Goal: Task Accomplishment & Management: Manage account settings

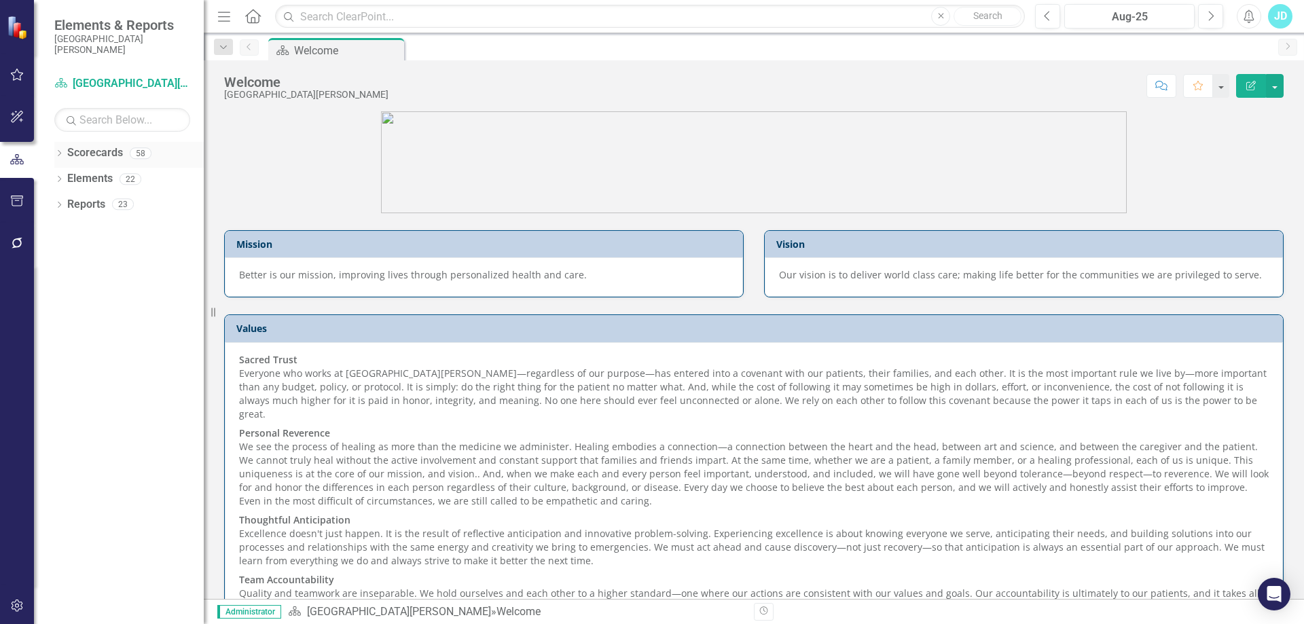
click at [59, 151] on icon "Dropdown" at bounding box center [59, 154] width 10 height 7
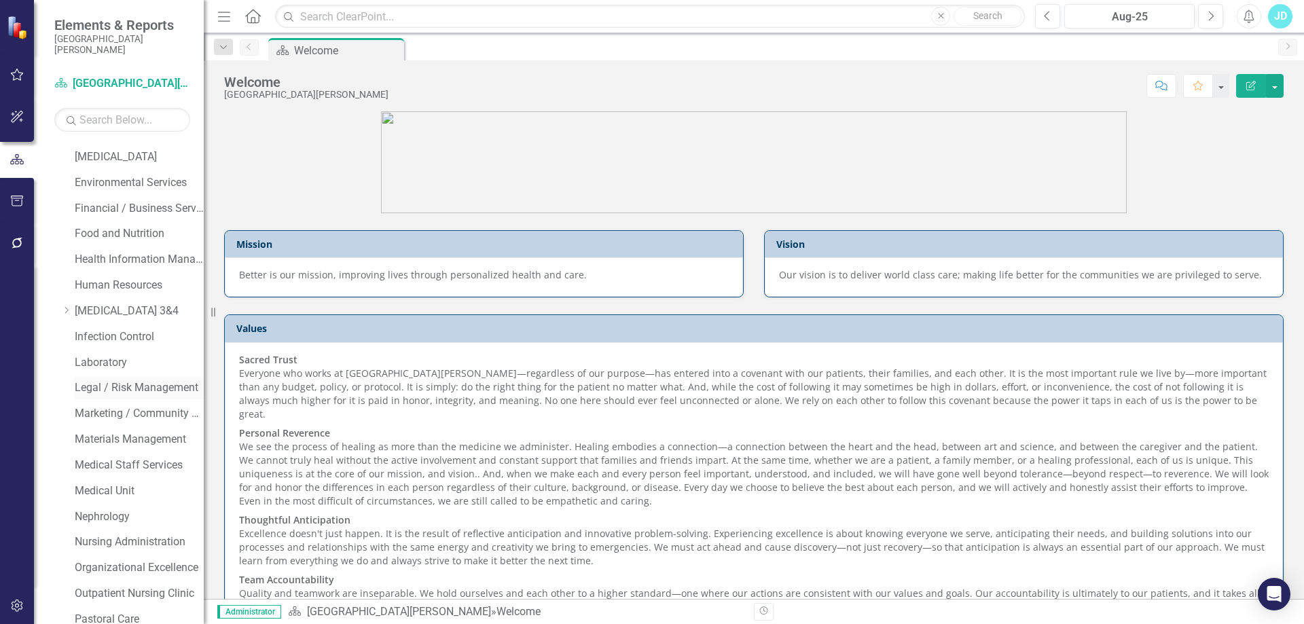
scroll to position [679, 0]
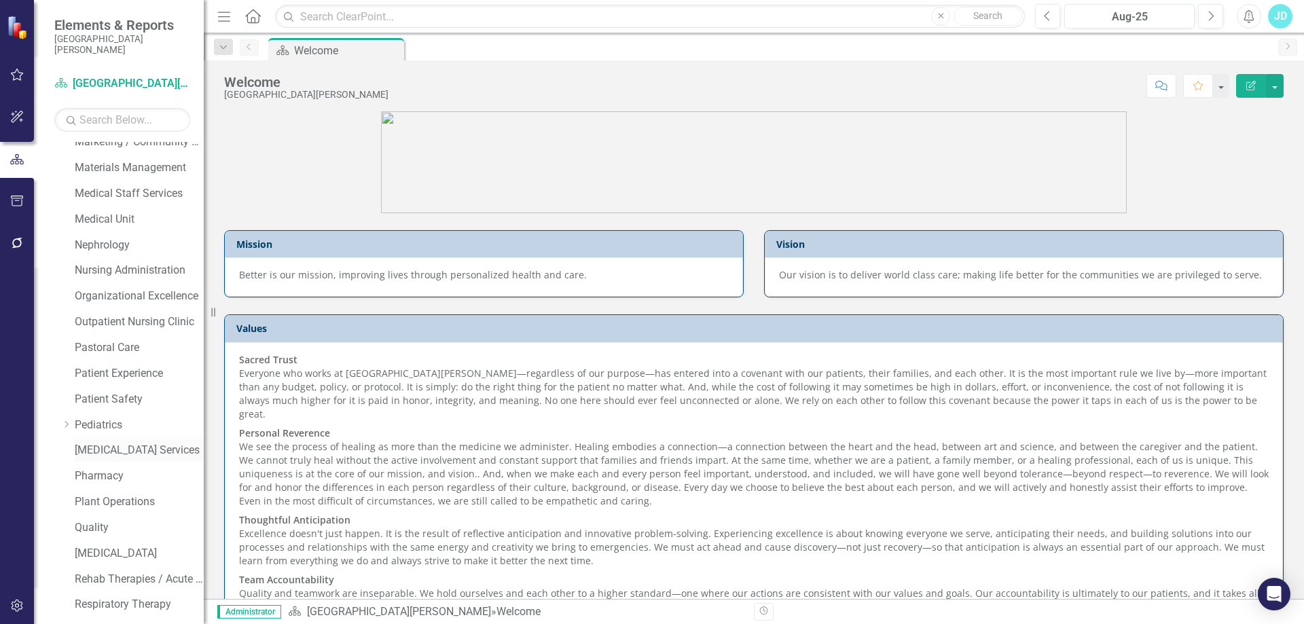
click at [118, 449] on link "[MEDICAL_DATA] Services" at bounding box center [139, 451] width 129 height 16
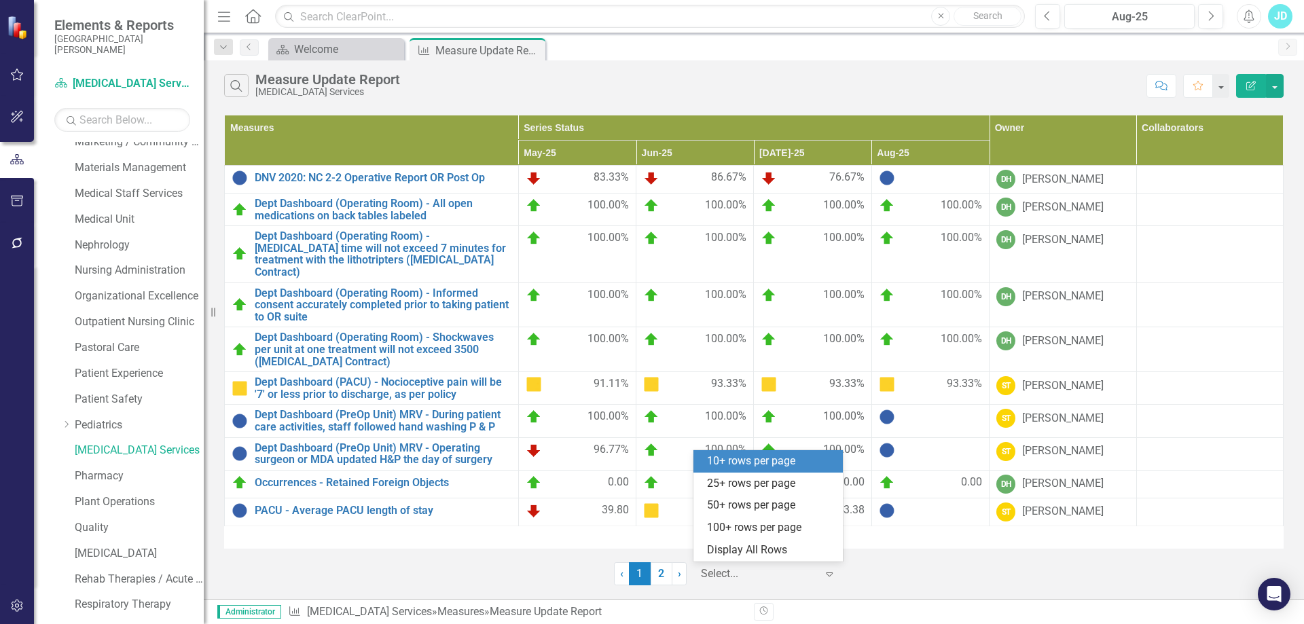
click at [753, 572] on div at bounding box center [758, 574] width 115 height 18
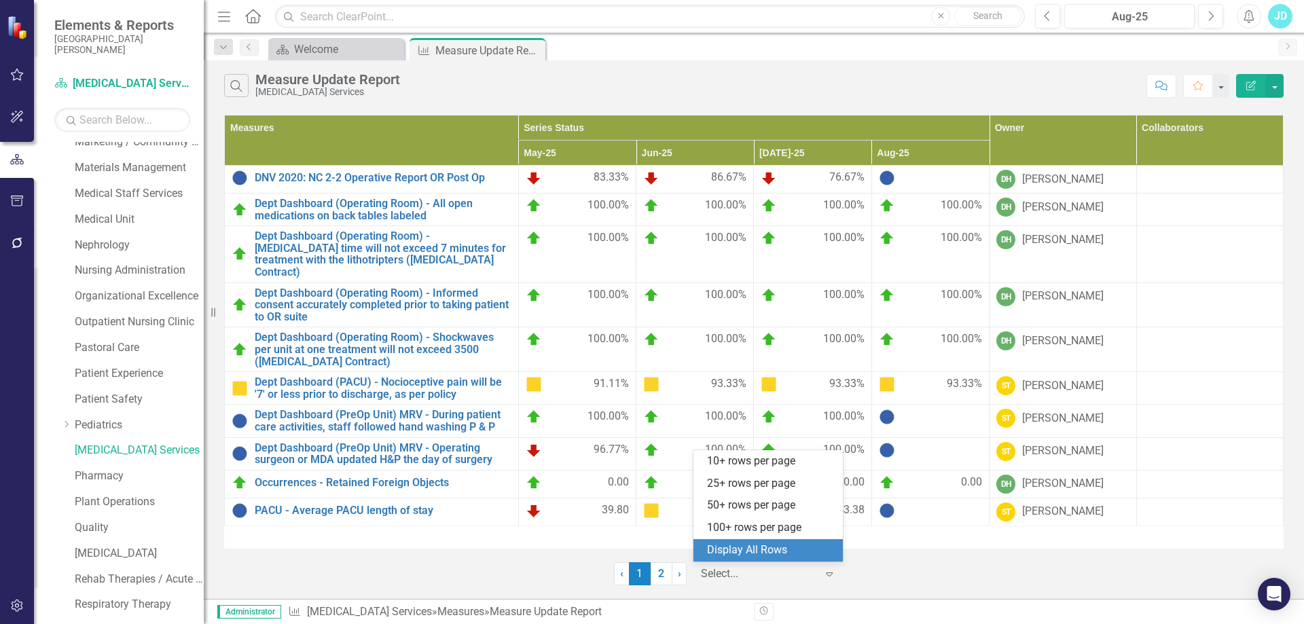
click at [756, 547] on div "Display All Rows" at bounding box center [771, 551] width 128 height 16
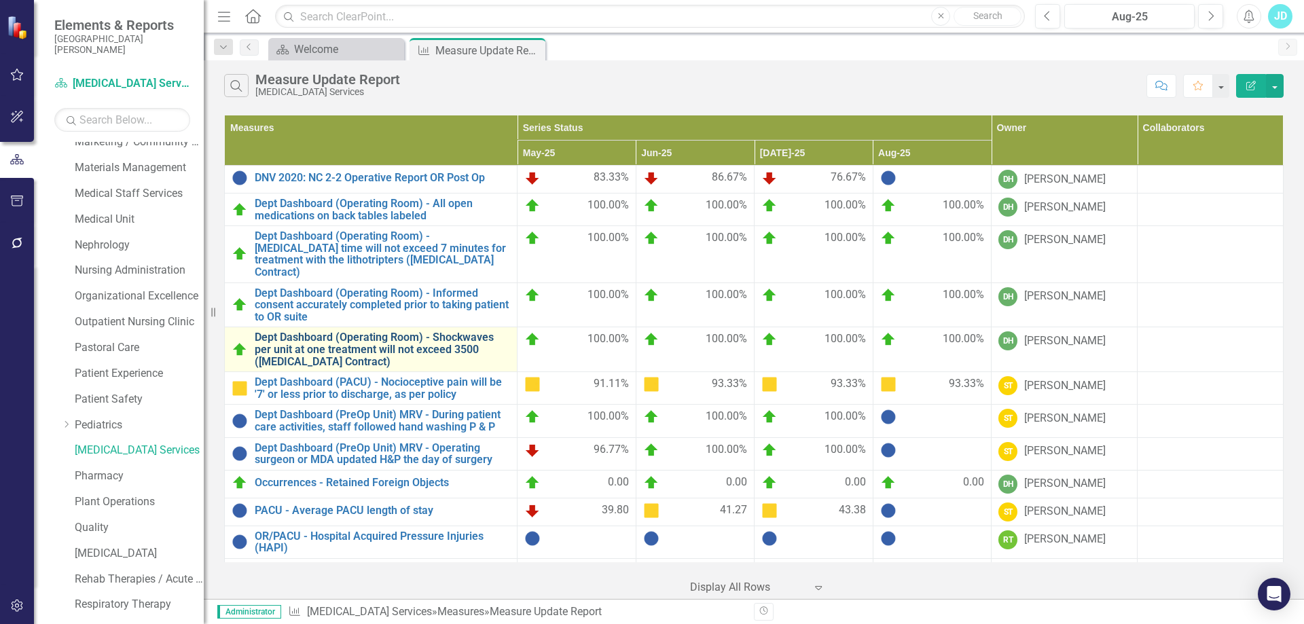
scroll to position [101, 0]
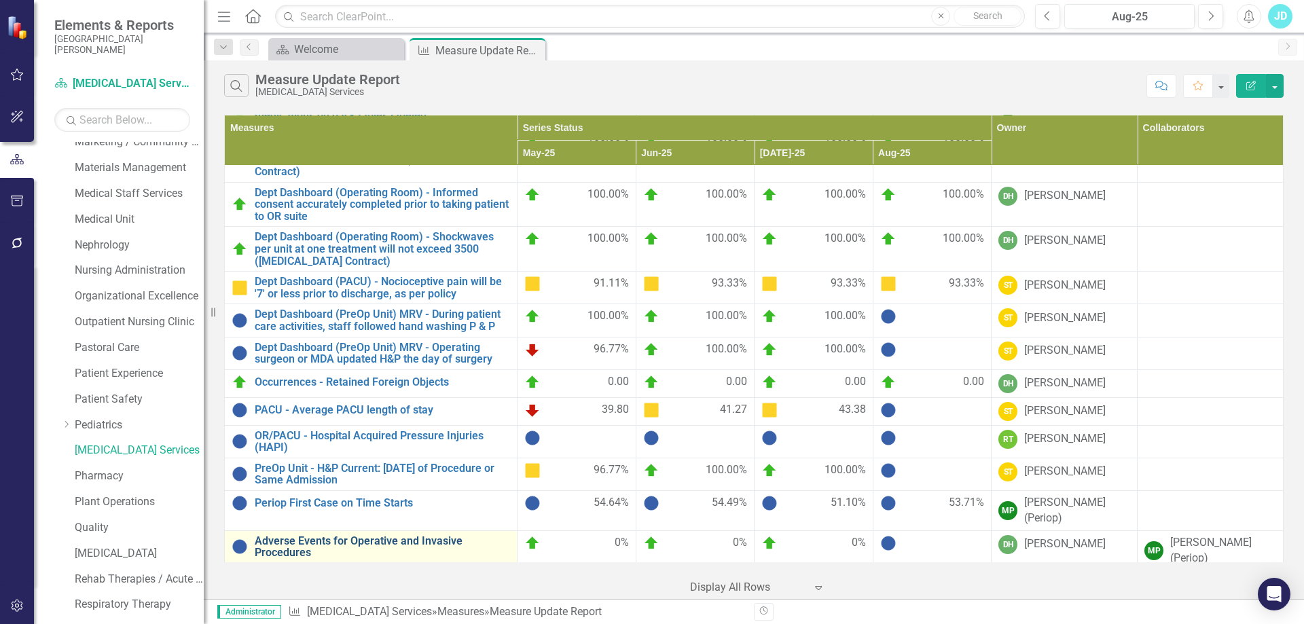
click at [390, 535] on link "Adverse Events for Operative and Invasive Procedures" at bounding box center [382, 547] width 255 height 24
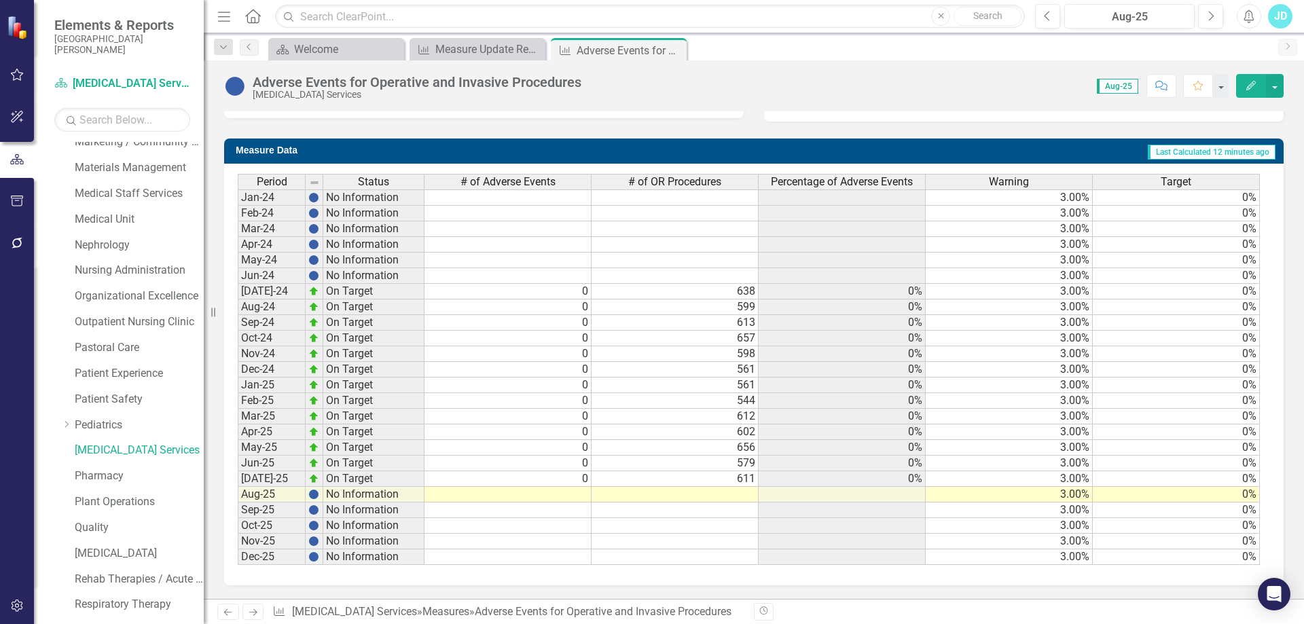
scroll to position [957, 0]
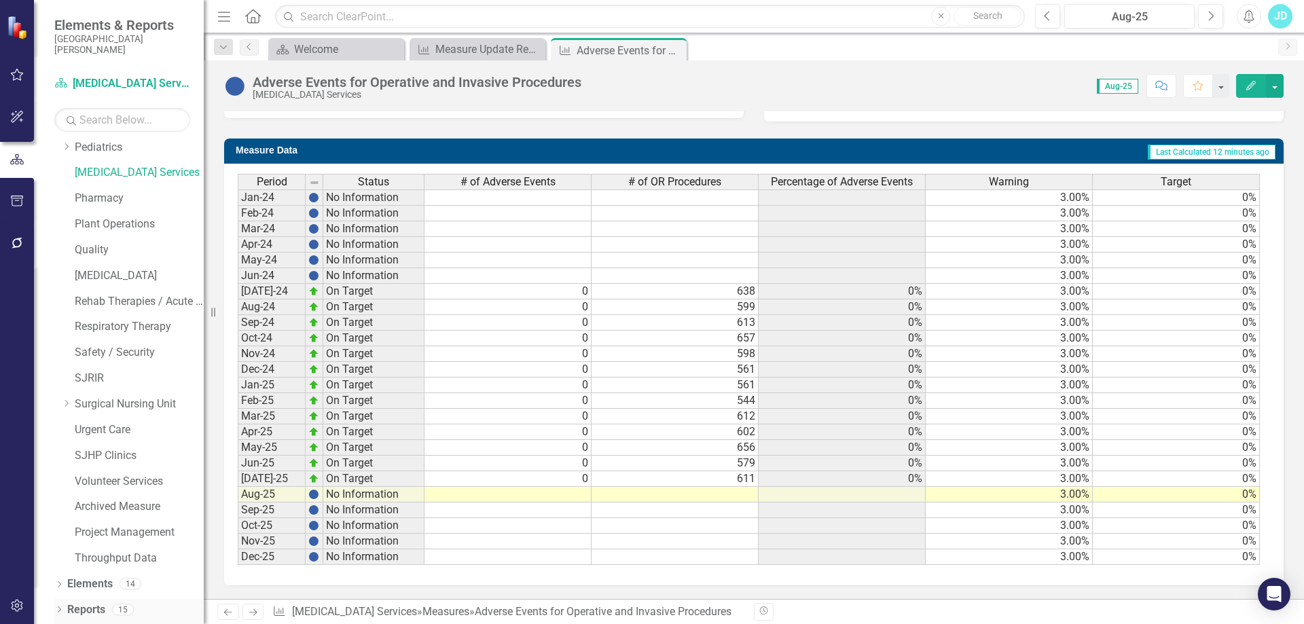
click at [62, 606] on div "Dropdown" at bounding box center [59, 612] width 10 height 12
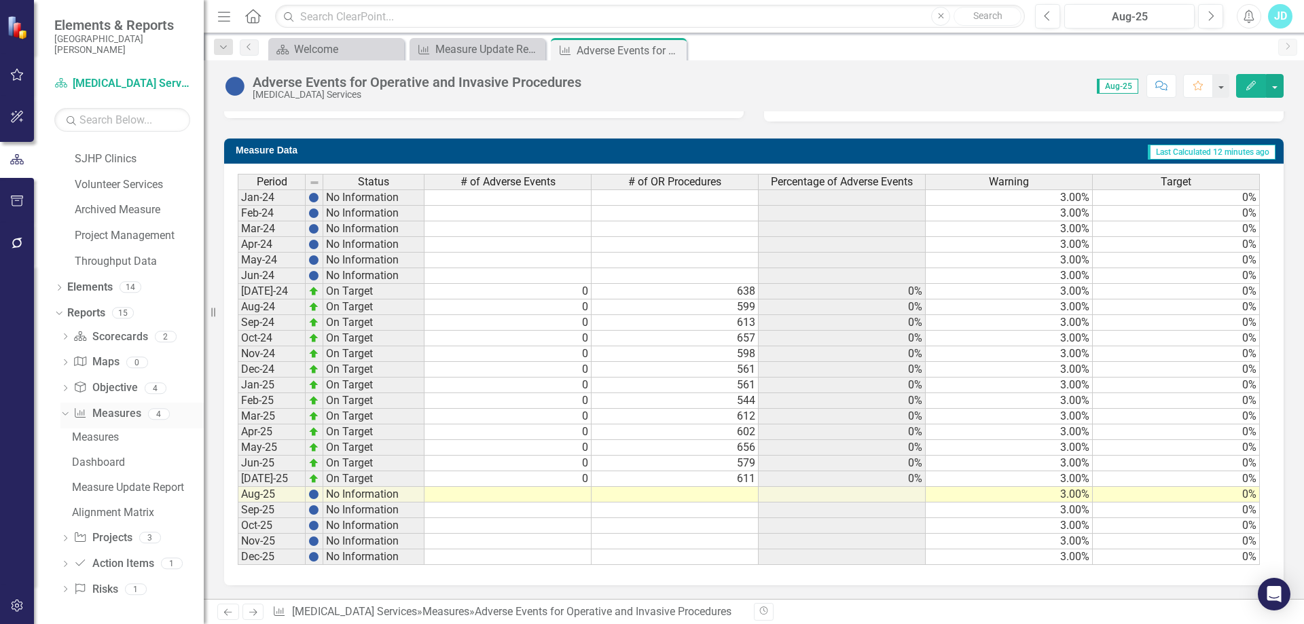
click at [124, 411] on link "Measure Measures" at bounding box center [106, 414] width 67 height 16
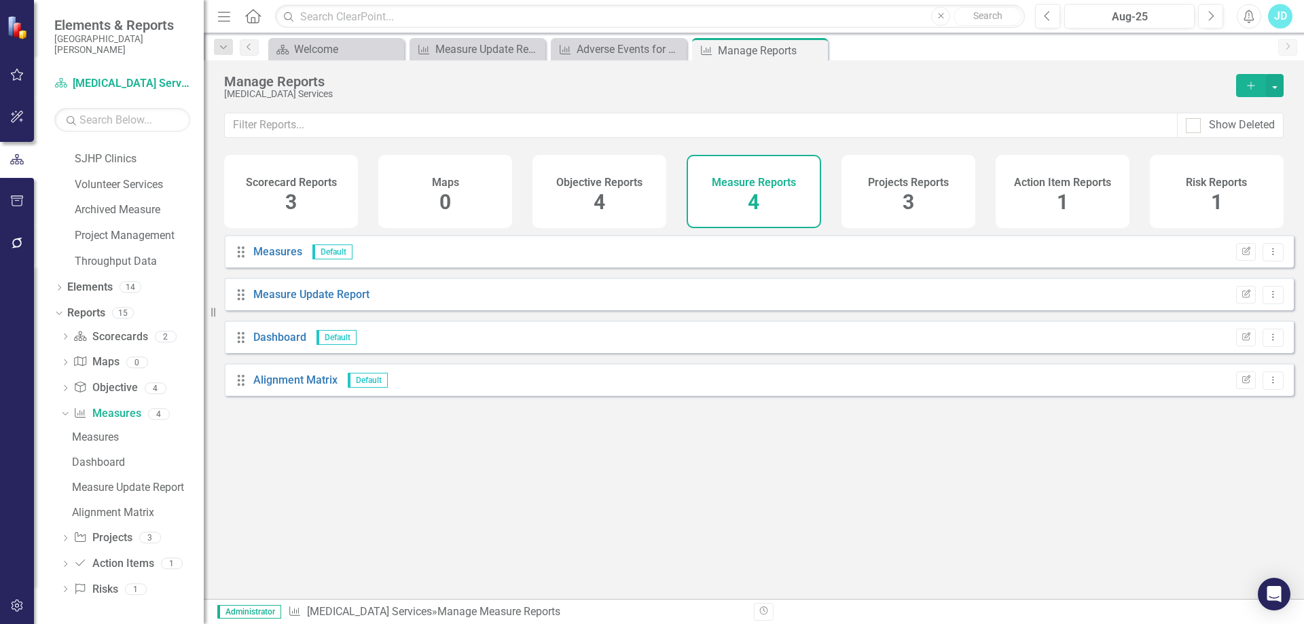
click at [1254, 84] on icon "Add" at bounding box center [1251, 86] width 12 height 10
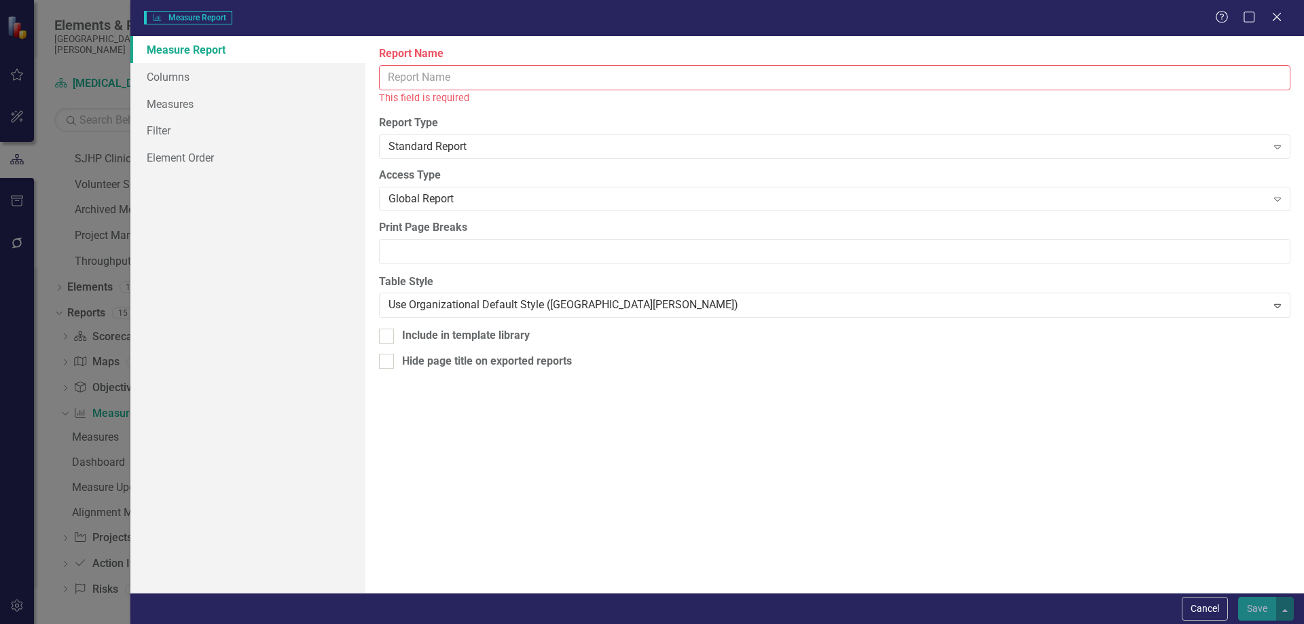
click at [480, 75] on input "Report Name" at bounding box center [834, 77] width 911 height 25
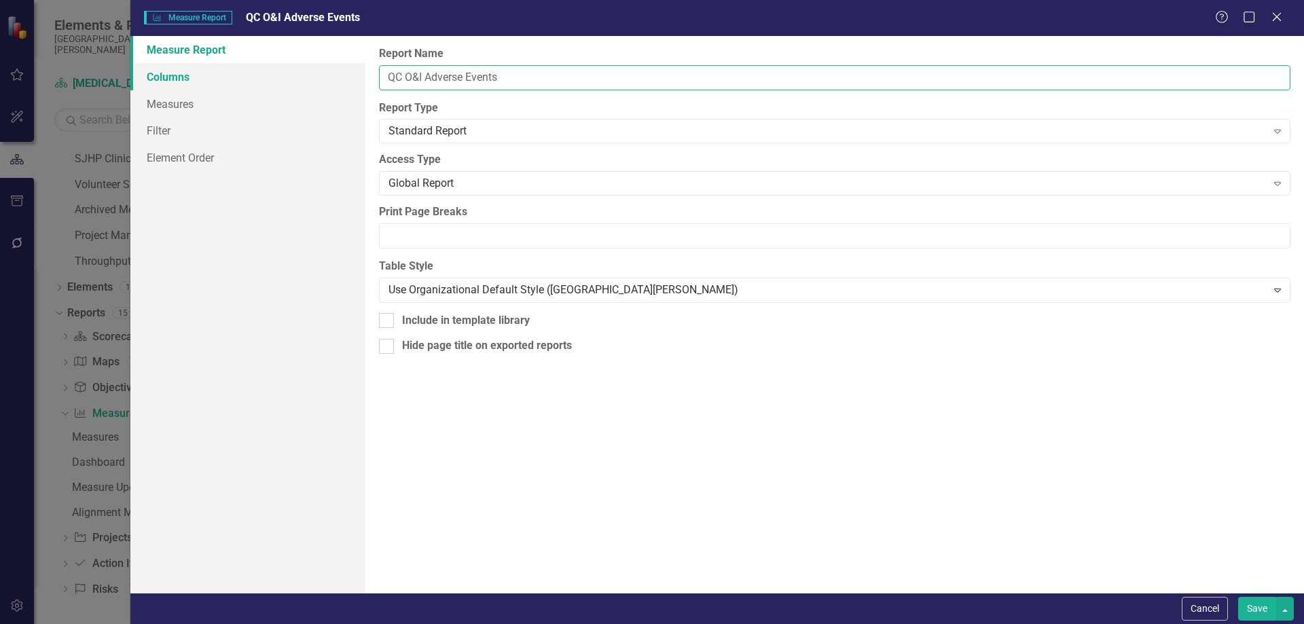
type input "QC O&I Adverse Events"
click at [213, 73] on link "Columns" at bounding box center [247, 76] width 235 height 27
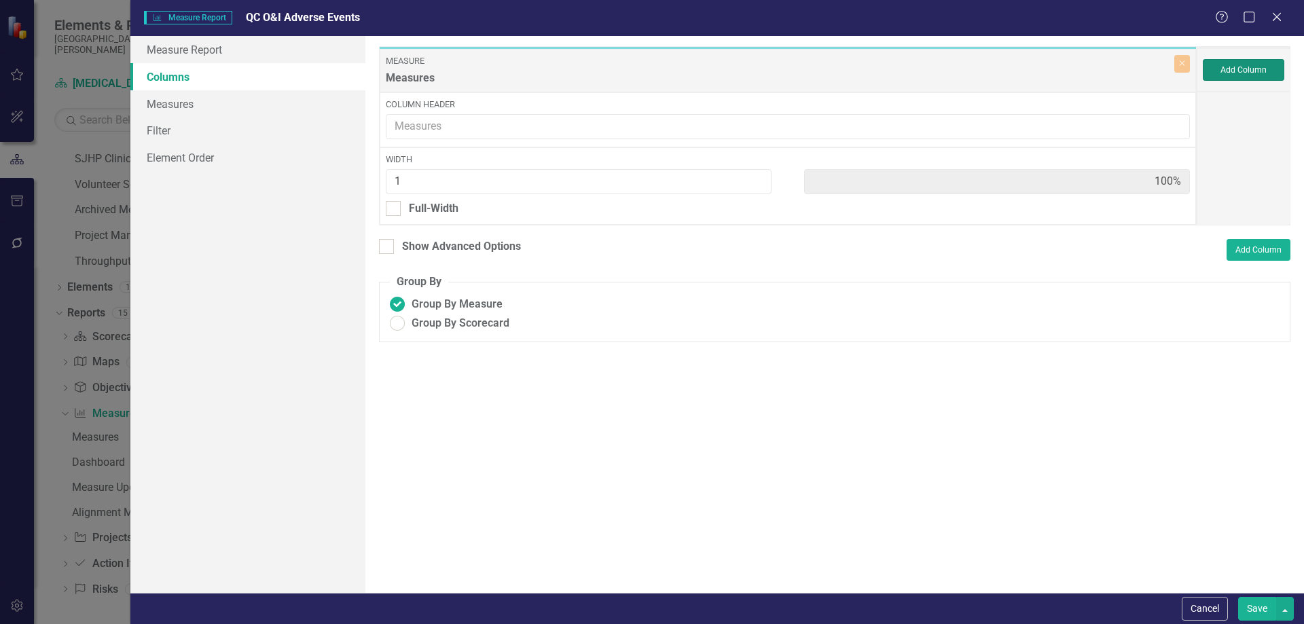
click at [1226, 67] on button "Add Column" at bounding box center [1243, 70] width 81 height 22
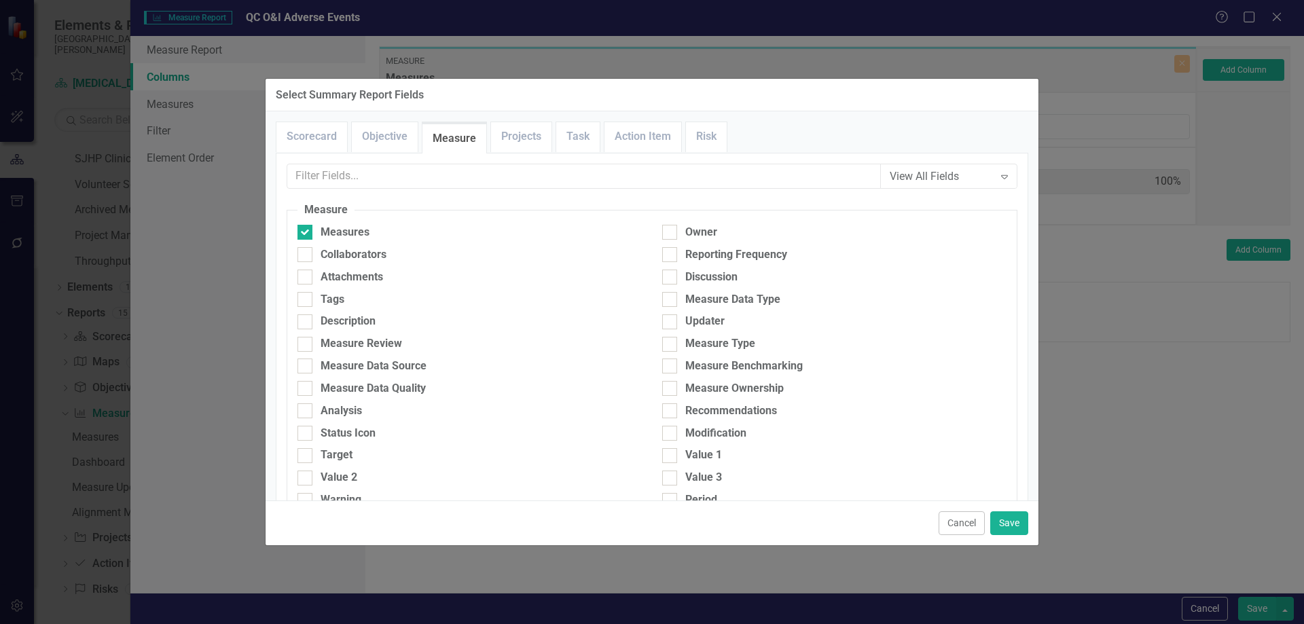
scroll to position [68, 0]
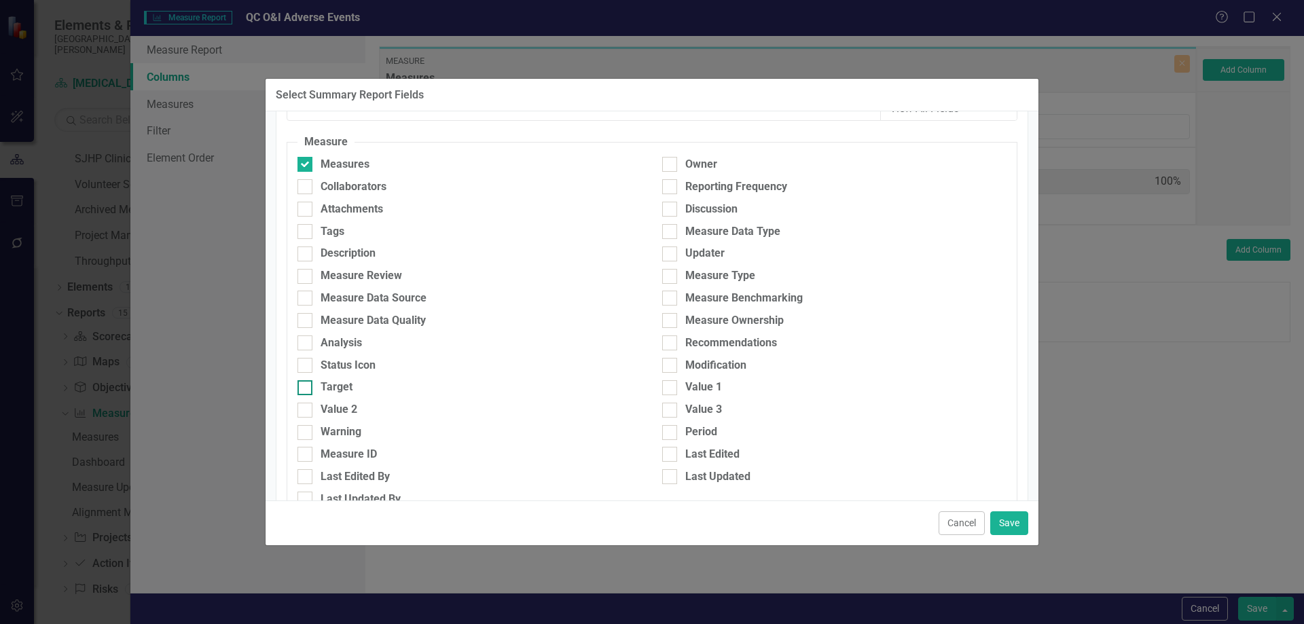
click at [308, 386] on div at bounding box center [304, 387] width 15 height 15
click at [306, 386] on input "Target" at bounding box center [301, 384] width 9 height 9
checkbox input "true"
click at [305, 433] on input "Warning" at bounding box center [301, 429] width 9 height 9
checkbox input "true"
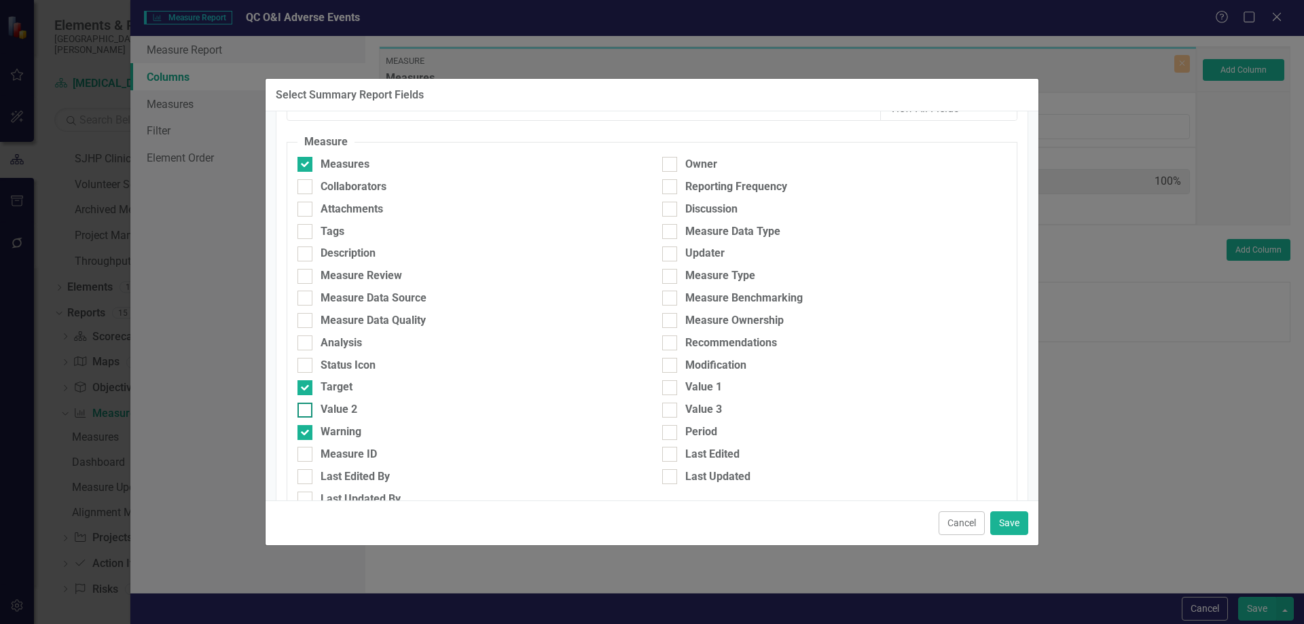
scroll to position [364, 0]
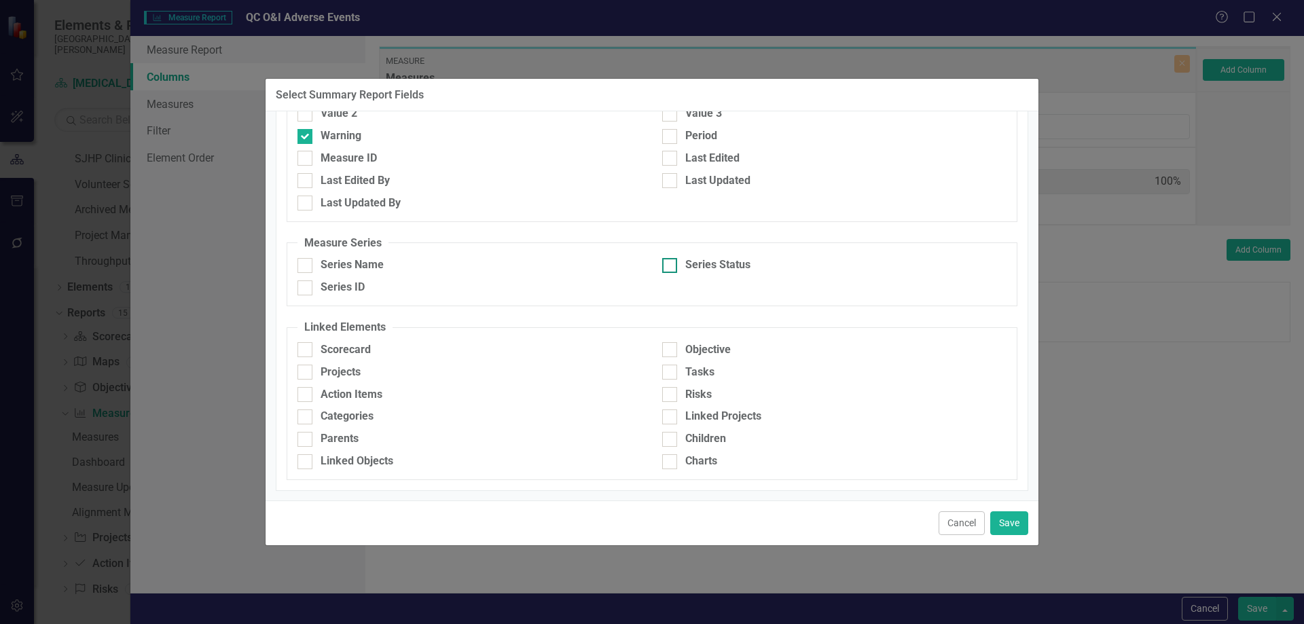
click at [662, 262] on input "Series Status" at bounding box center [666, 262] width 9 height 9
checkbox input "true"
click at [1013, 522] on button "Save" at bounding box center [1009, 523] width 38 height 24
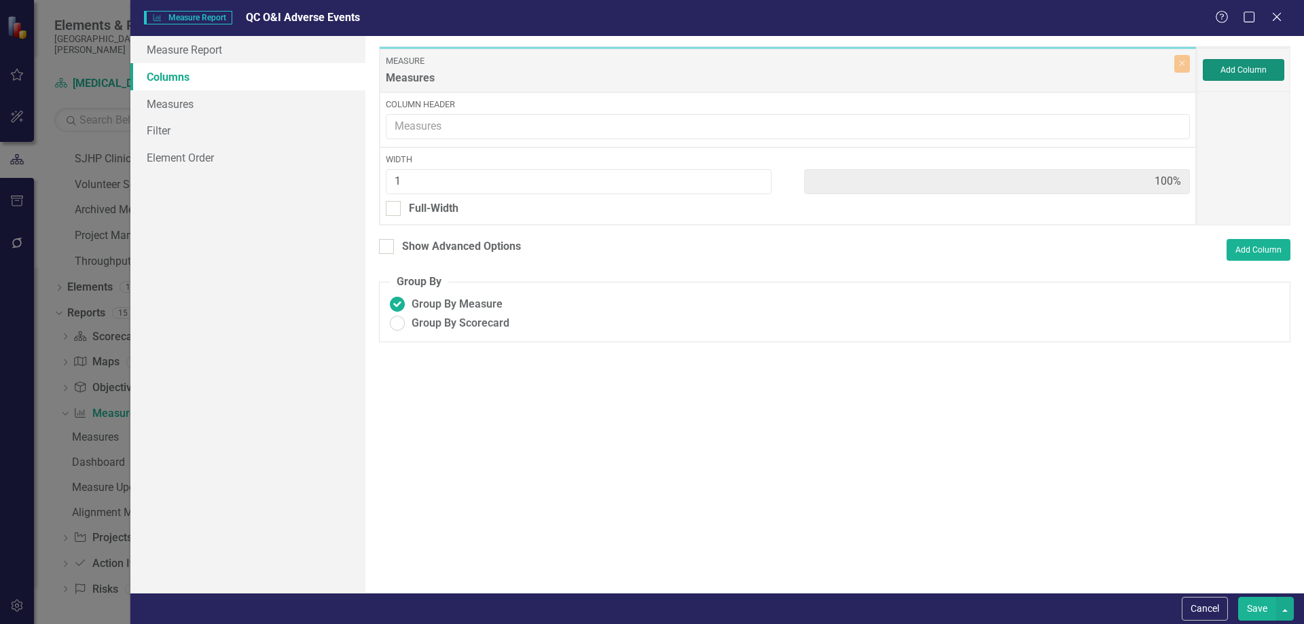
type input "25%"
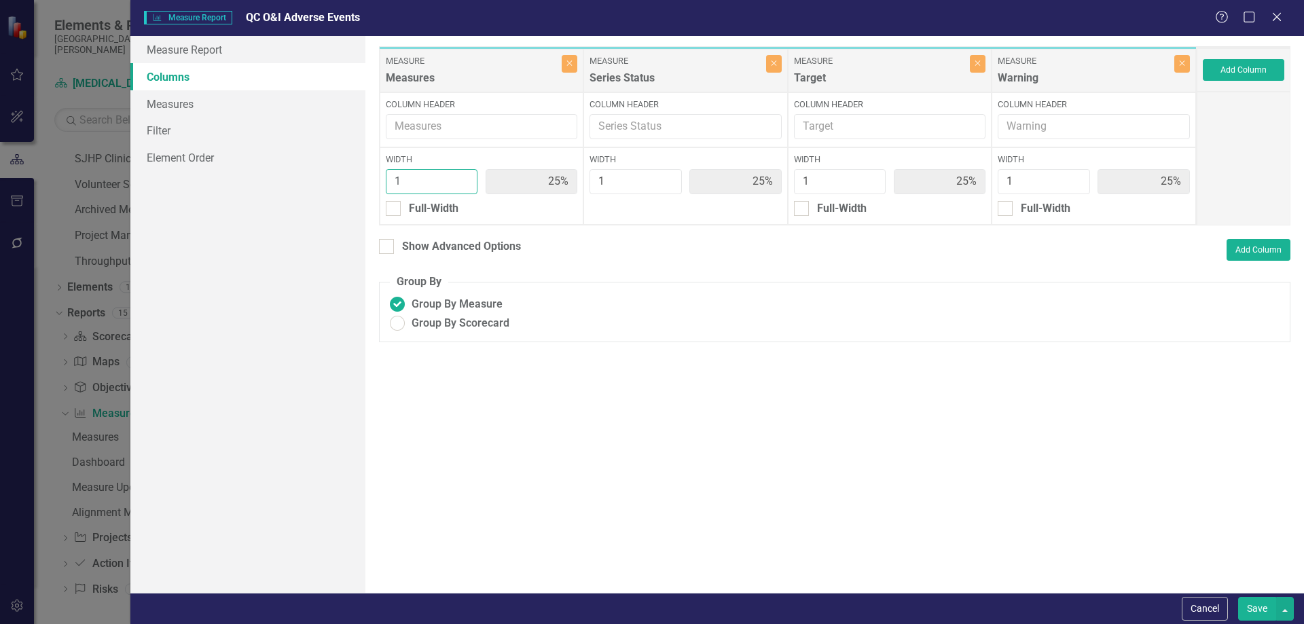
click at [413, 181] on input "1" at bounding box center [432, 181] width 92 height 25
type input "2"
type input "40%"
type input "20%"
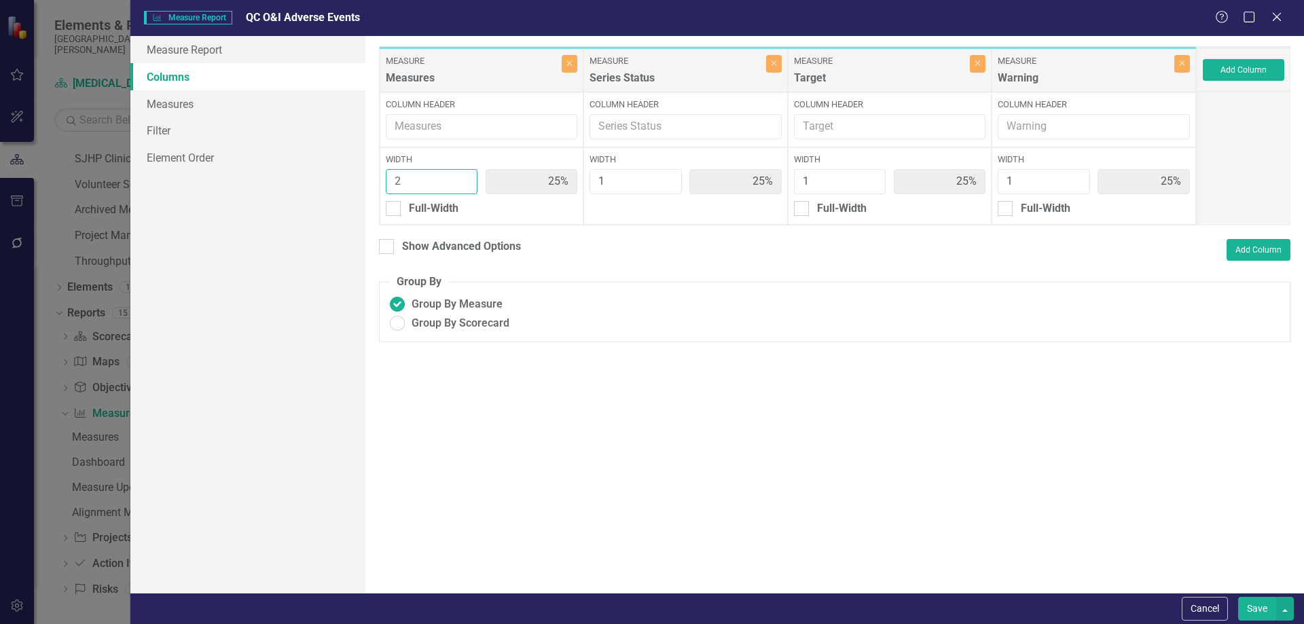
type input "20%"
type input "2"
click at [553, 463] on div "To add columns to your report, click on the "Select Columns" button below. All …" at bounding box center [834, 314] width 938 height 557
click at [389, 249] on div at bounding box center [386, 246] width 15 height 15
click at [388, 248] on input "Show Advanced Options" at bounding box center [383, 243] width 9 height 9
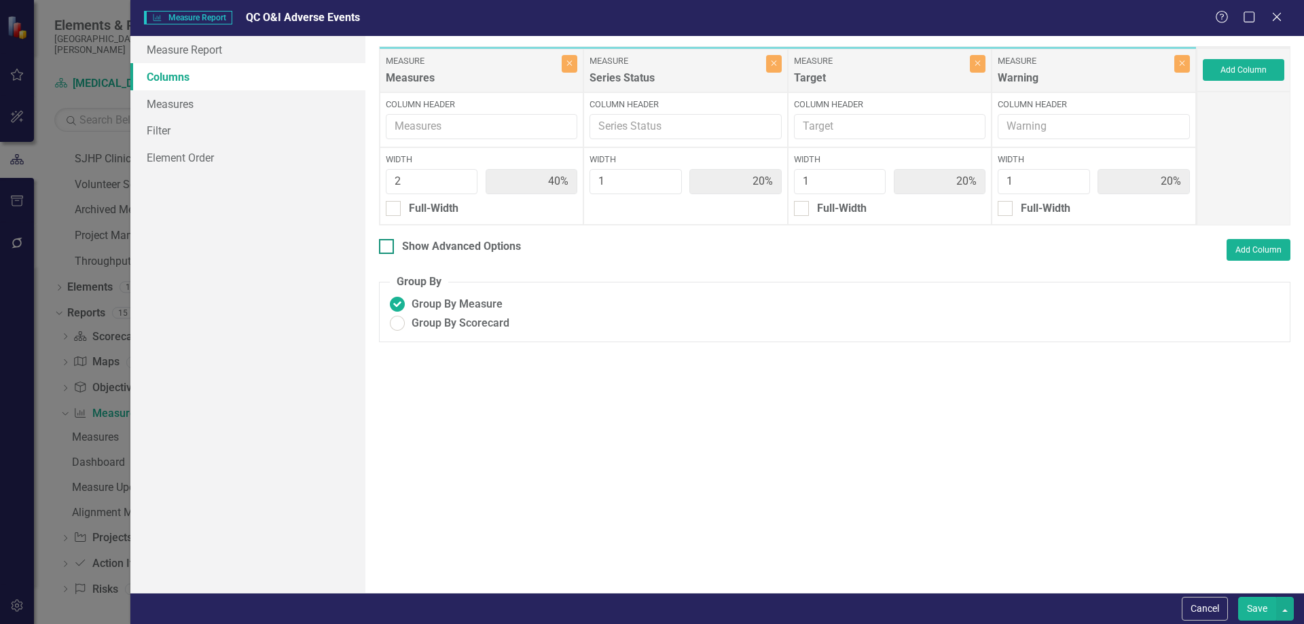
checkbox input "true"
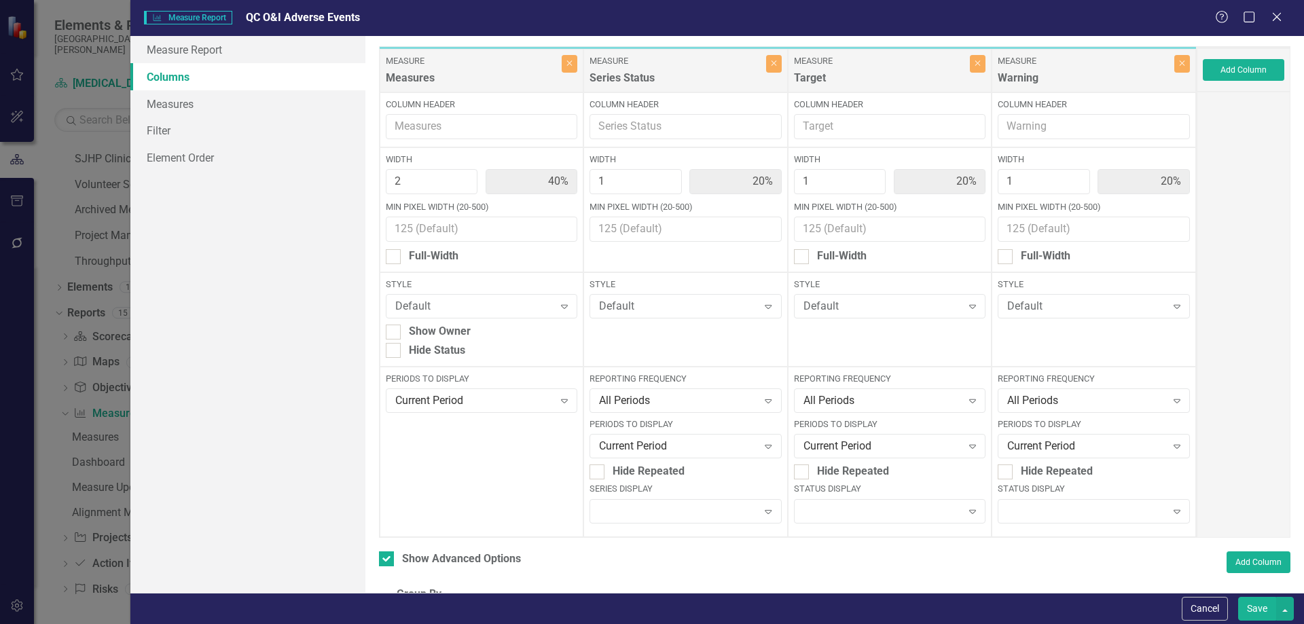
scroll to position [72, 0]
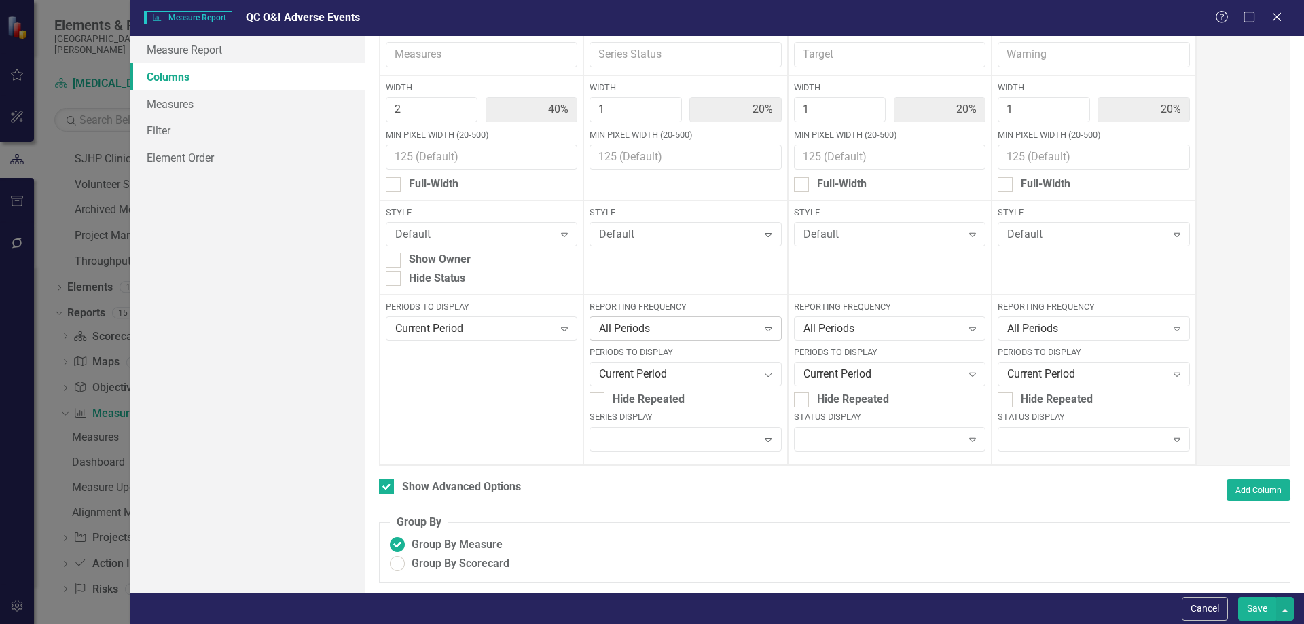
click at [619, 333] on div "All Periods" at bounding box center [678, 329] width 158 height 16
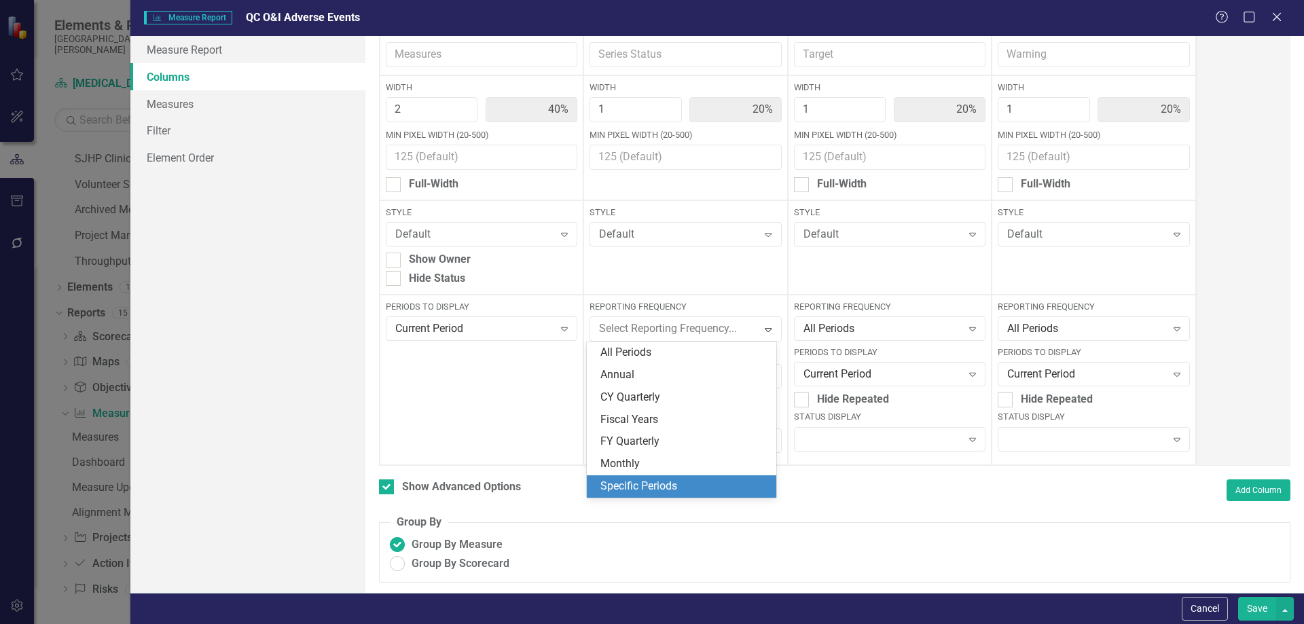
click at [630, 491] on div "Specific Periods" at bounding box center [684, 487] width 168 height 16
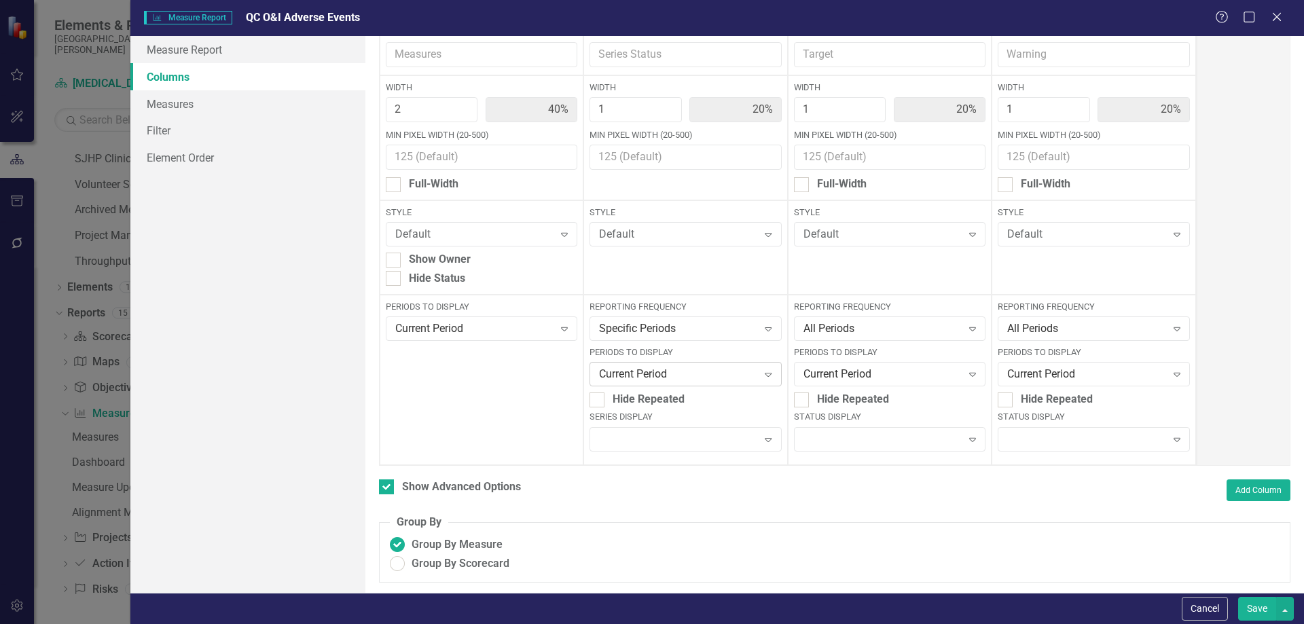
click at [636, 376] on div "Current Period" at bounding box center [678, 375] width 158 height 16
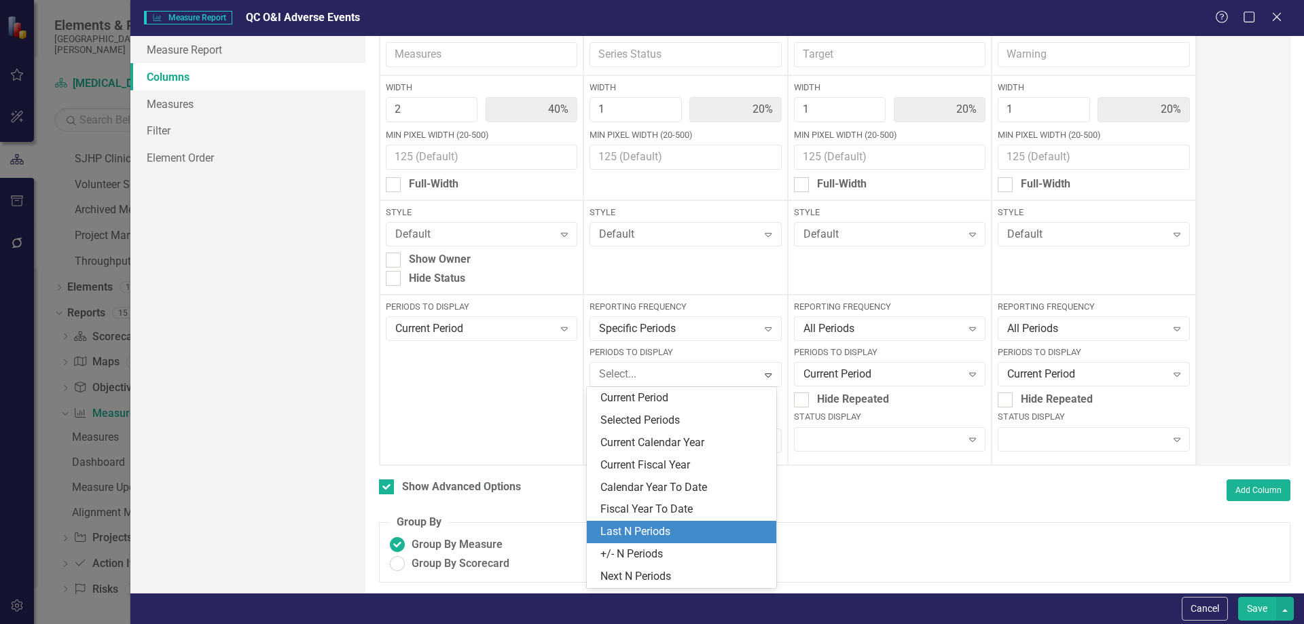
click at [644, 532] on div "Last N Periods" at bounding box center [684, 532] width 168 height 16
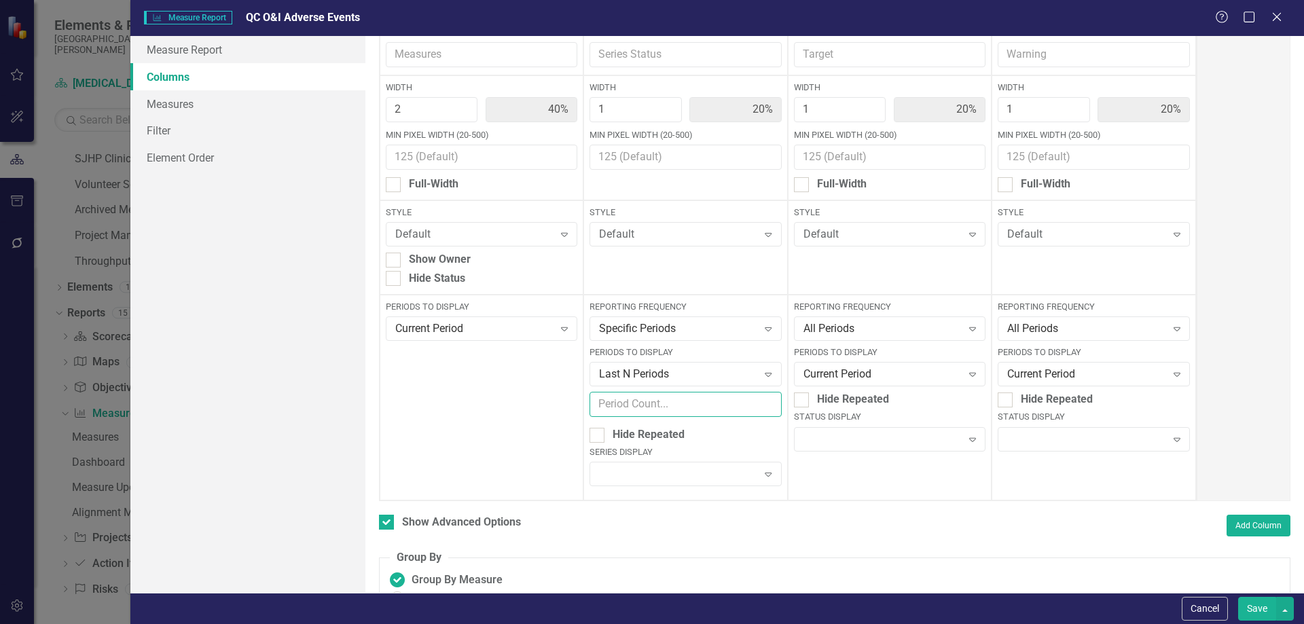
click at [649, 411] on input "number" at bounding box center [685, 404] width 192 height 25
type input "6"
type input "5"
click at [518, 425] on div "Periods to Display Current Period Expand" at bounding box center [482, 398] width 204 height 206
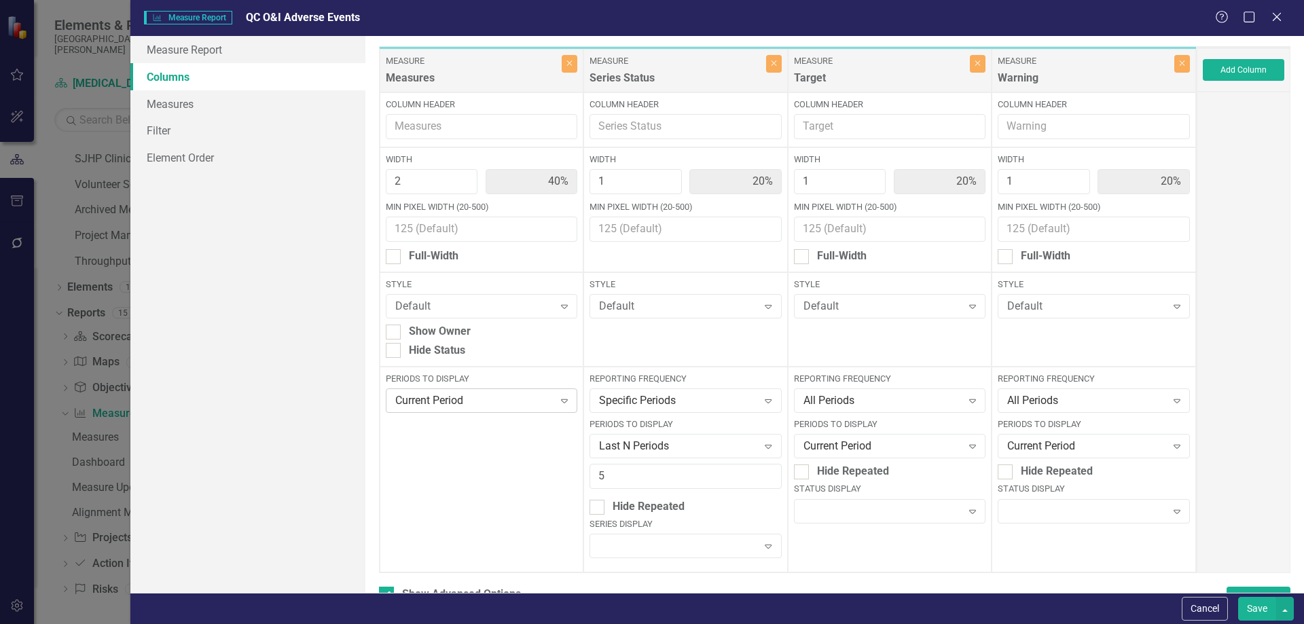
click at [446, 407] on div "Current Period" at bounding box center [474, 401] width 158 height 16
click at [395, 350] on div at bounding box center [393, 350] width 15 height 15
click at [395, 350] on input "Hide Status" at bounding box center [390, 347] width 9 height 9
checkbox input "true"
click at [445, 452] on div "Periods to Display Current Period Expand" at bounding box center [482, 470] width 204 height 206
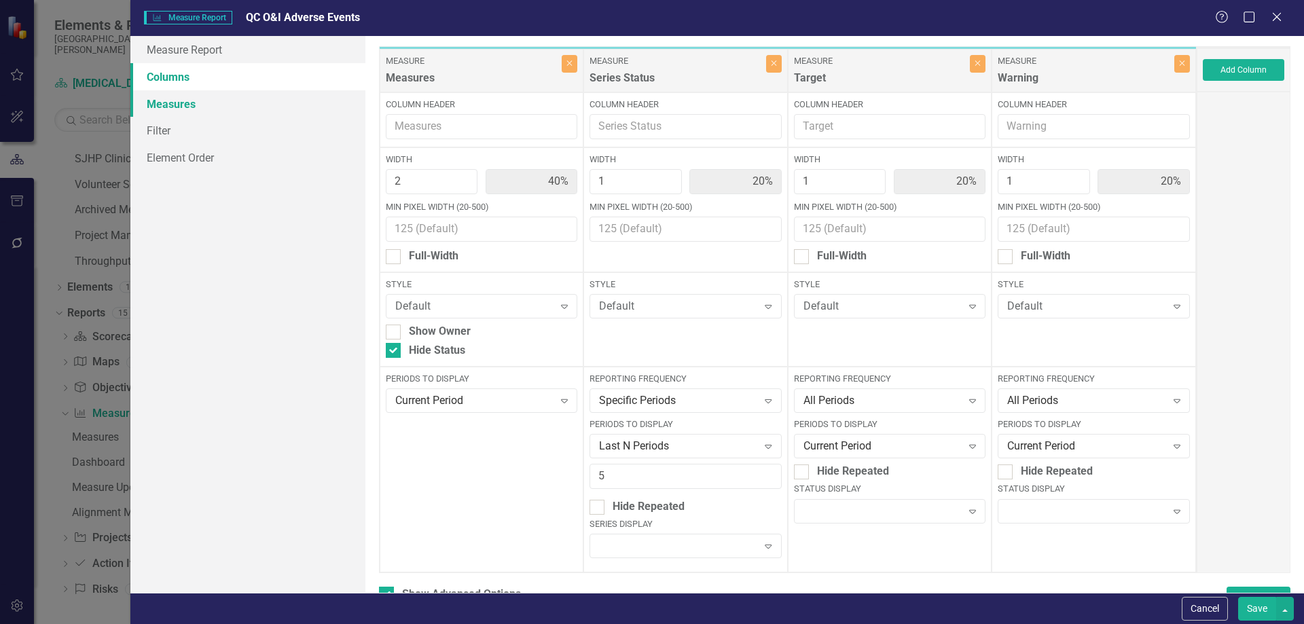
click at [223, 112] on link "Measures" at bounding box center [247, 103] width 235 height 27
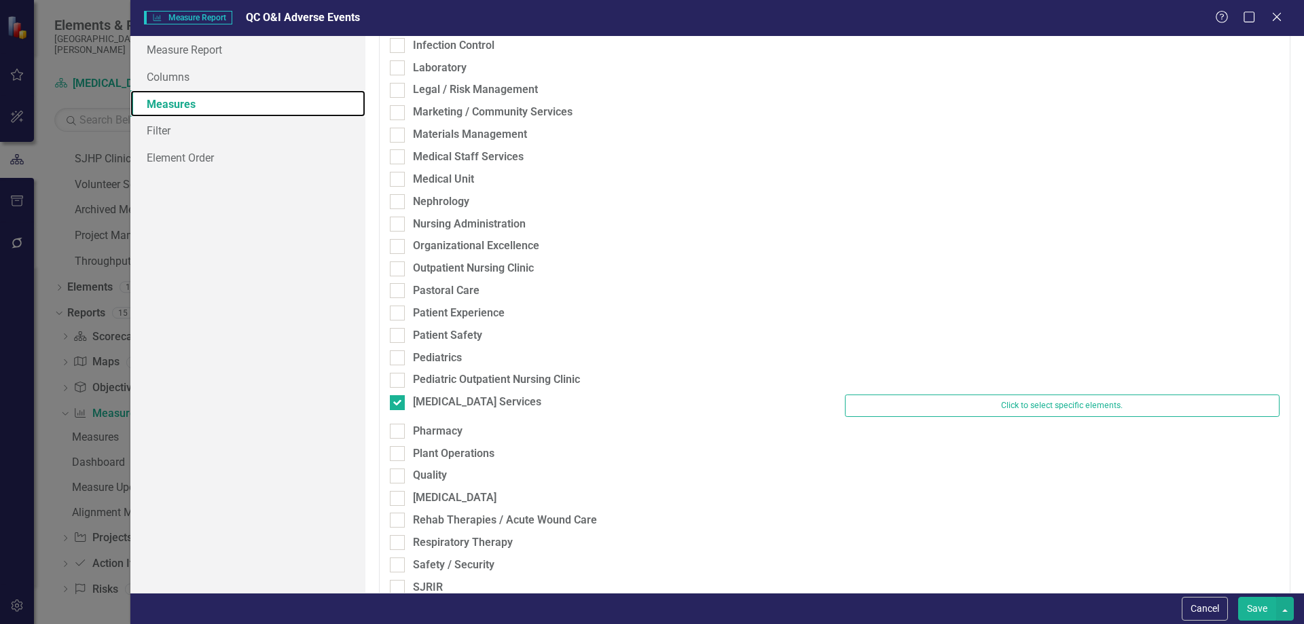
scroll to position [832, 0]
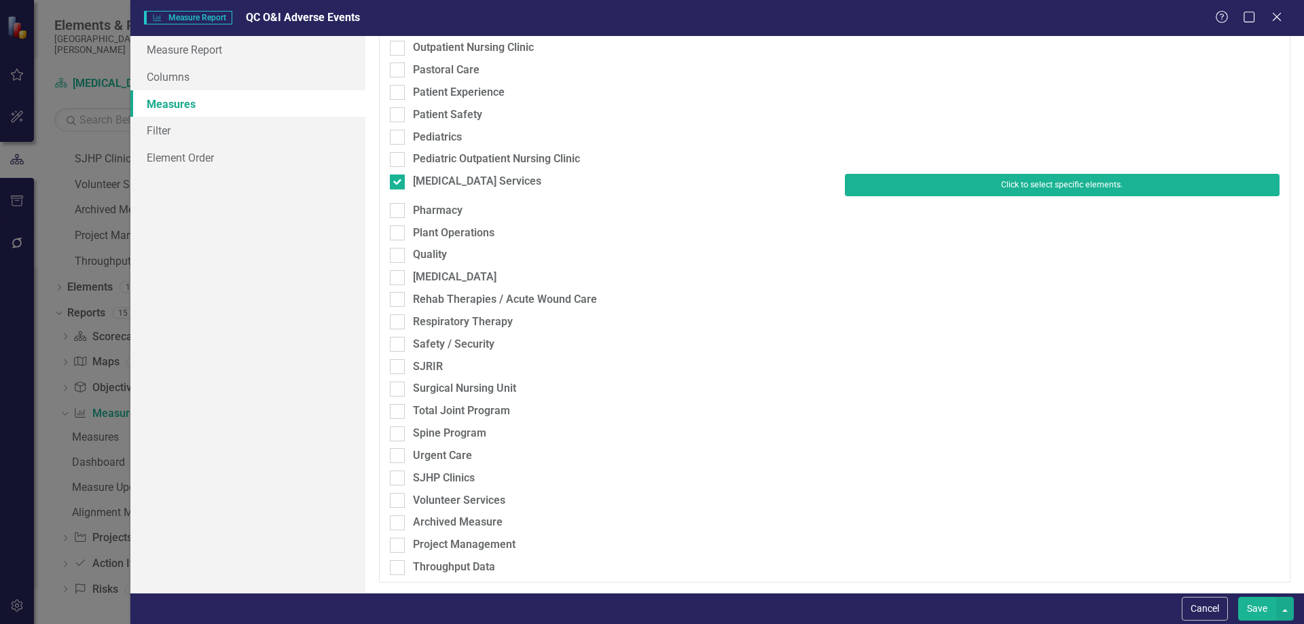
click at [1101, 190] on button "Click to select specific elements." at bounding box center [1062, 185] width 435 height 22
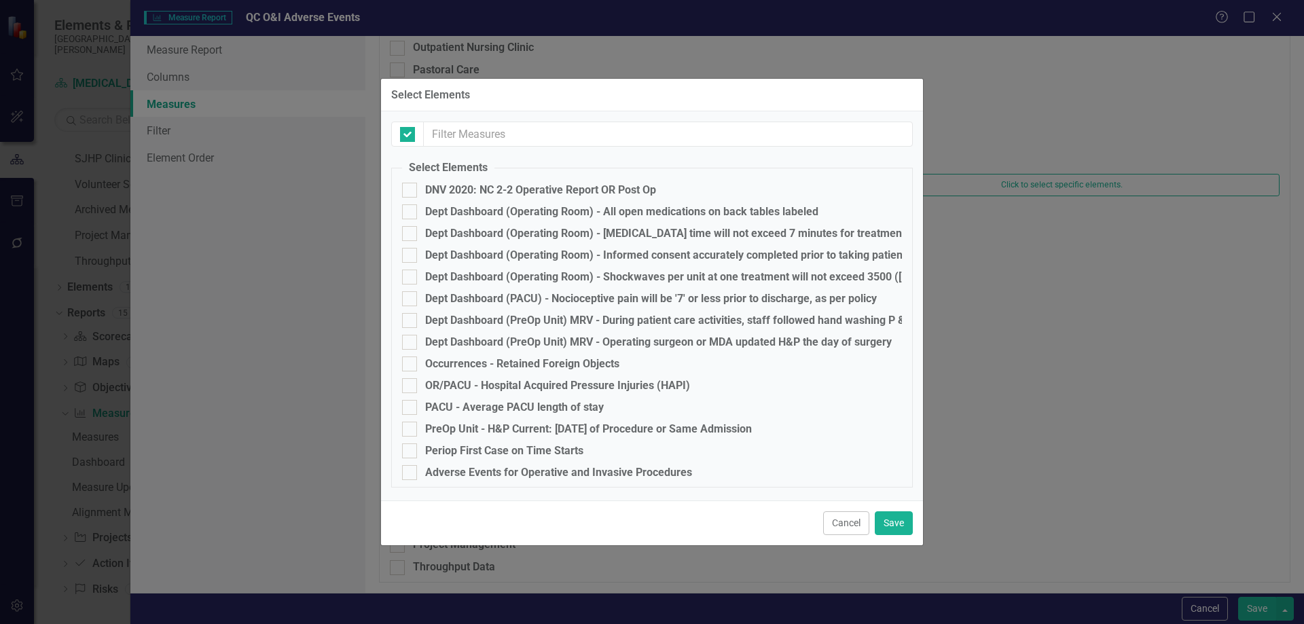
checkbox input "false"
click at [413, 473] on div at bounding box center [409, 472] width 15 height 15
click at [411, 473] on input "Adverse Events for Operative and Invasive Procedures" at bounding box center [406, 469] width 9 height 9
checkbox input "true"
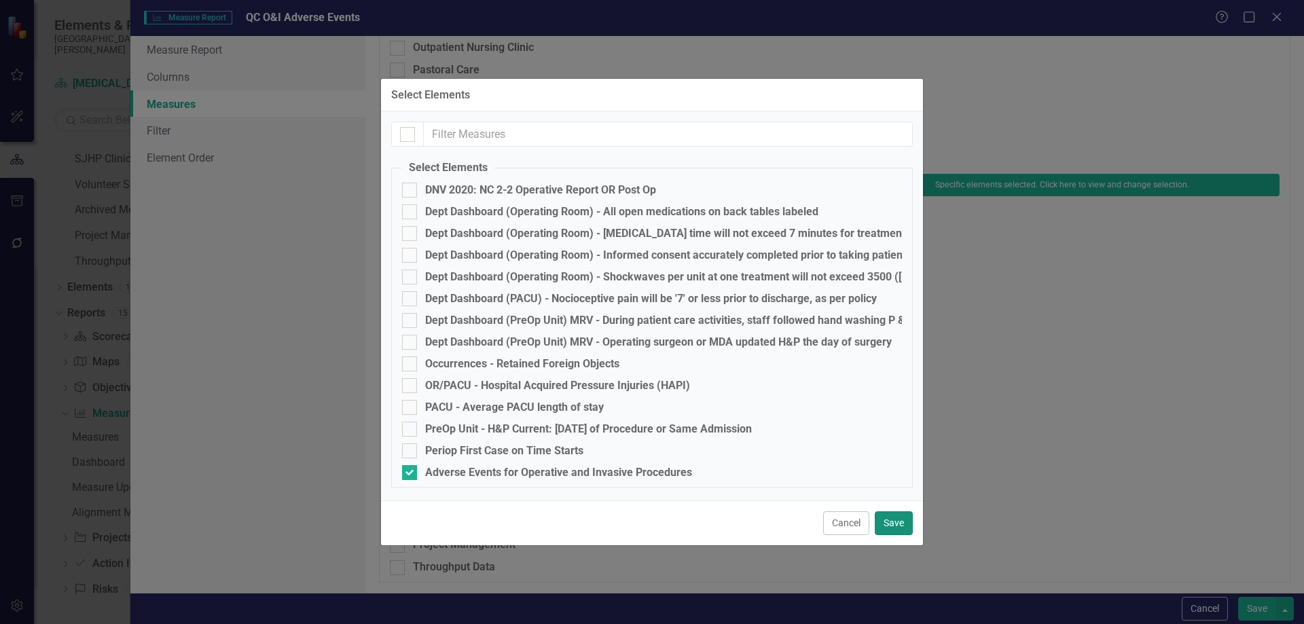
click at [900, 523] on button "Save" at bounding box center [894, 523] width 38 height 24
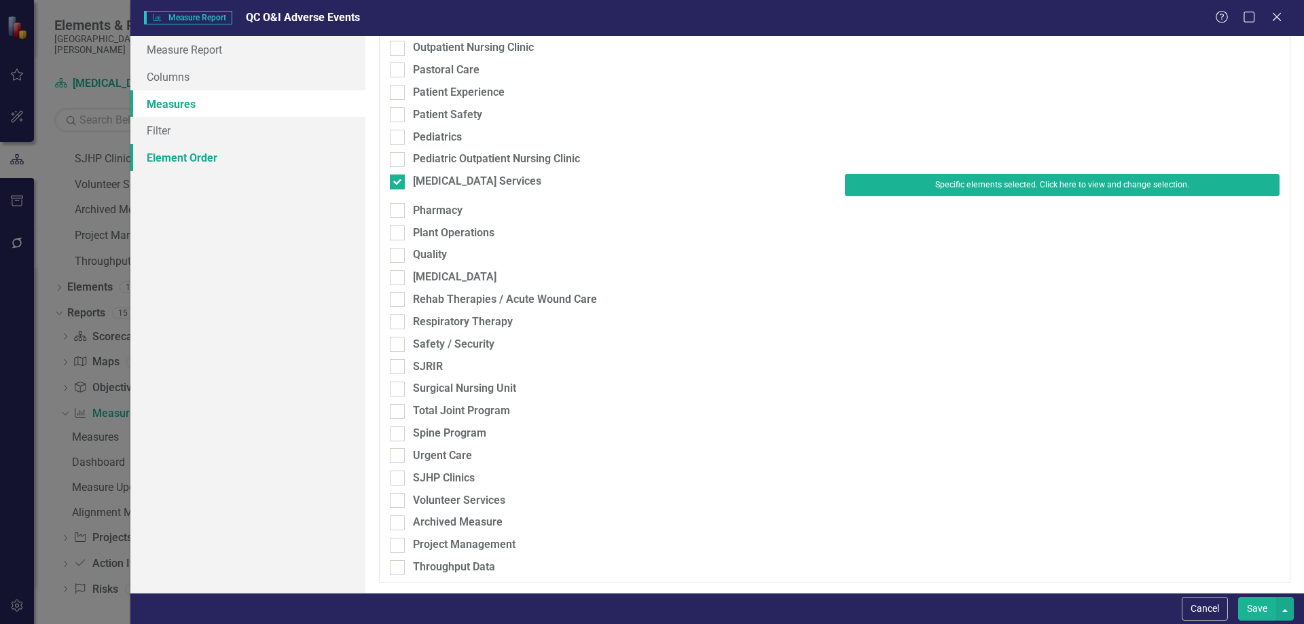
click at [188, 150] on link "Element Order" at bounding box center [247, 157] width 235 height 27
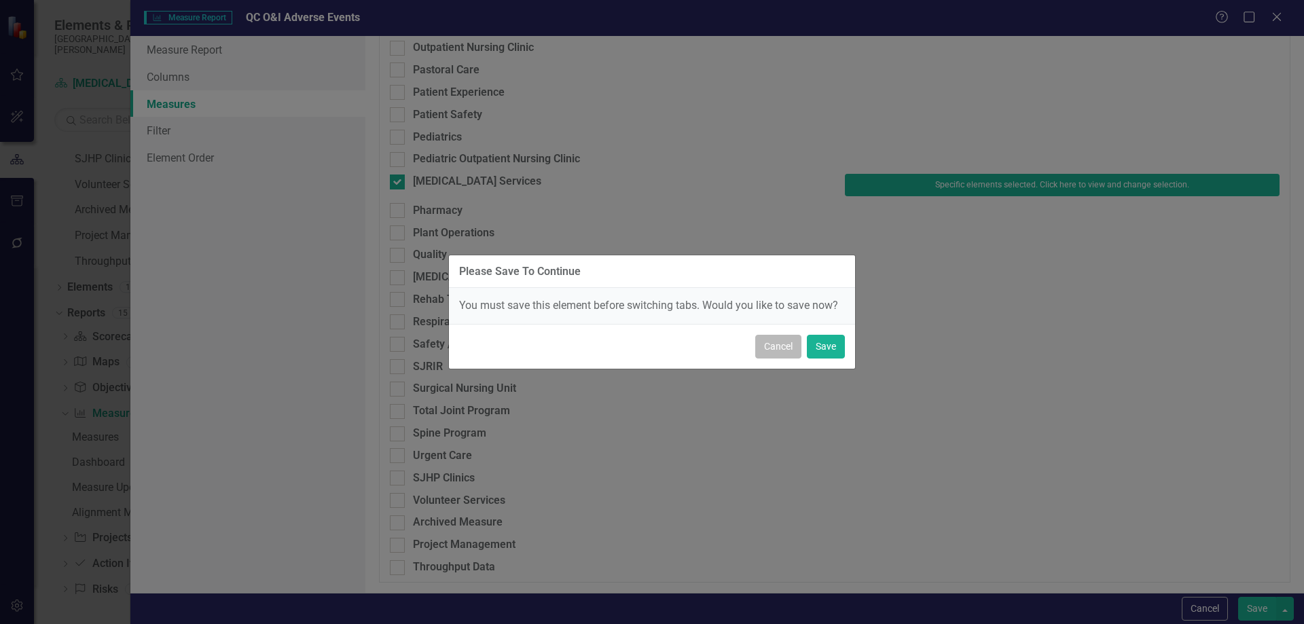
click at [769, 344] on button "Cancel" at bounding box center [778, 347] width 46 height 24
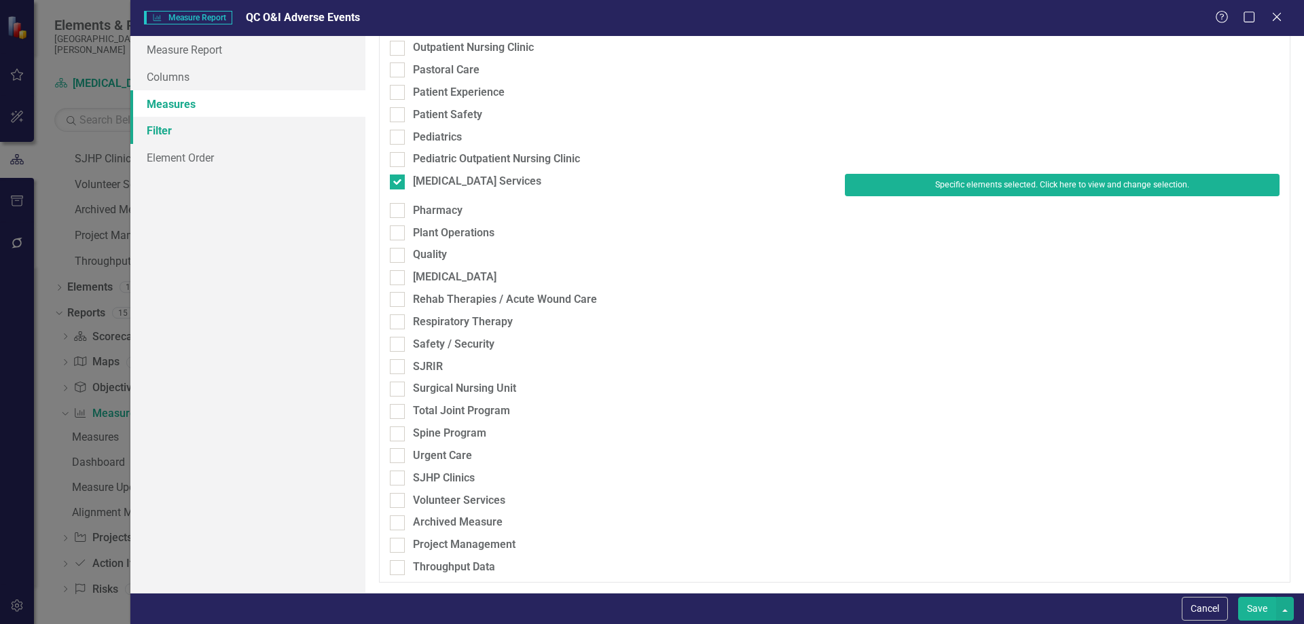
click at [145, 132] on link "Filter" at bounding box center [247, 130] width 235 height 27
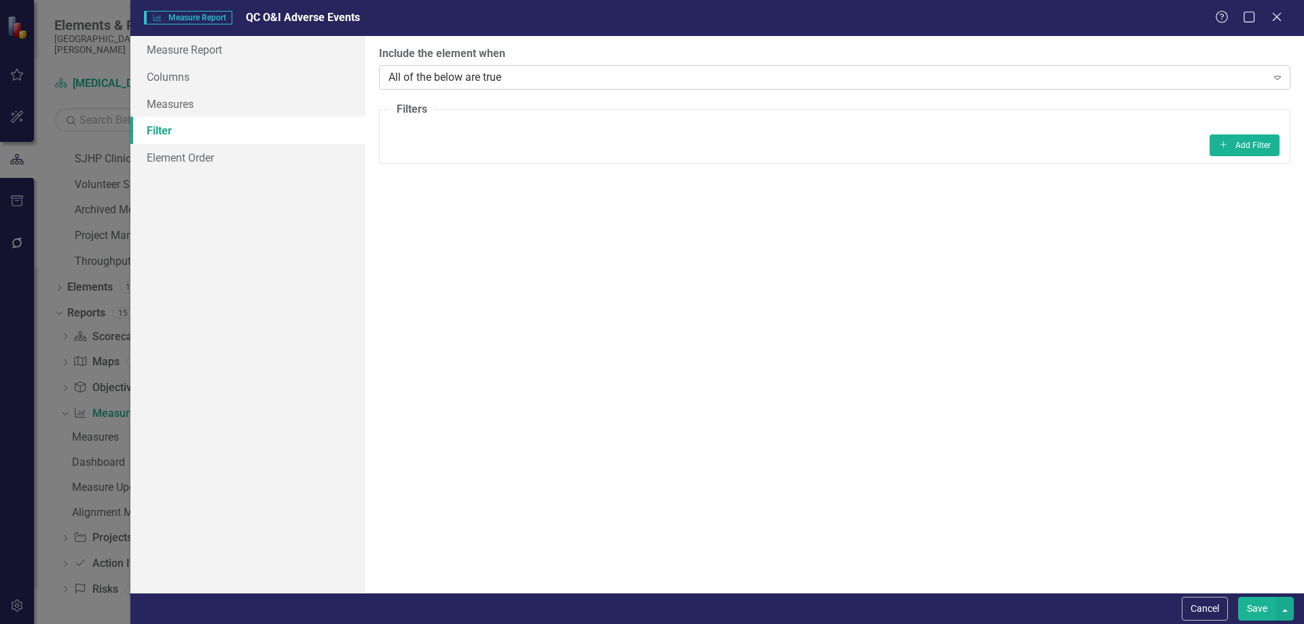
click at [481, 72] on div "All of the below are true" at bounding box center [827, 77] width 878 height 16
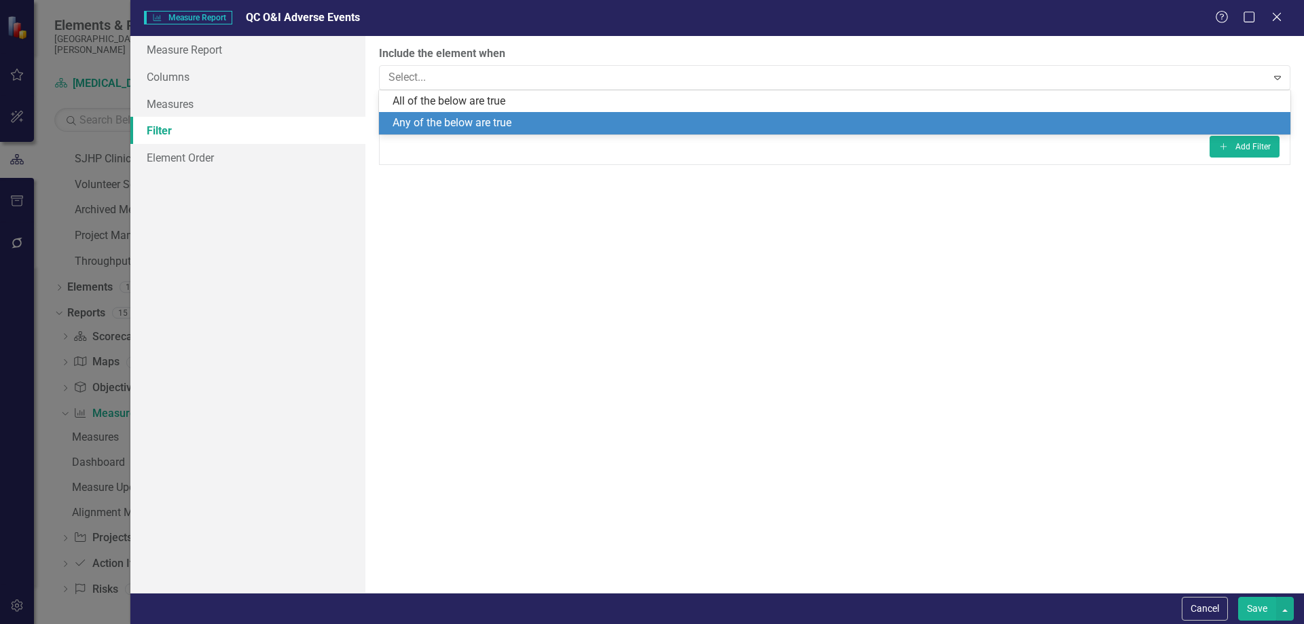
click at [469, 120] on div "Any of the below are true" at bounding box center [838, 123] width 890 height 16
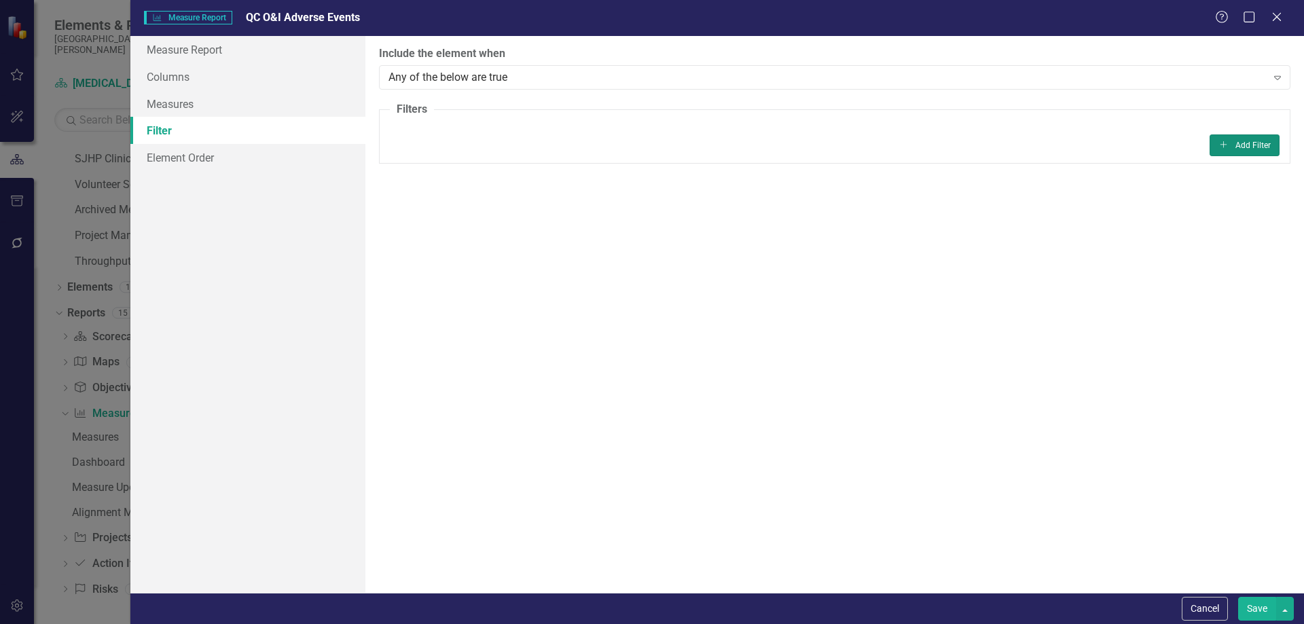
click at [1234, 147] on button "Add Add Filter" at bounding box center [1244, 145] width 70 height 22
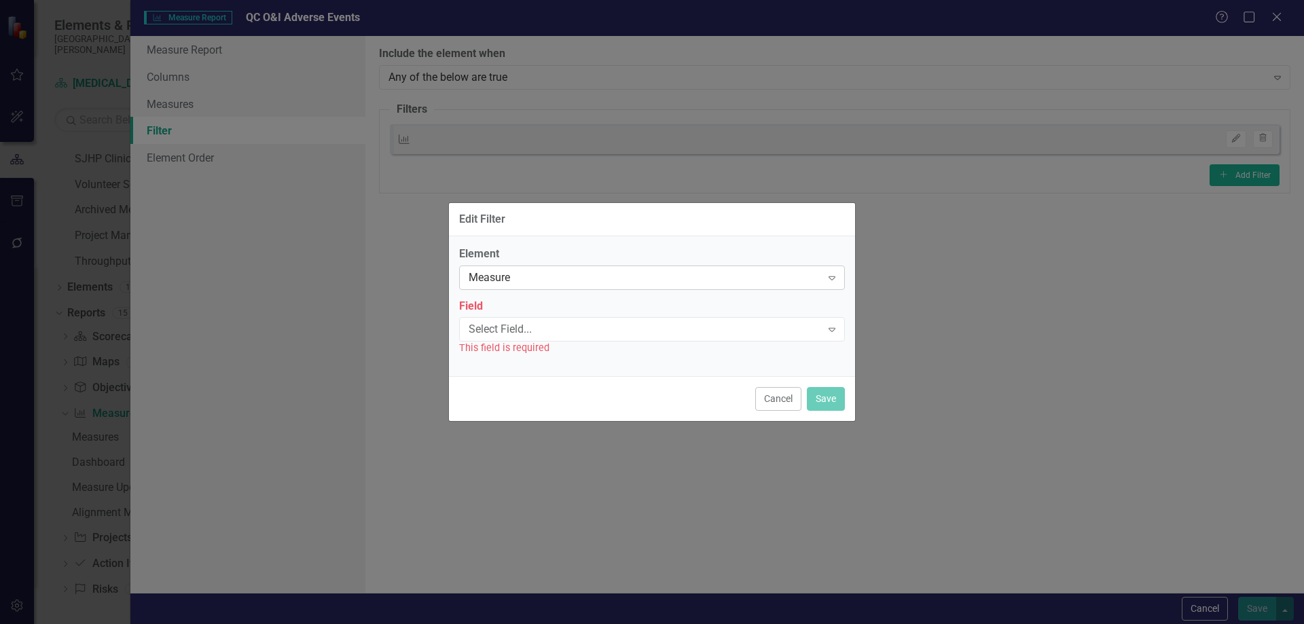
click at [494, 275] on div "Measure" at bounding box center [645, 278] width 352 height 16
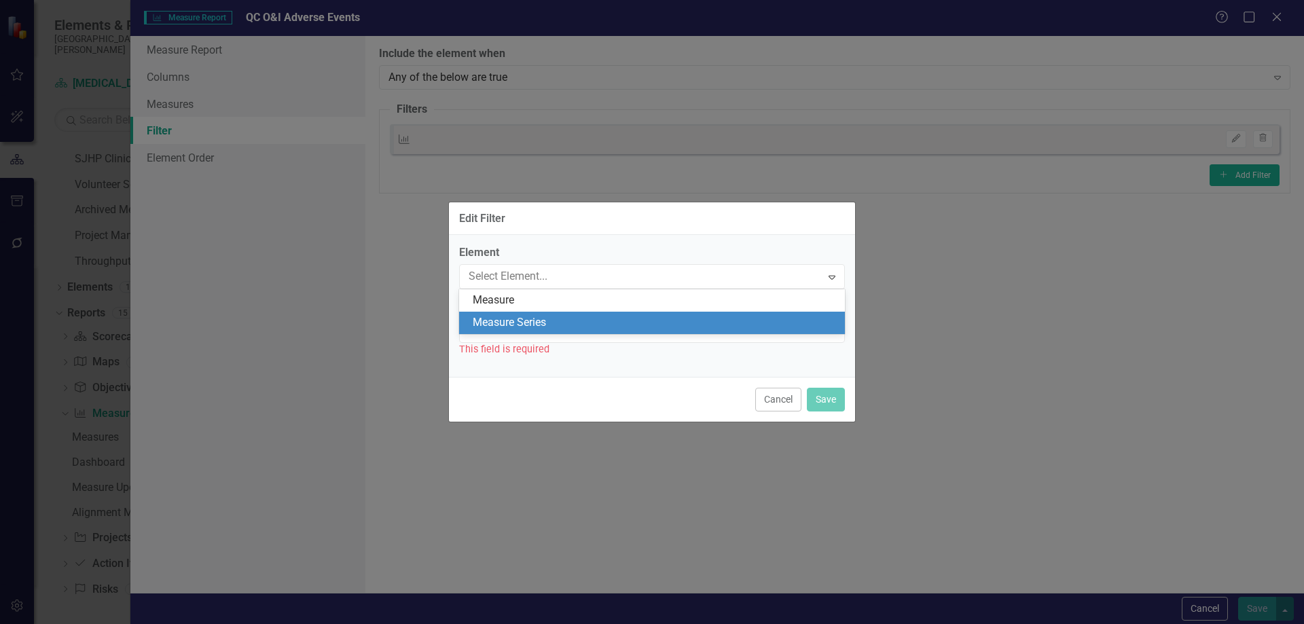
click at [498, 318] on div "Measure Series" at bounding box center [655, 323] width 364 height 16
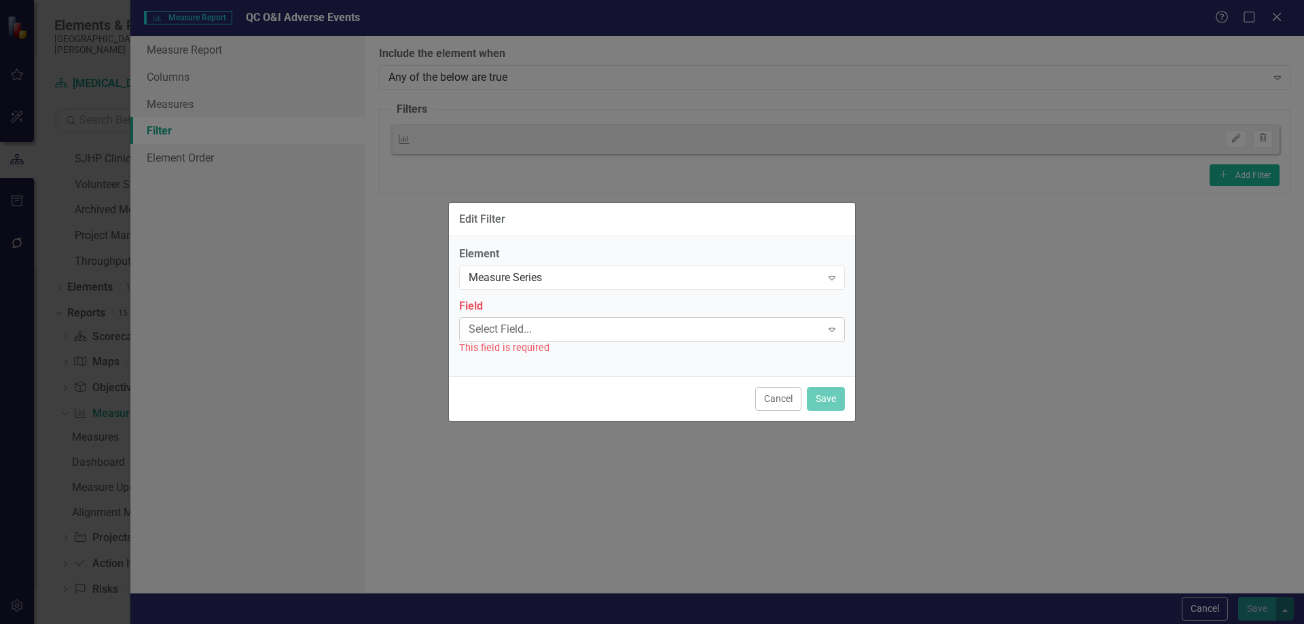
click at [502, 331] on div "Select Field..." at bounding box center [645, 330] width 352 height 16
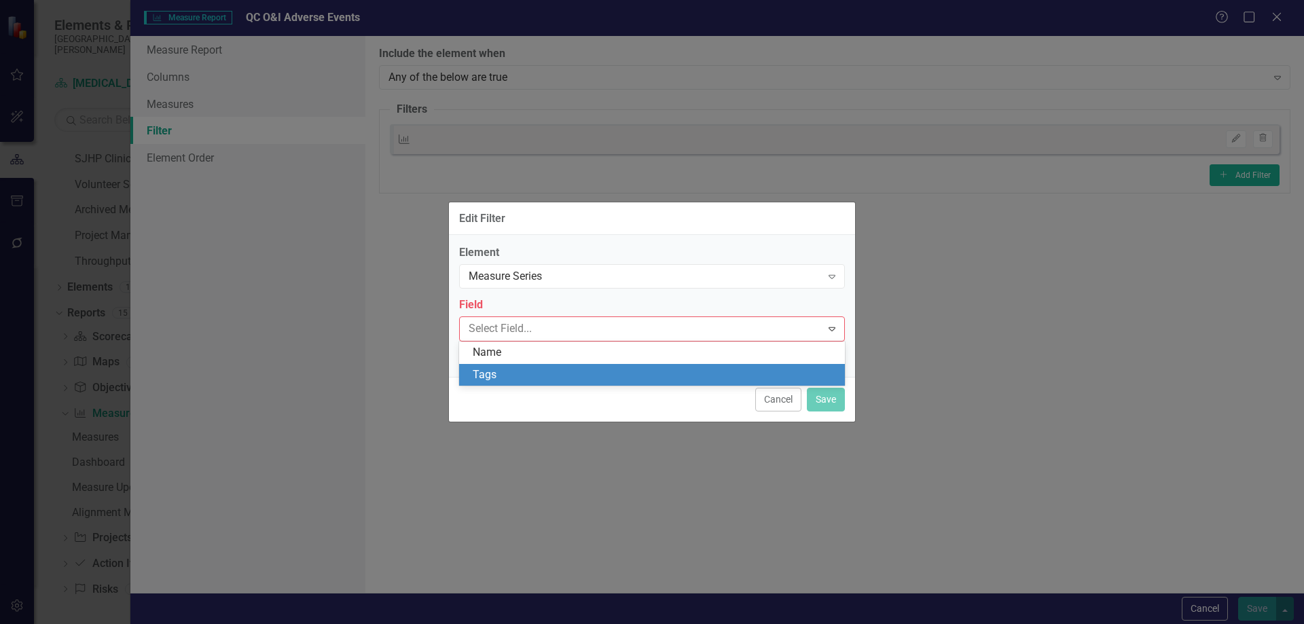
click at [504, 369] on div "Tags" at bounding box center [655, 375] width 364 height 16
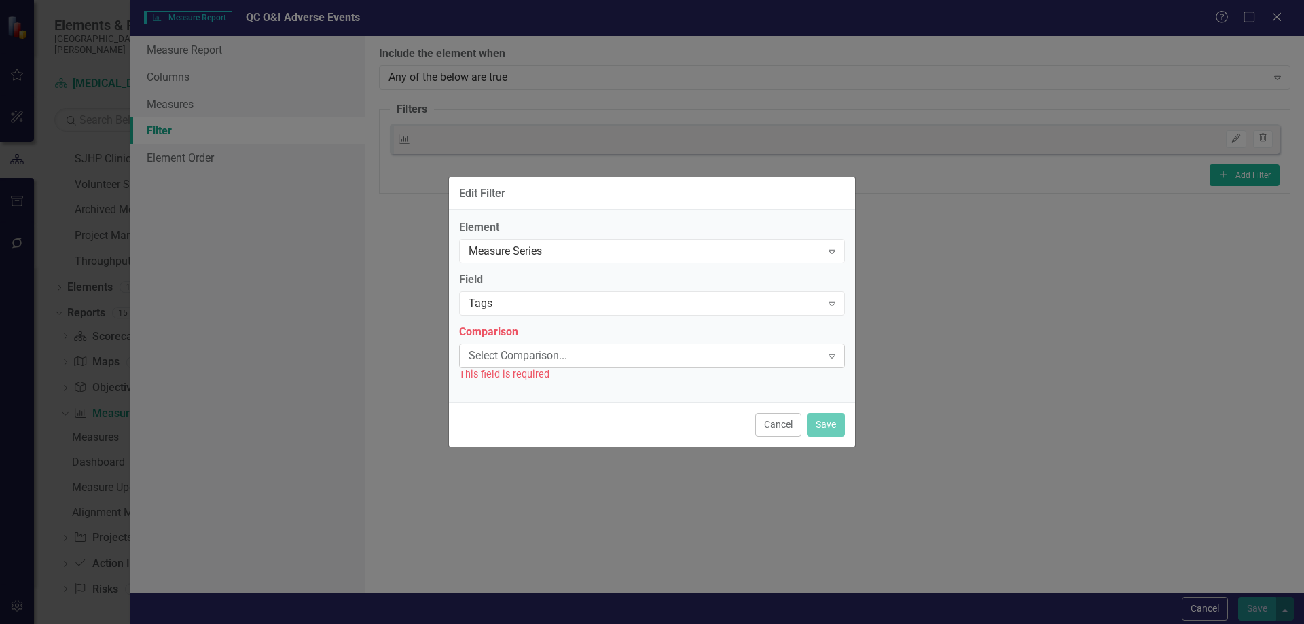
click at [509, 357] on div "Select Comparison..." at bounding box center [645, 356] width 352 height 16
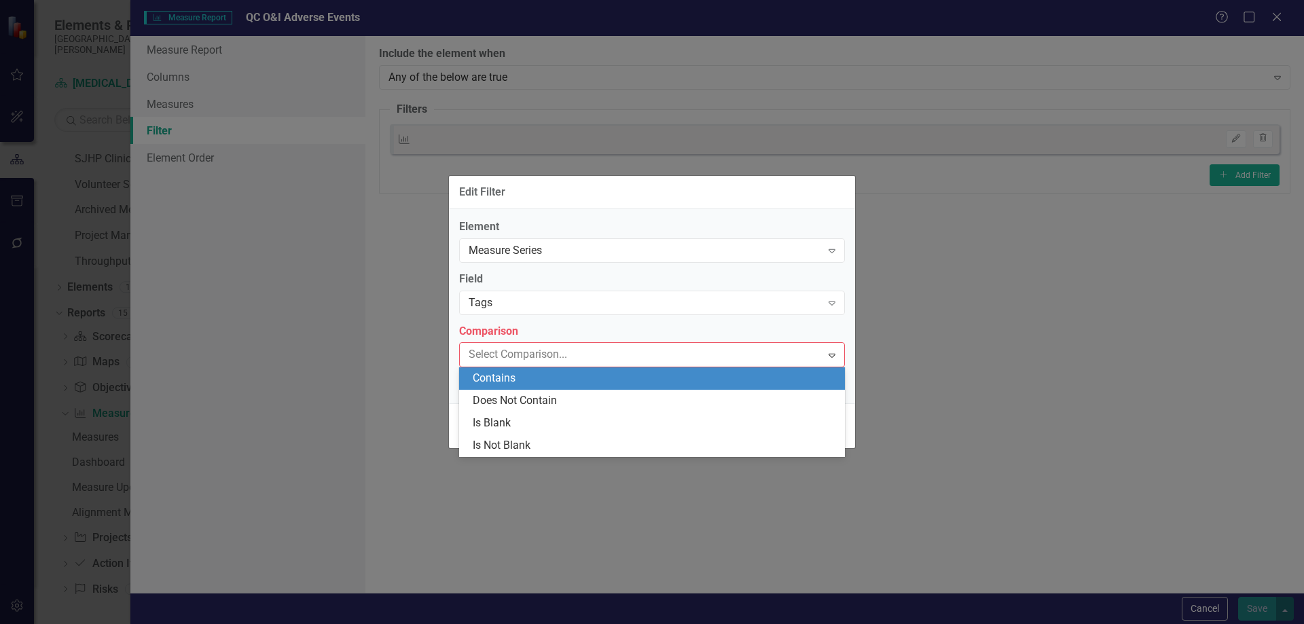
click at [513, 384] on div "Contains" at bounding box center [655, 379] width 364 height 16
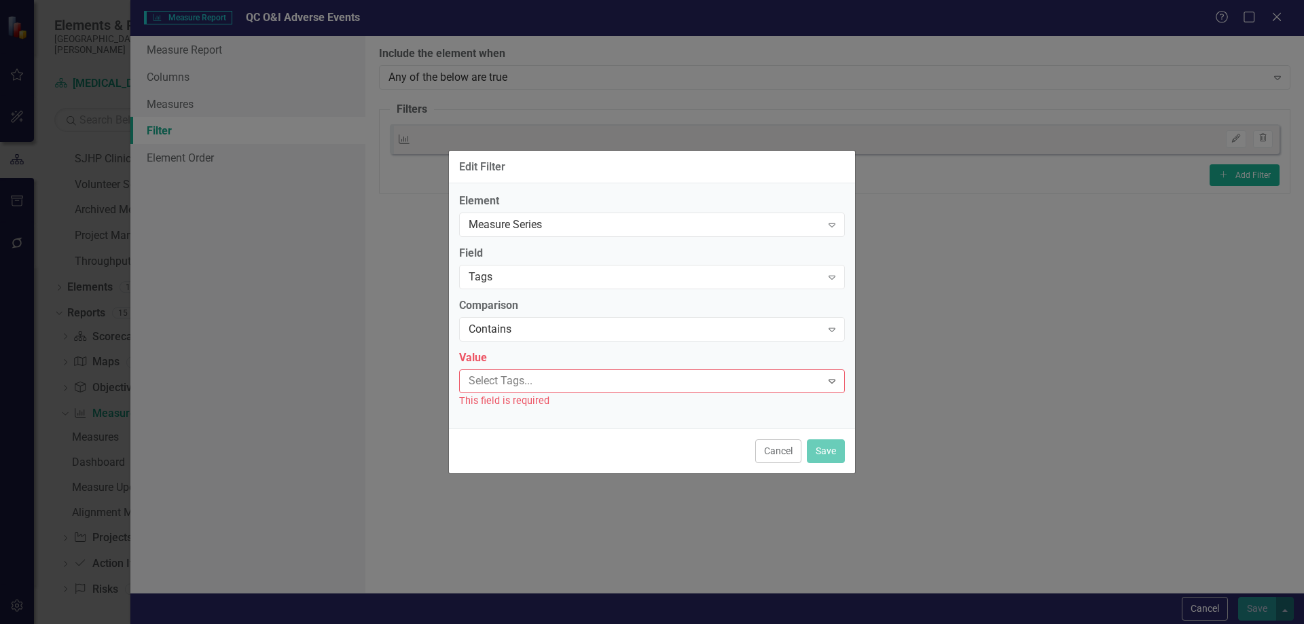
click at [513, 384] on div at bounding box center [642, 381] width 358 height 18
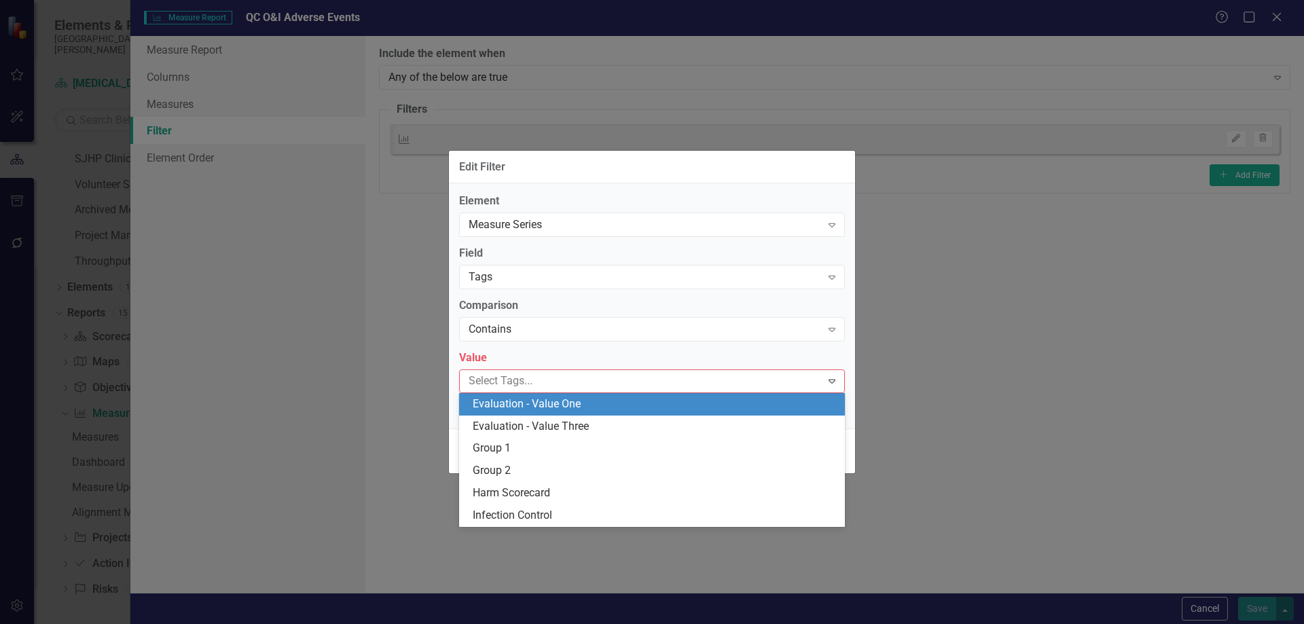
click at [520, 409] on span "Evaluation - Value One" at bounding box center [527, 403] width 108 height 13
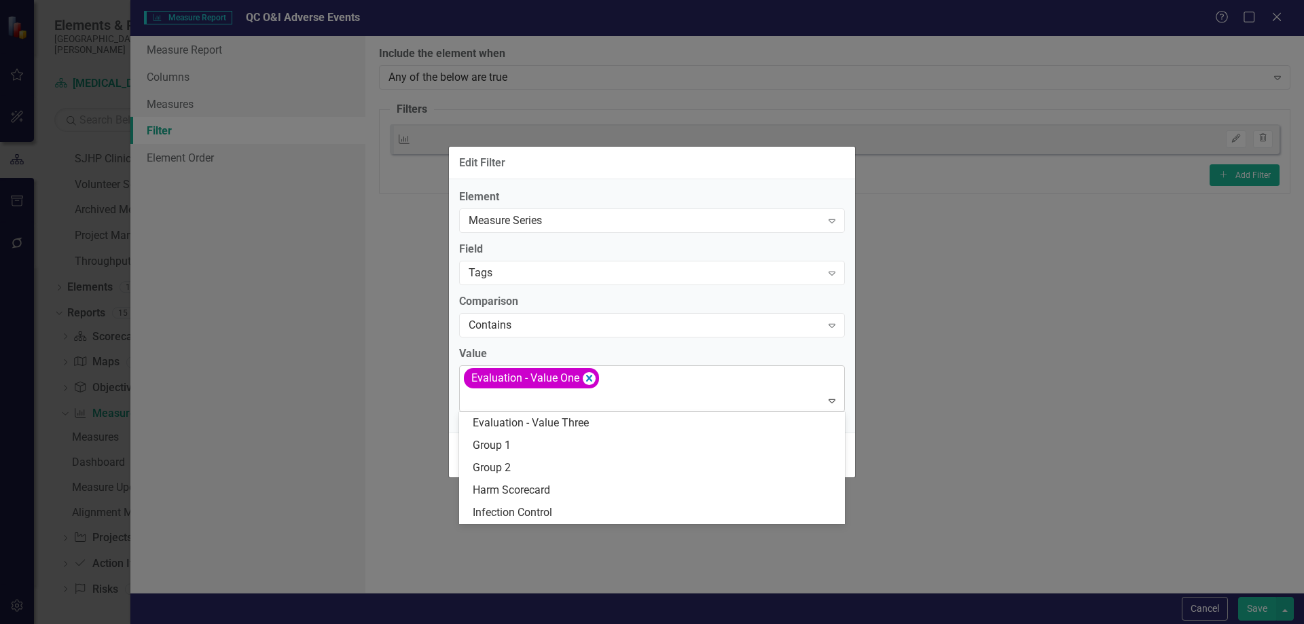
click at [520, 400] on div at bounding box center [653, 401] width 380 height 18
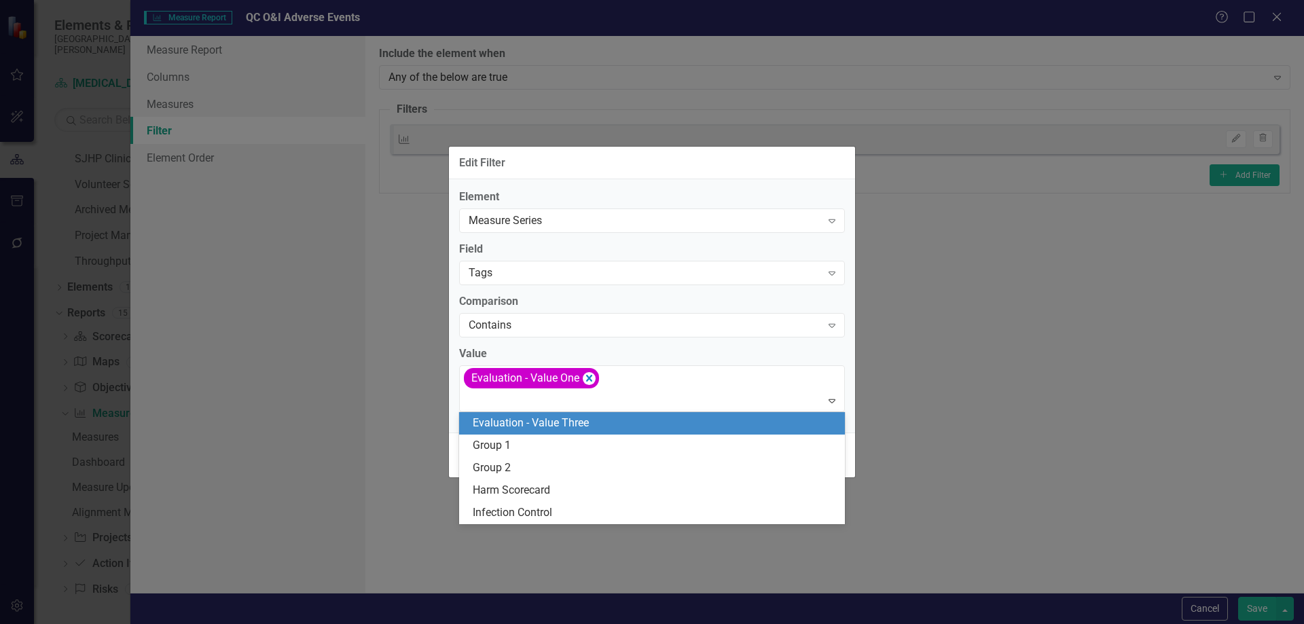
click at [521, 429] on span "Evaluation - Value Three" at bounding box center [531, 422] width 116 height 13
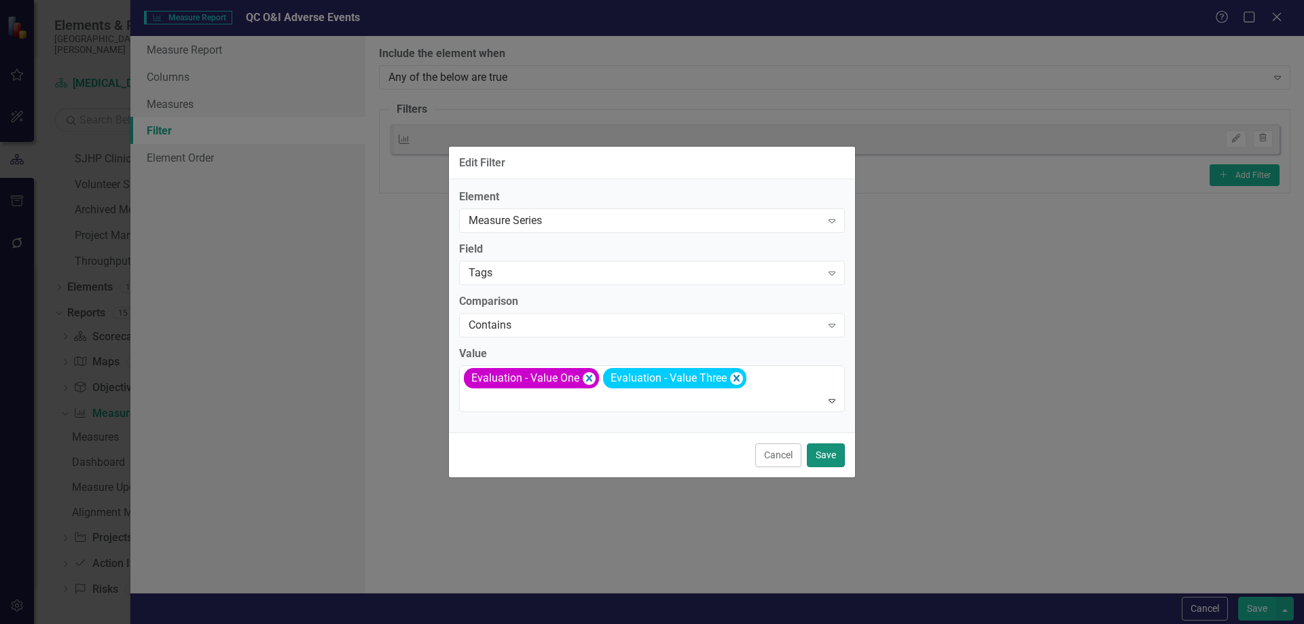
click at [815, 452] on button "Save" at bounding box center [826, 455] width 38 height 24
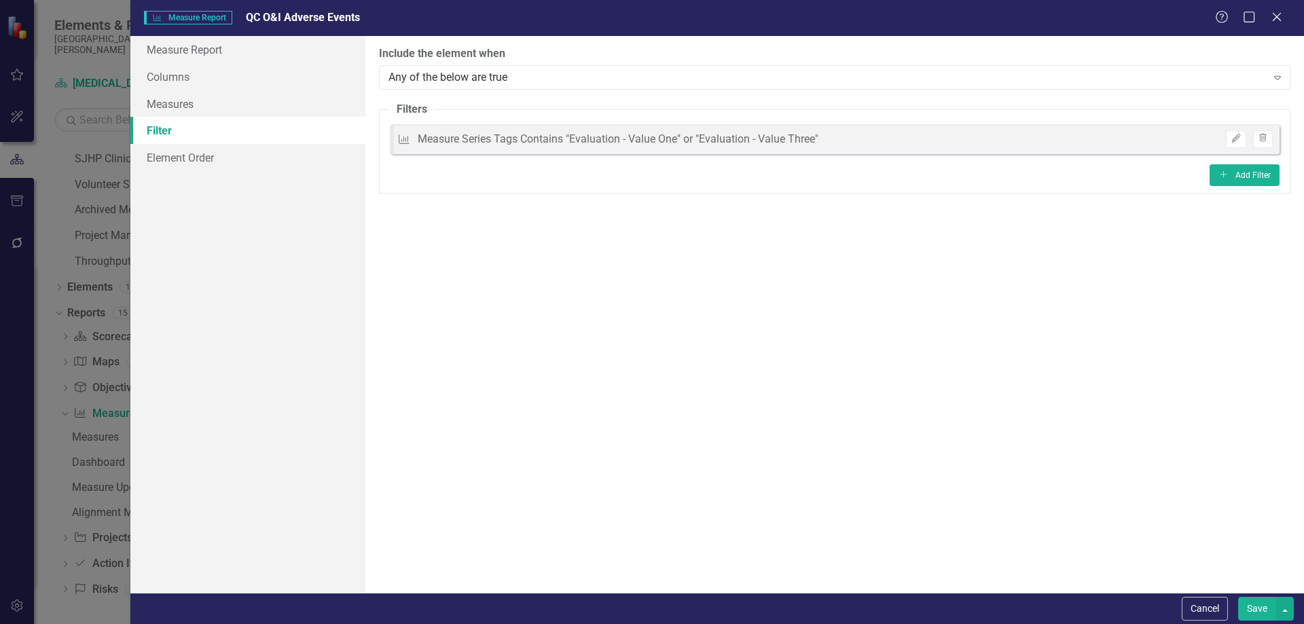
click at [1260, 613] on button "Save" at bounding box center [1257, 609] width 38 height 24
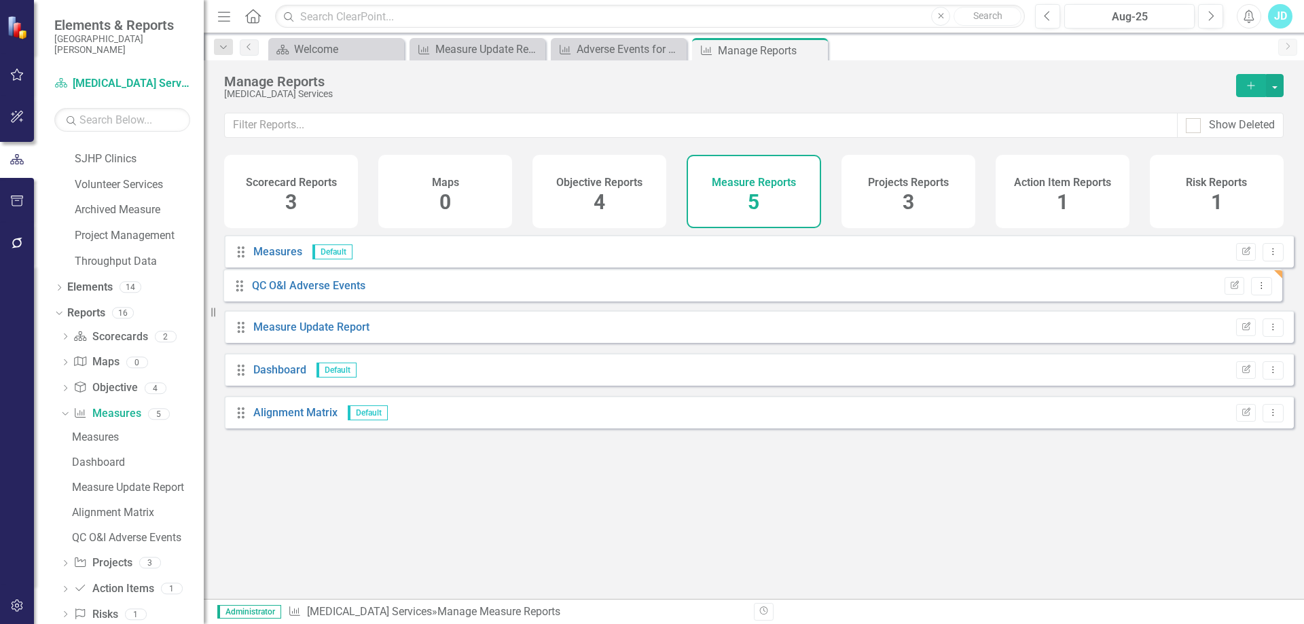
drag, startPoint x: 242, startPoint y: 435, endPoint x: 241, endPoint y: 287, distance: 147.4
click at [241, 287] on div "Drag Measures Default Edit Report Dropdown Menu Drag Measure Update Report Edit…" at bounding box center [759, 337] width 1070 height 204
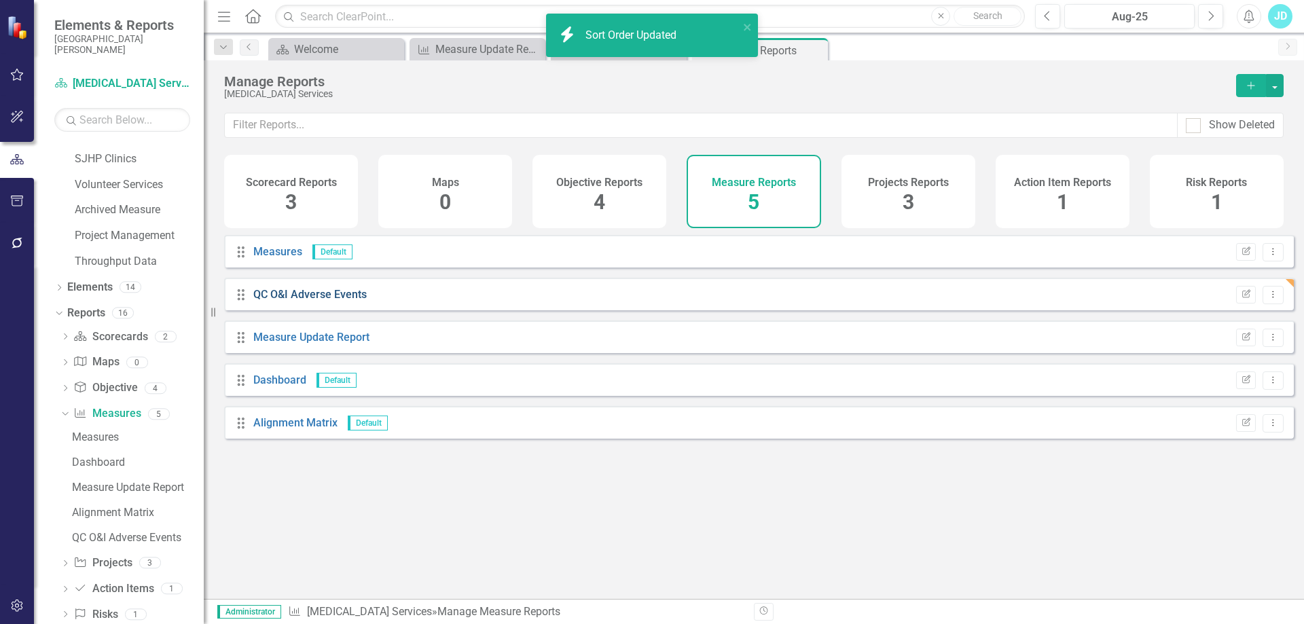
click at [289, 301] on link "QC O&I Adverse Events" at bounding box center [309, 294] width 113 height 13
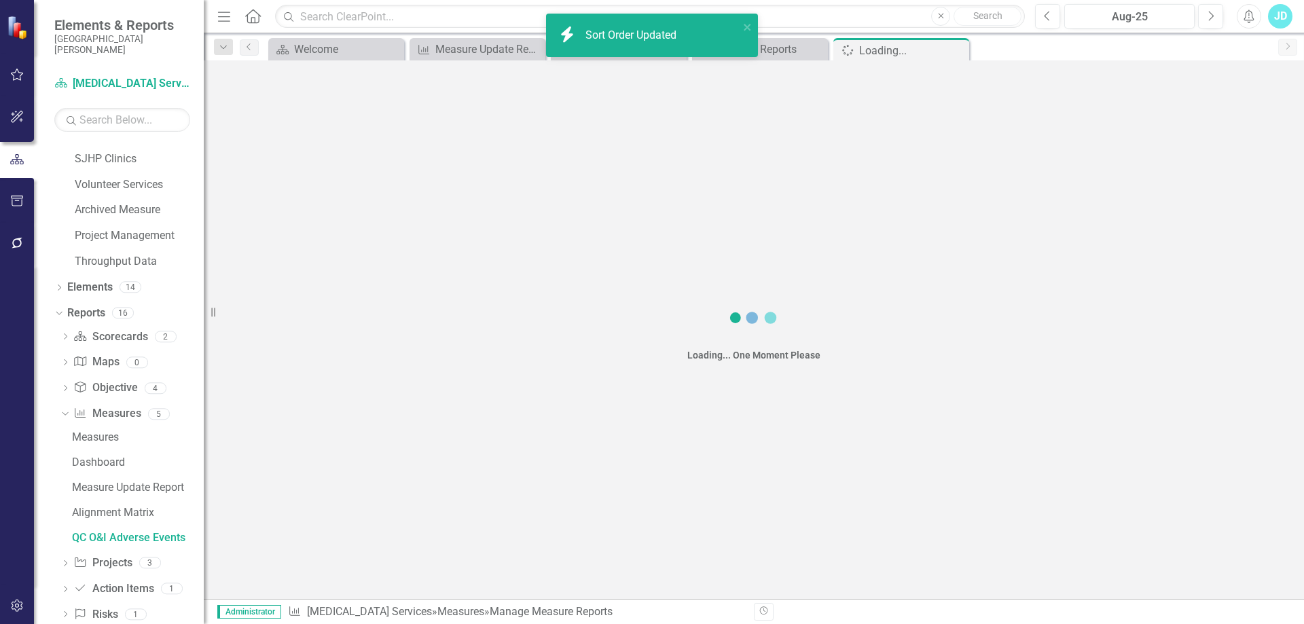
scroll to position [1178, 0]
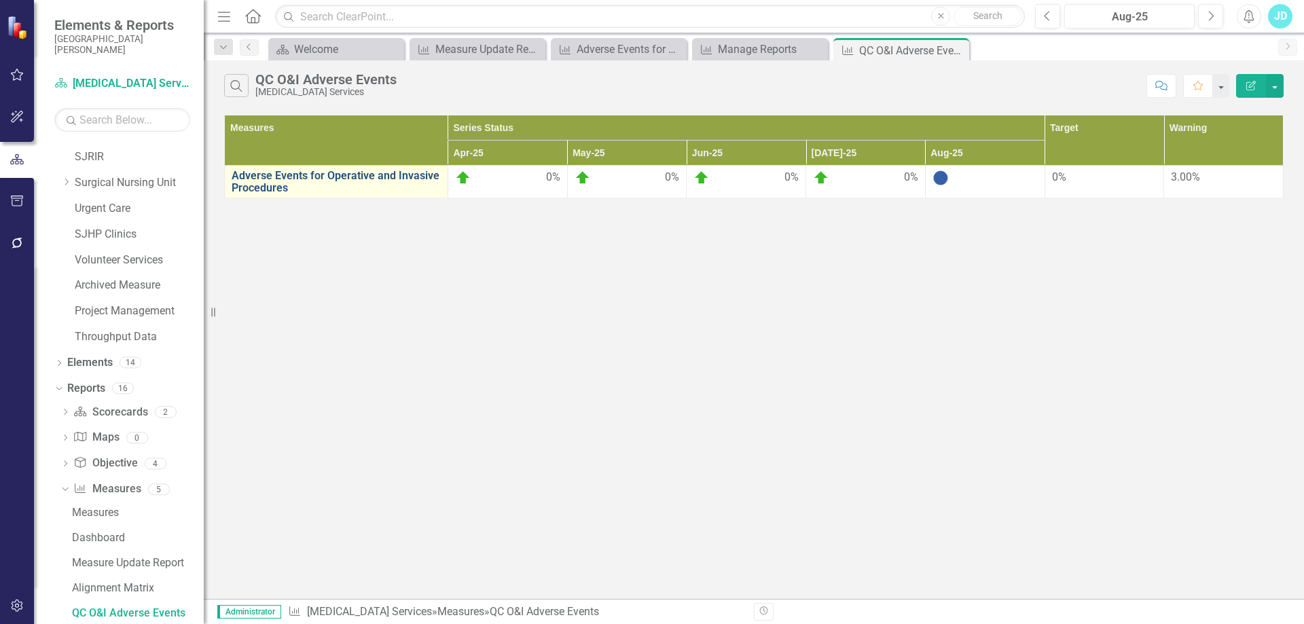
click at [320, 172] on link "Adverse Events for Operative and Invasive Procedures" at bounding box center [336, 182] width 209 height 24
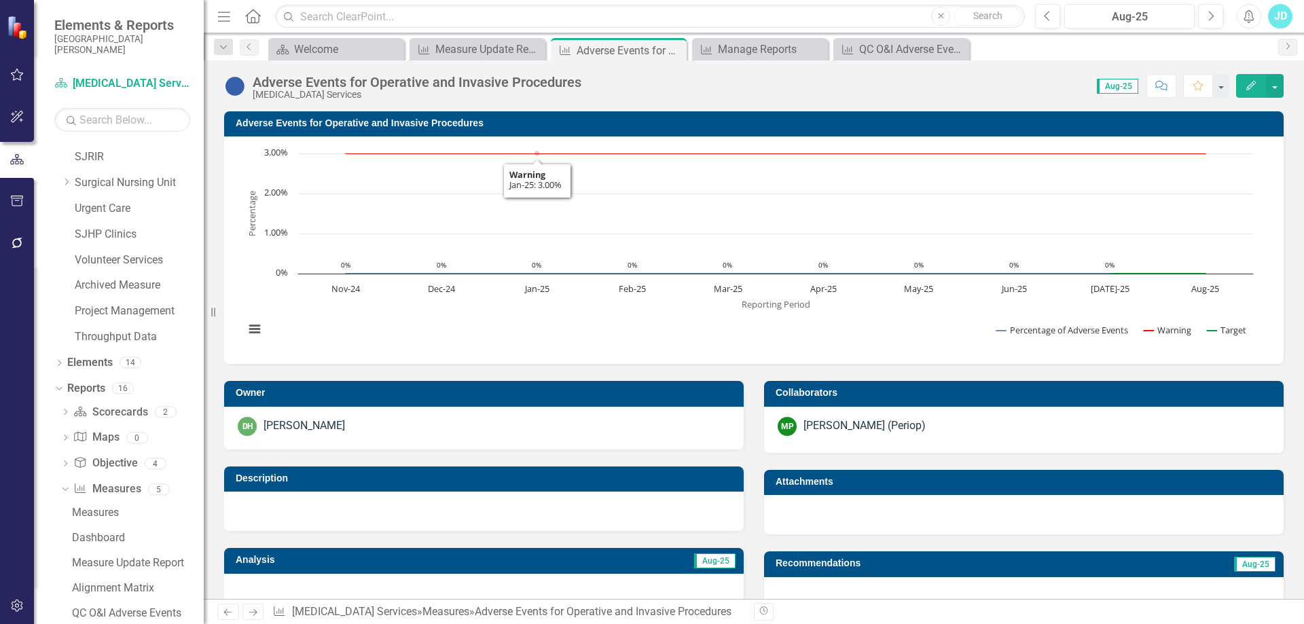
scroll to position [272, 0]
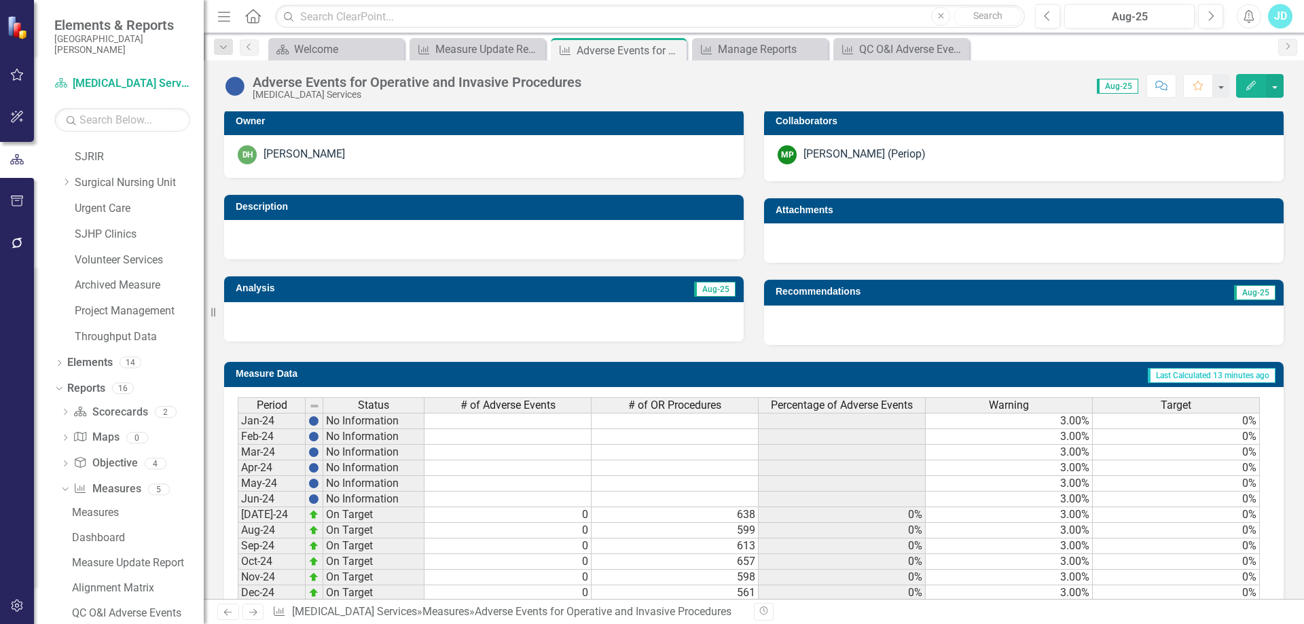
click at [841, 406] on span "Percentage of Adverse Events" at bounding box center [842, 405] width 142 height 12
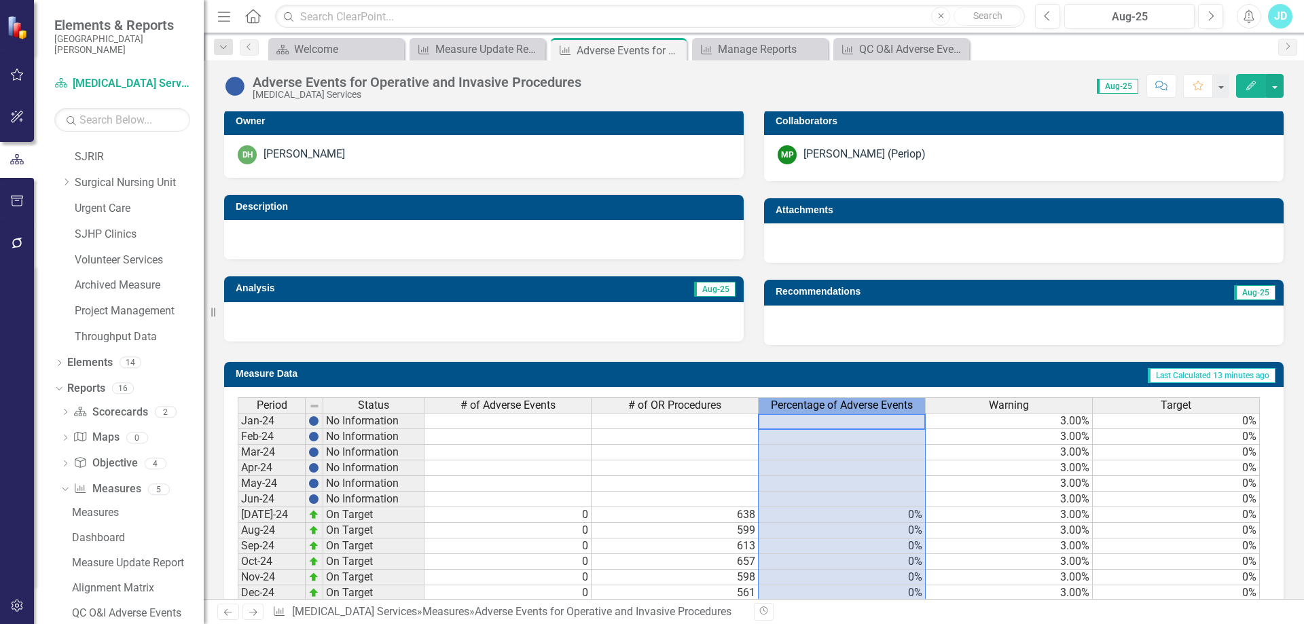
click at [841, 406] on span "Percentage of Adverse Events" at bounding box center [842, 405] width 142 height 12
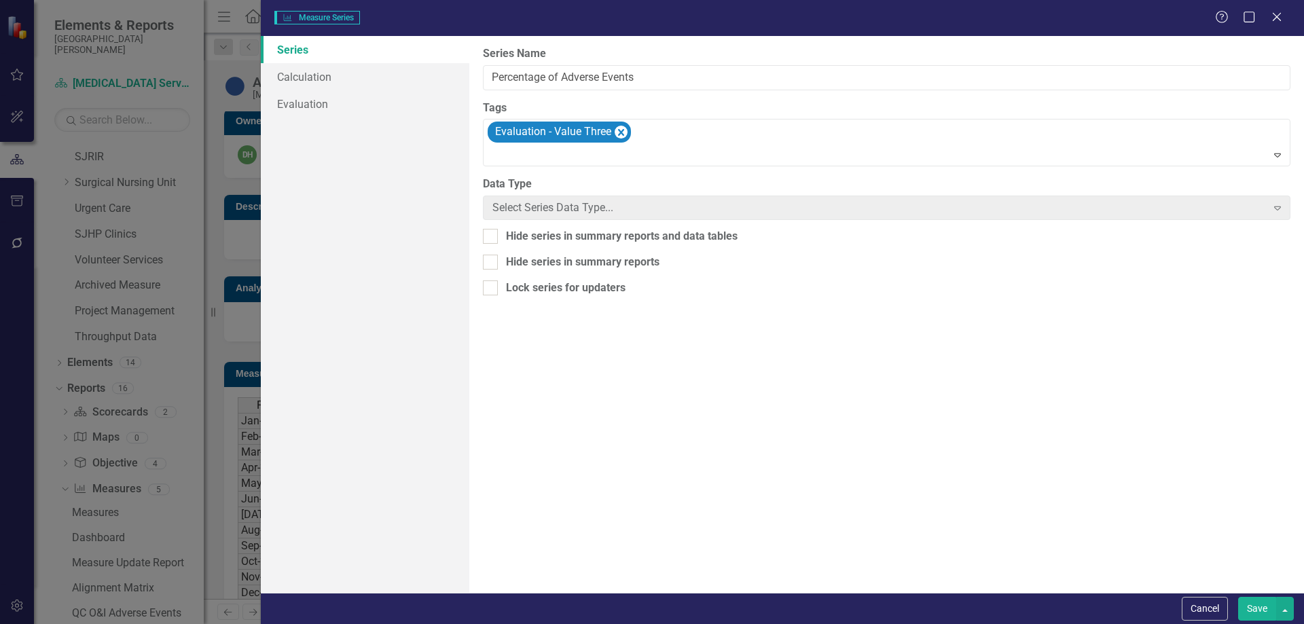
type input "Percentage of Adverse Events"
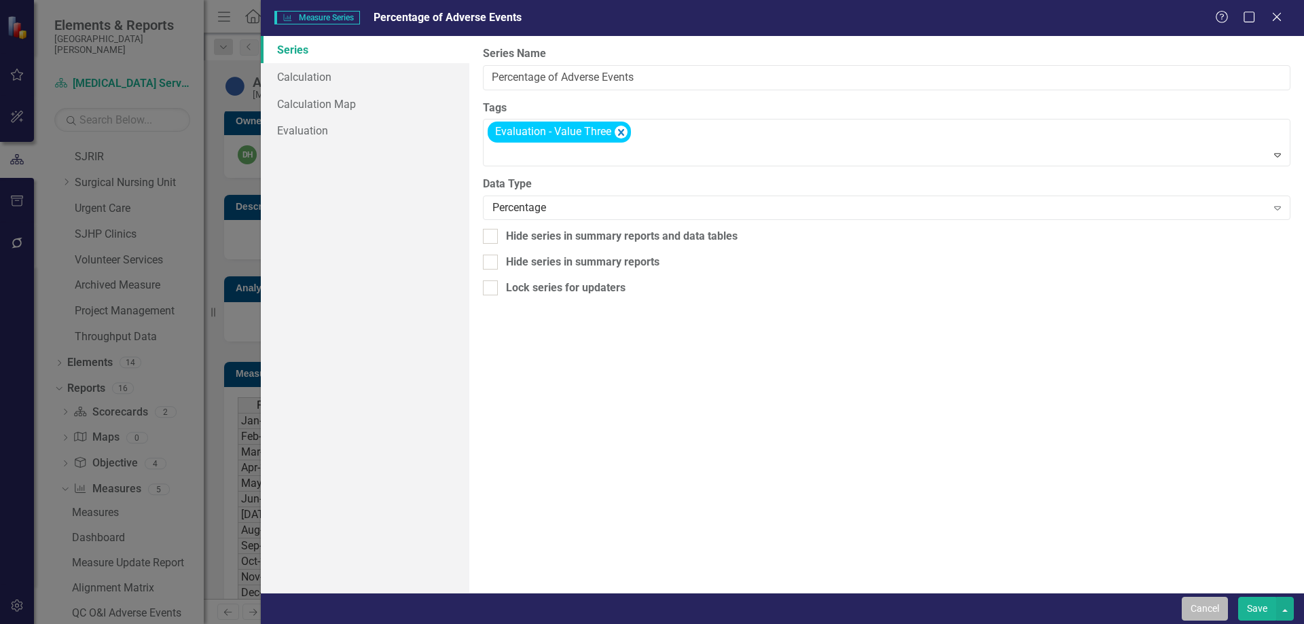
click at [1190, 606] on button "Cancel" at bounding box center [1205, 609] width 46 height 24
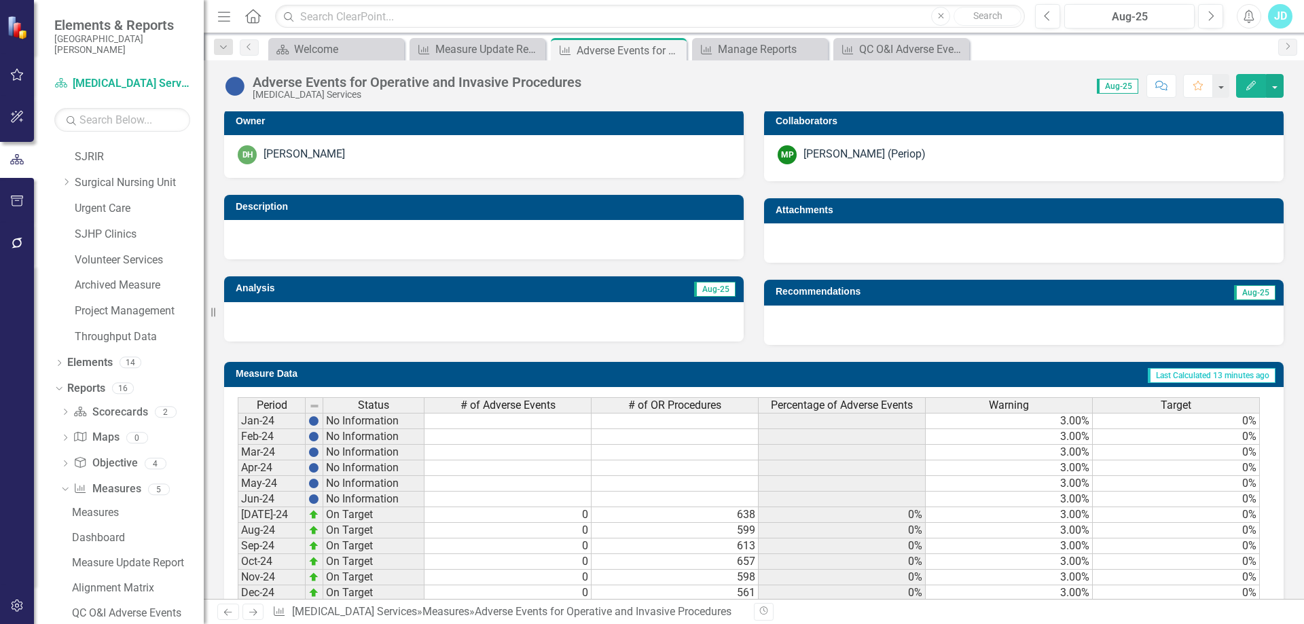
click at [551, 406] on span "# of Adverse Events" at bounding box center [507, 405] width 95 height 12
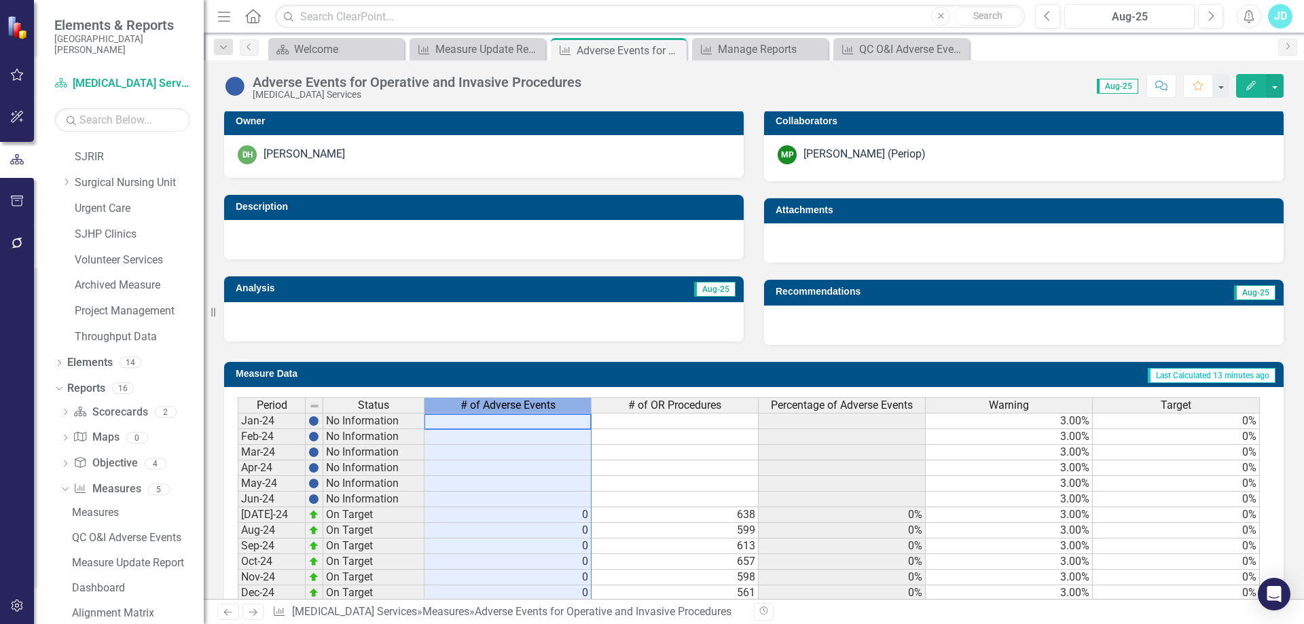
click at [551, 406] on span "# of Adverse Events" at bounding box center [507, 405] width 95 height 12
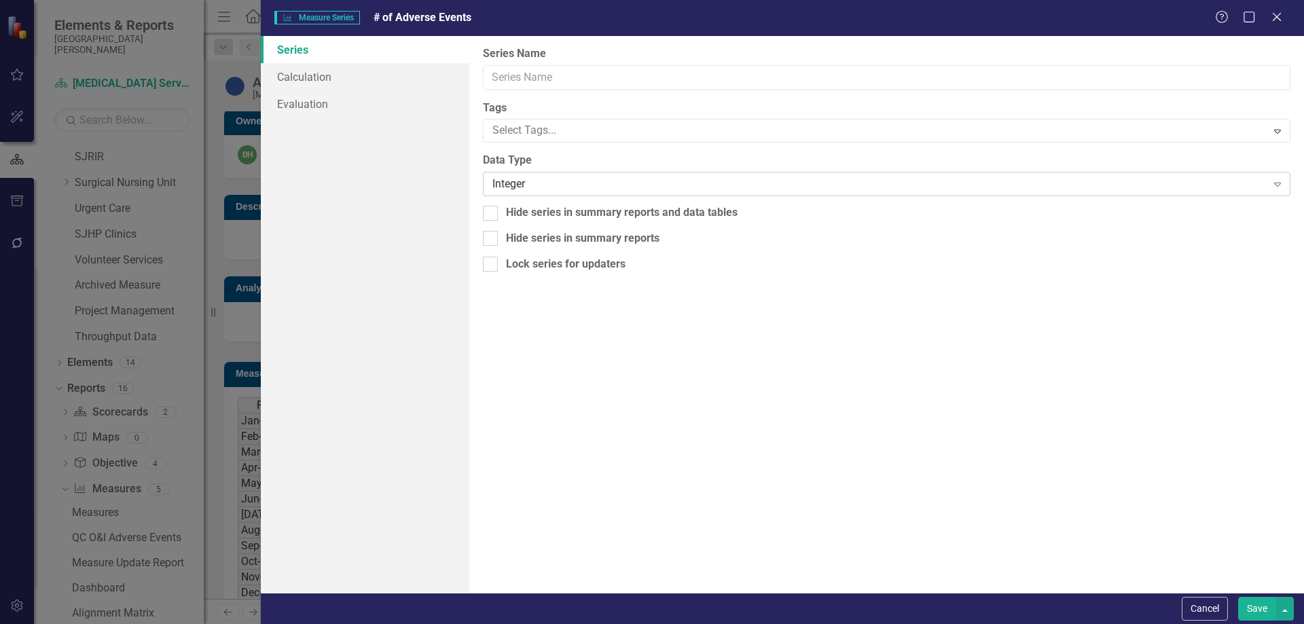
type input "# of Adverse Events"
click at [550, 134] on div at bounding box center [876, 131] width 779 height 18
click at [122, 623] on span "Evaluation - Value One" at bounding box center [68, 634] width 108 height 13
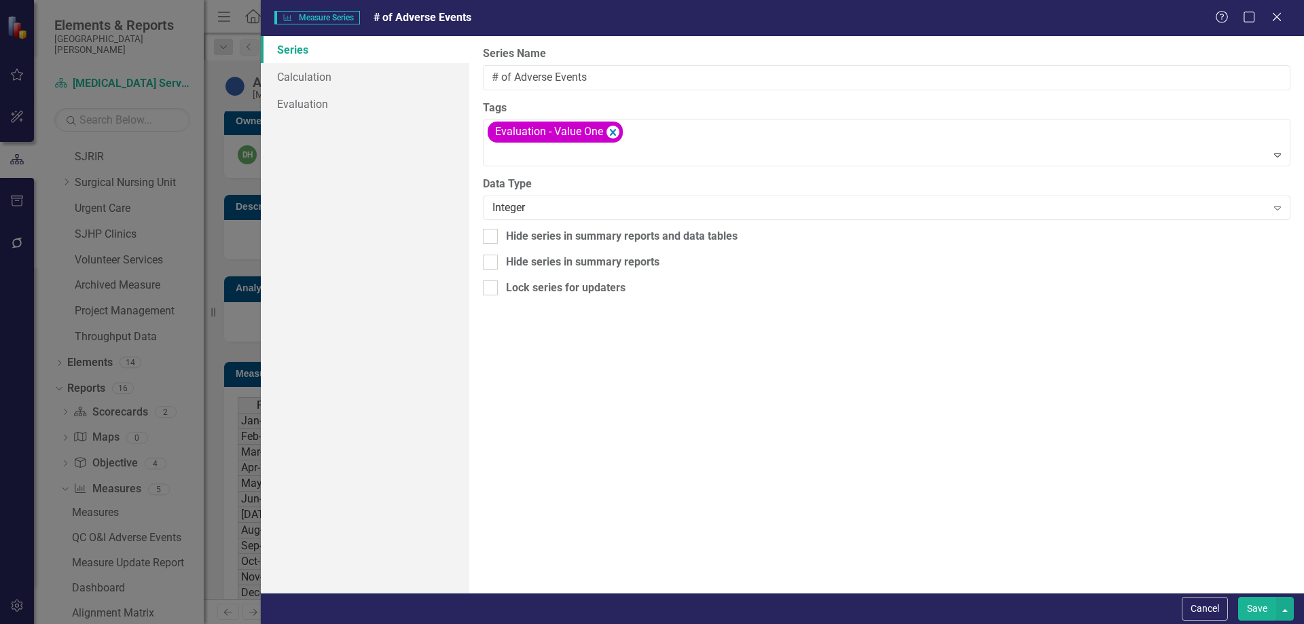
click at [1252, 606] on button "Save" at bounding box center [1257, 609] width 38 height 24
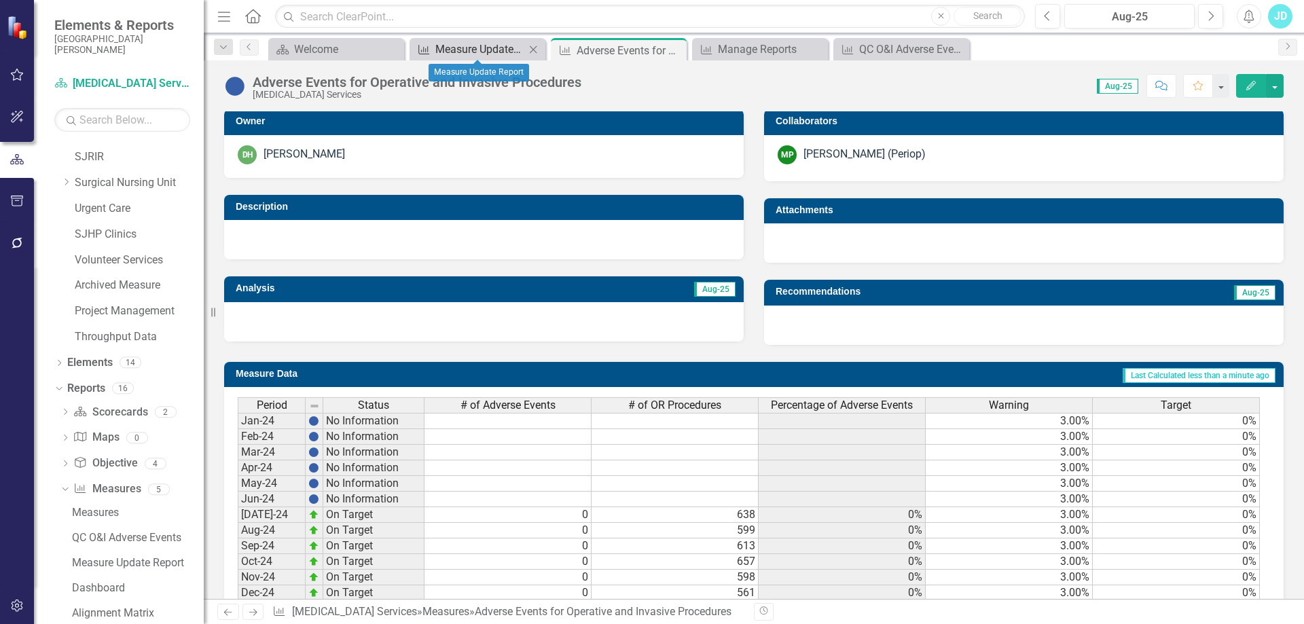
click at [501, 48] on div "Measure Update Report" at bounding box center [480, 49] width 90 height 17
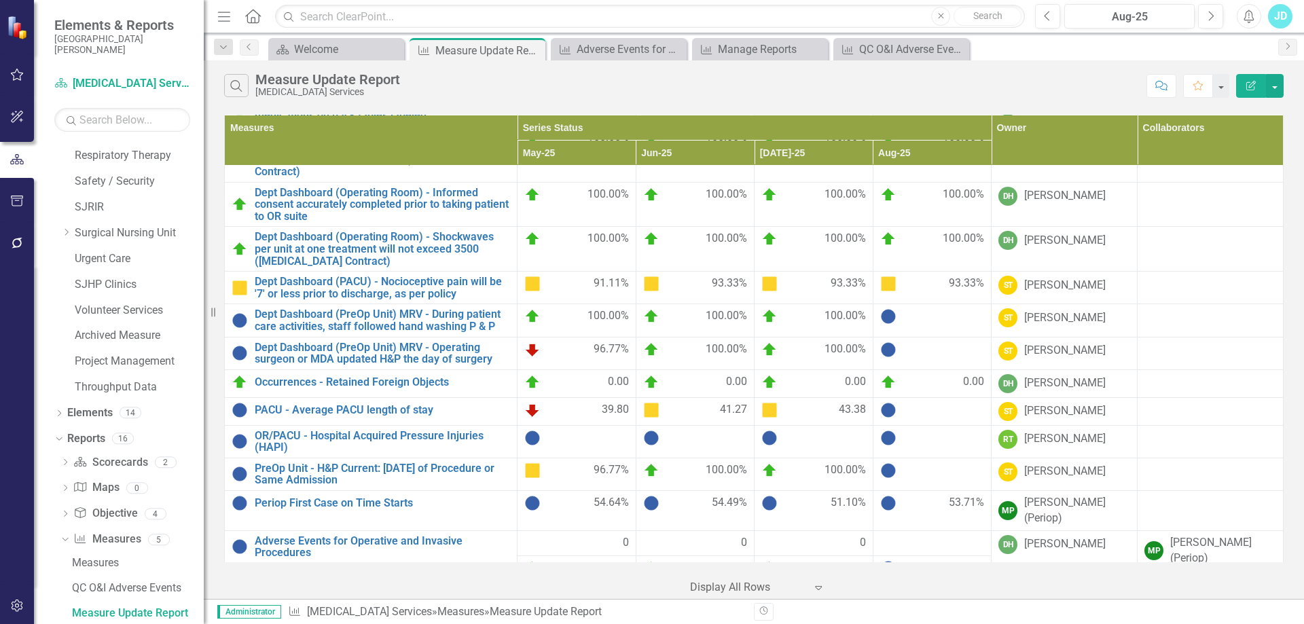
scroll to position [107, 0]
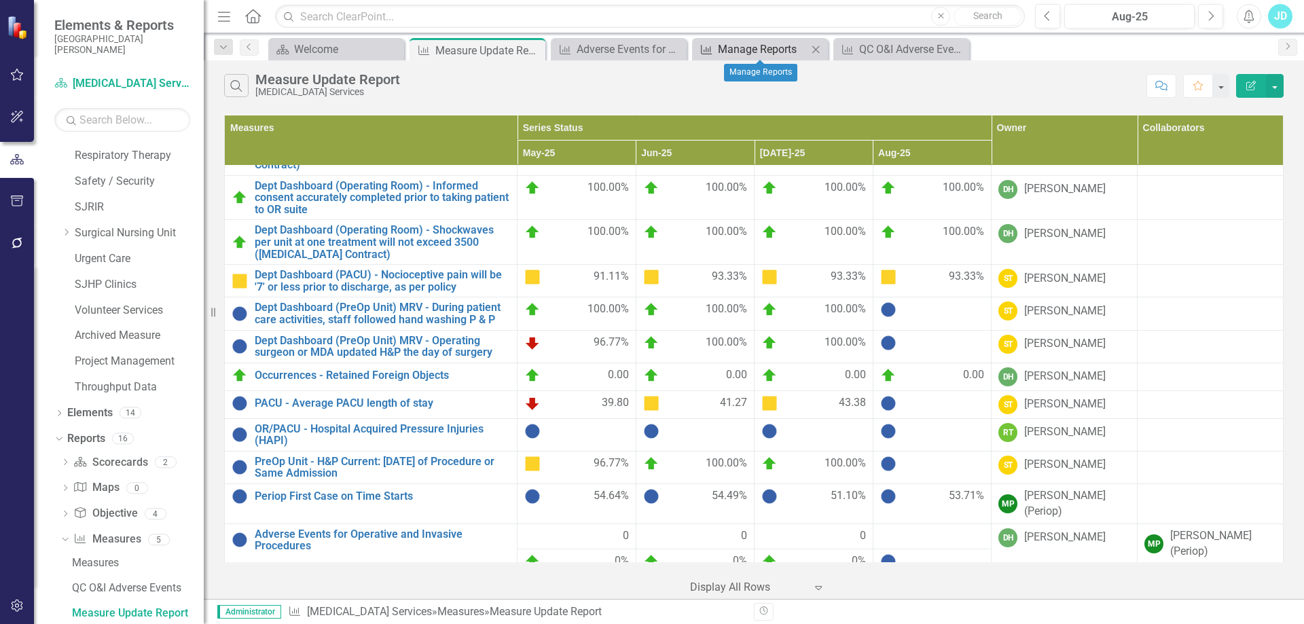
click at [767, 45] on div "Manage Reports" at bounding box center [763, 49] width 90 height 17
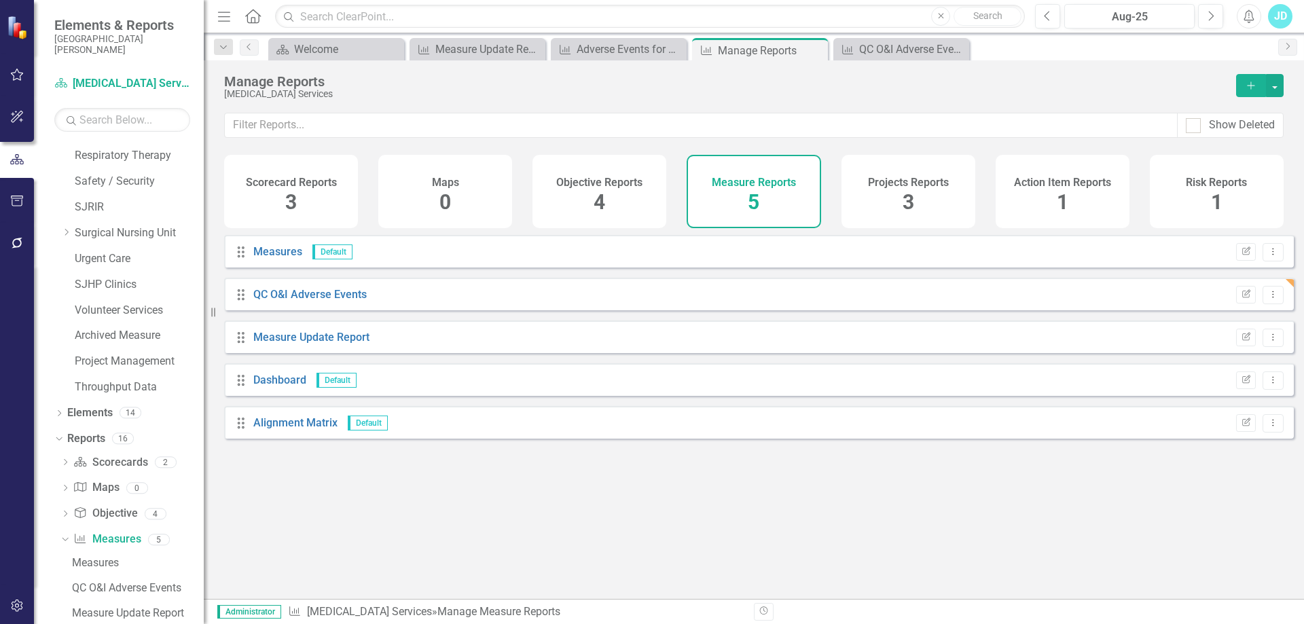
scroll to position [1279, 0]
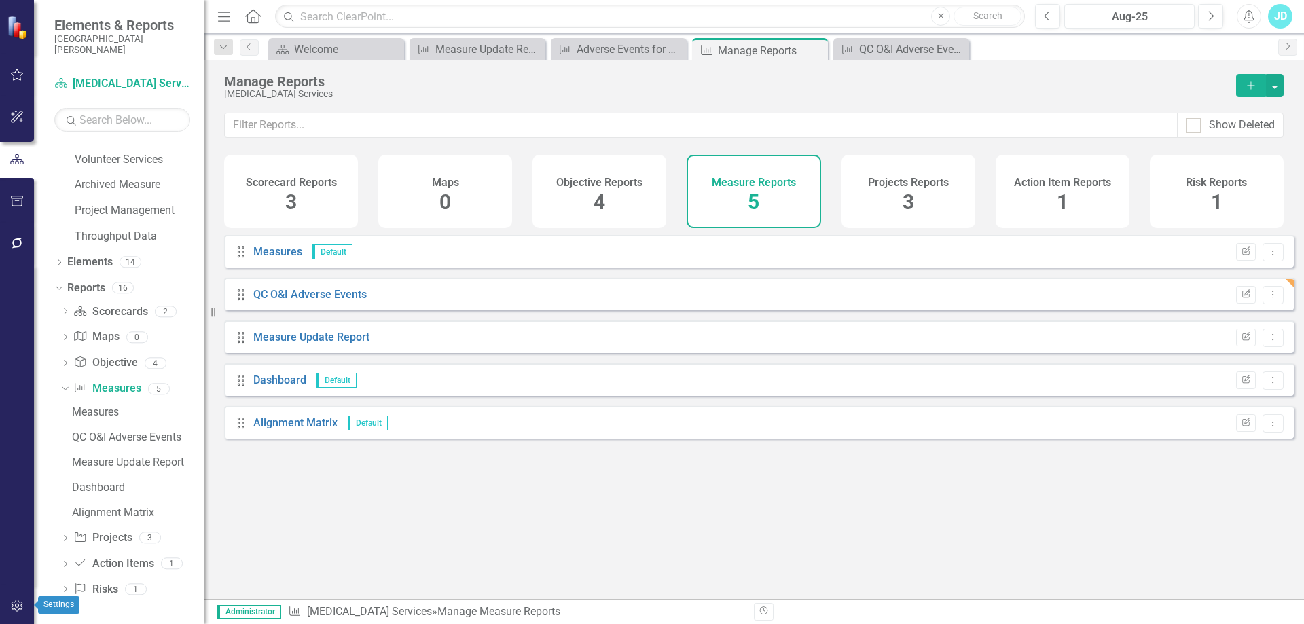
click at [18, 602] on icon "button" at bounding box center [17, 606] width 12 height 12
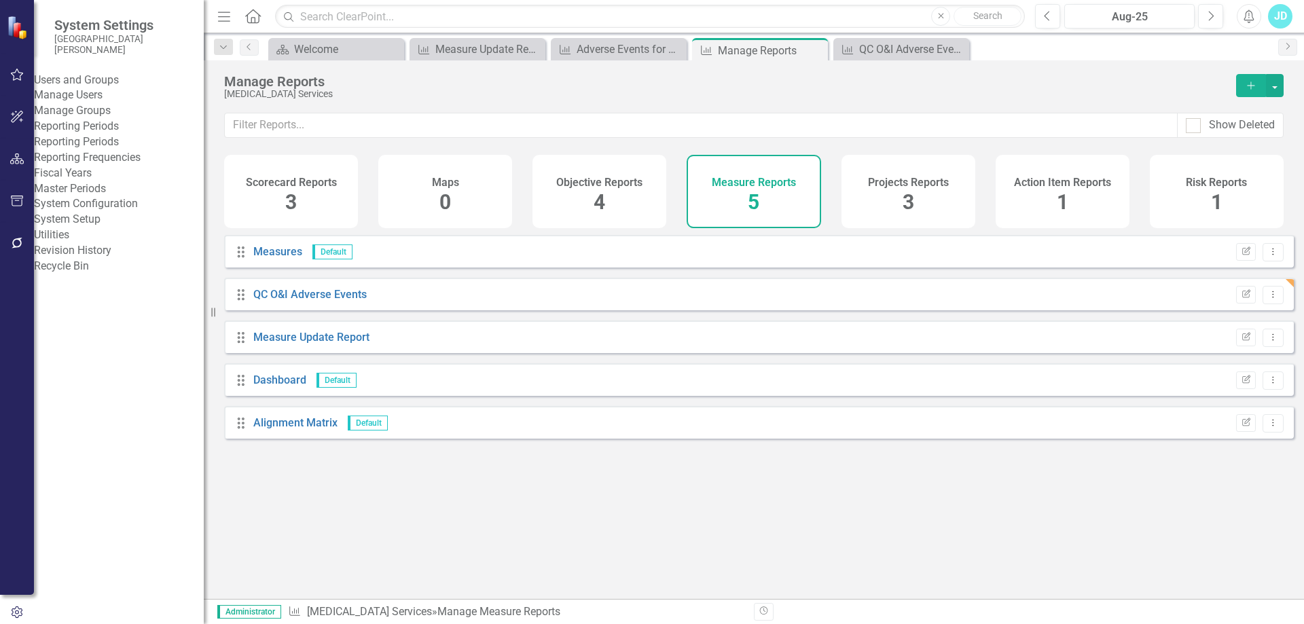
click at [85, 227] on link "System Setup" at bounding box center [119, 220] width 170 height 16
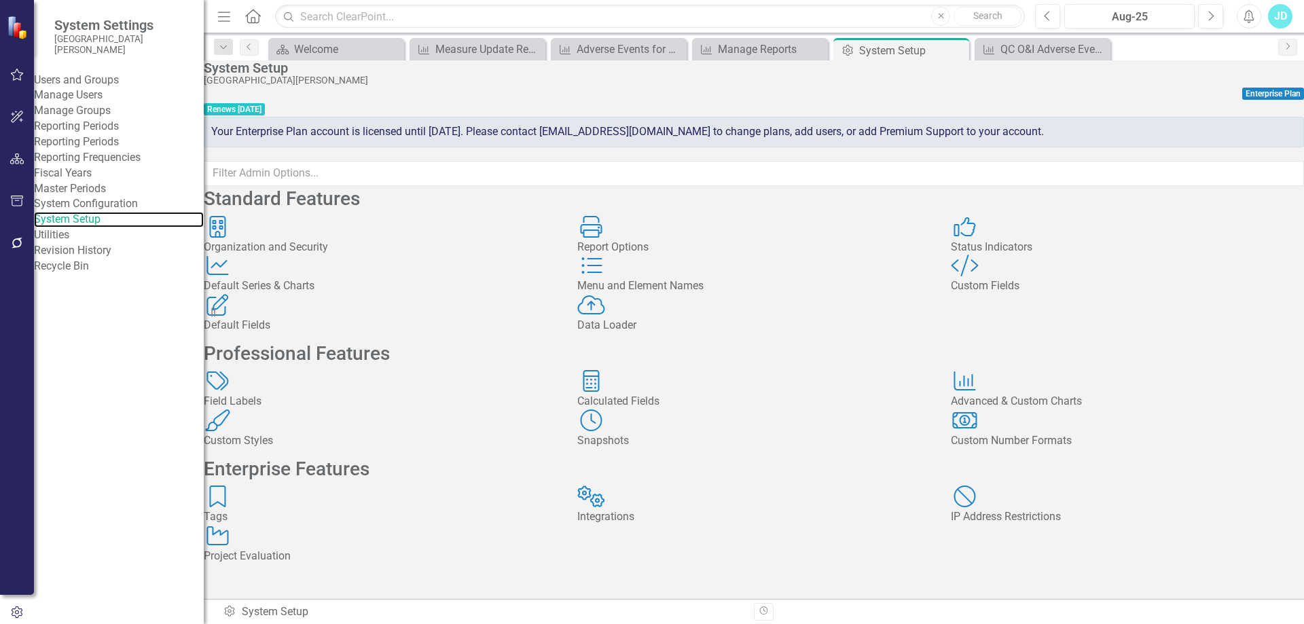
scroll to position [179, 0]
click at [340, 486] on div "Tags Tags" at bounding box center [380, 505] width 353 height 39
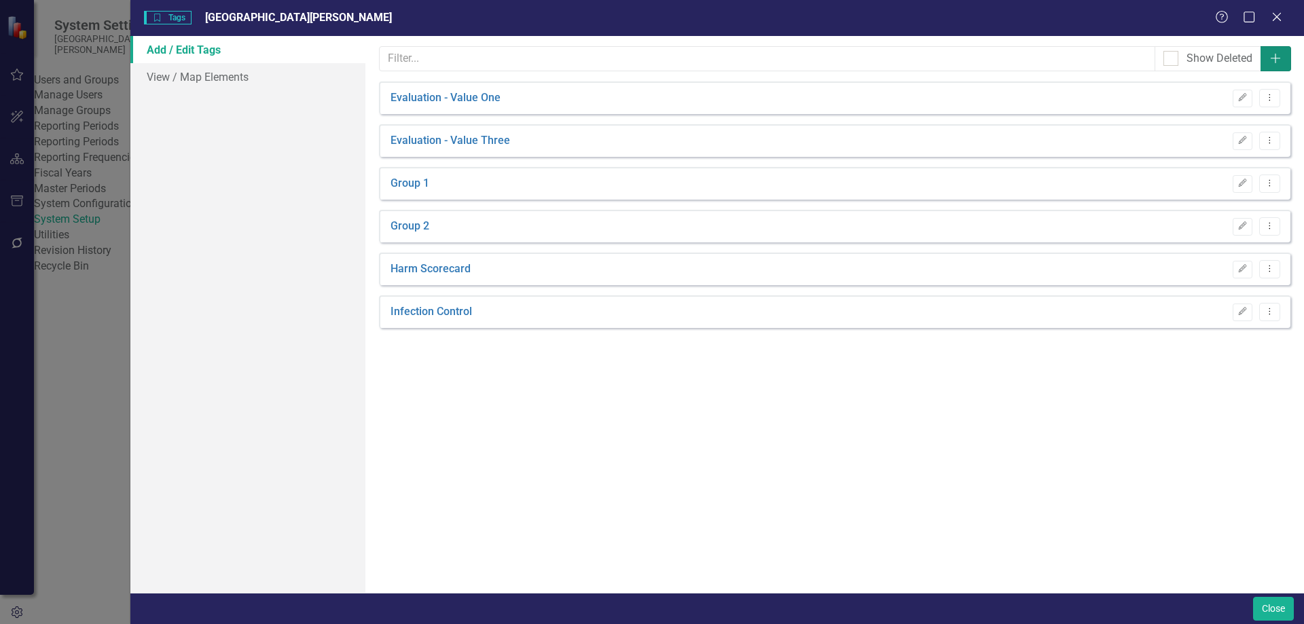
click at [1278, 61] on icon "Add" at bounding box center [1276, 58] width 14 height 11
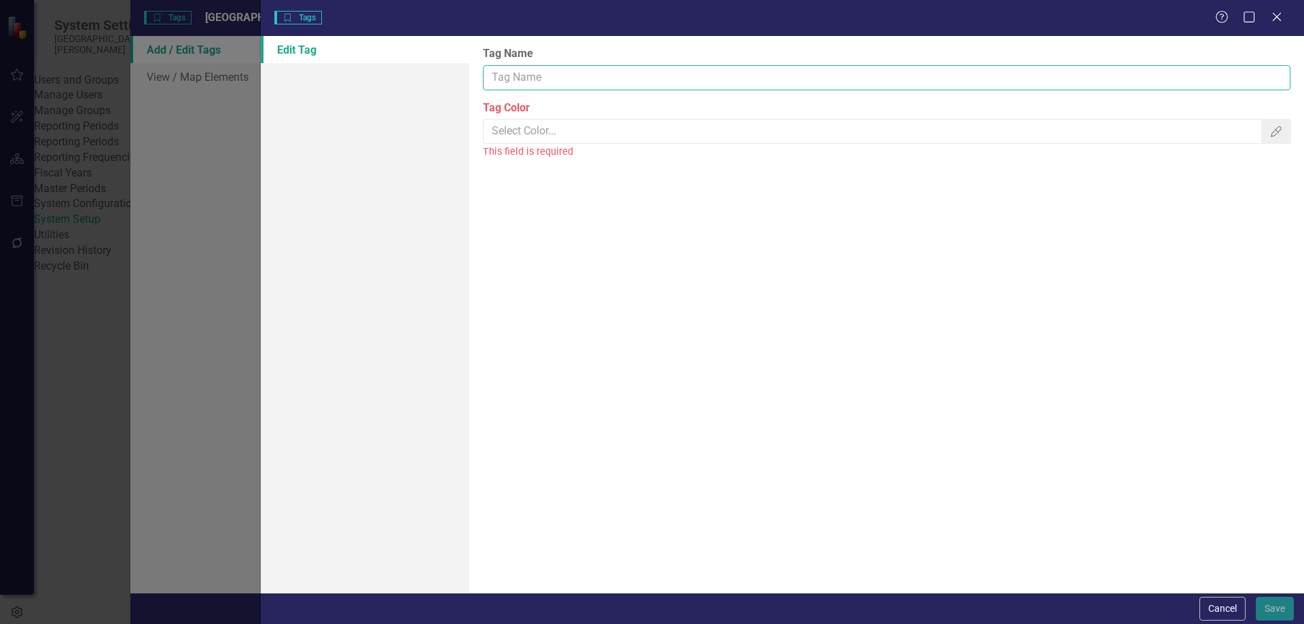
click at [518, 76] on input "Tag Name" at bounding box center [886, 77] width 807 height 25
type input "Quality Council"
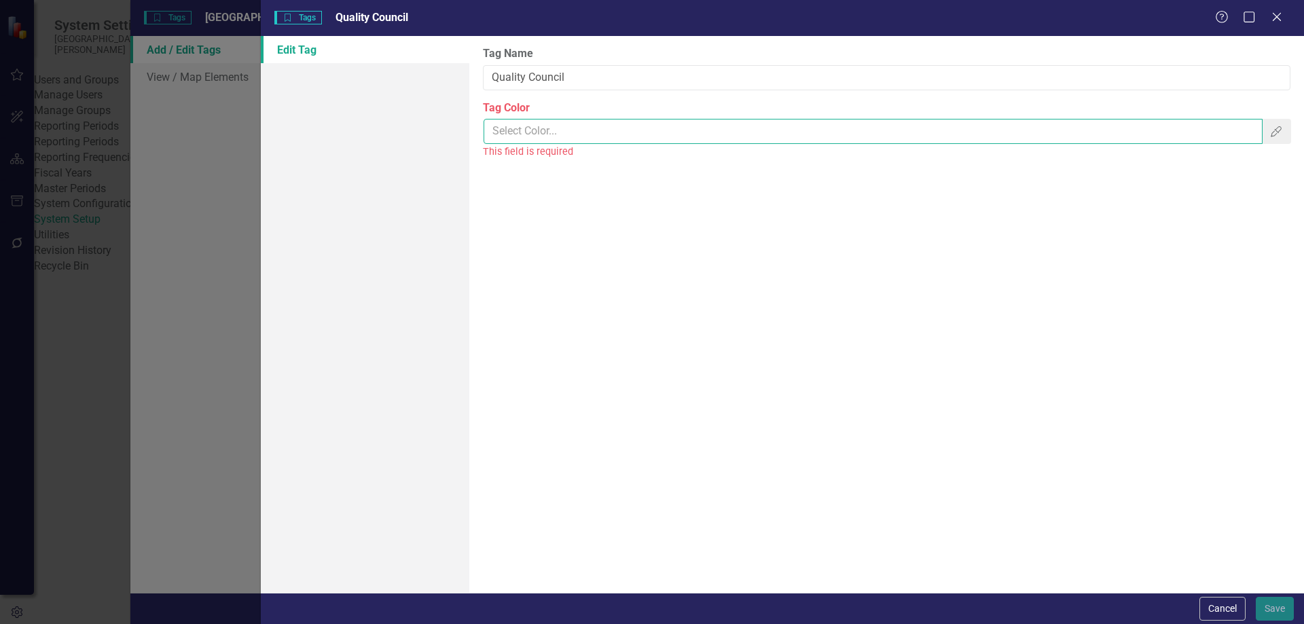
click at [529, 131] on input "Tag Color" at bounding box center [873, 131] width 778 height 25
click at [1286, 129] on button "Color Picker" at bounding box center [1276, 131] width 30 height 25
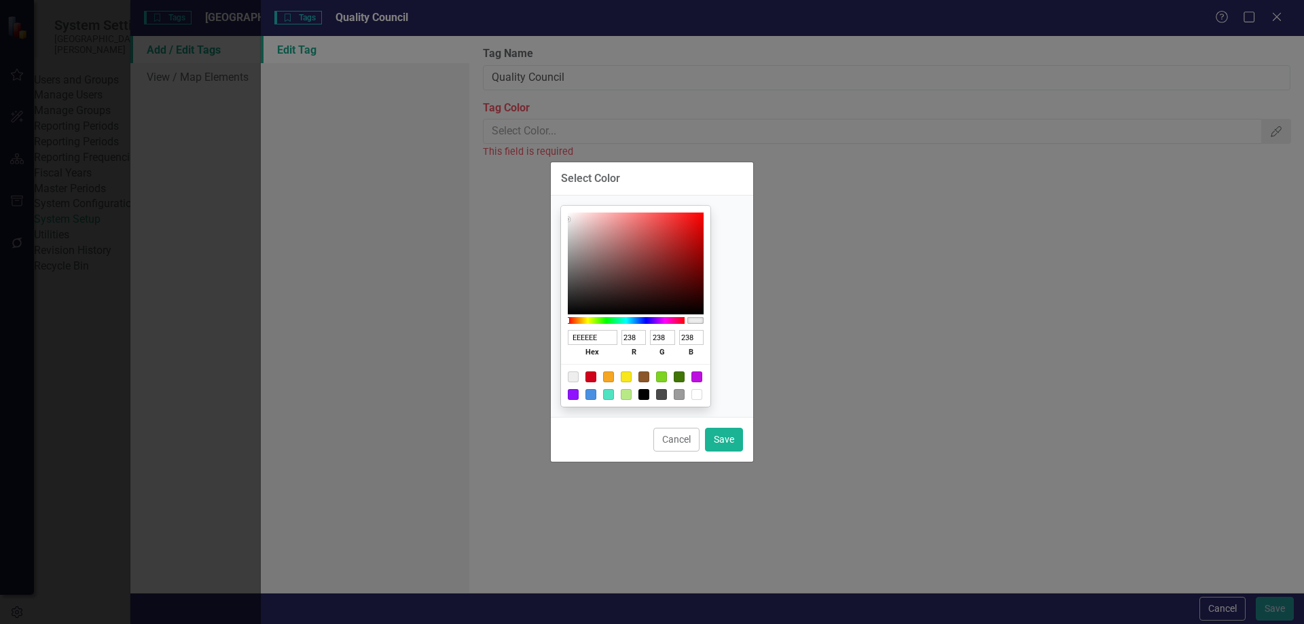
click at [667, 395] on div at bounding box center [661, 394] width 11 height 11
type input "4A4A4A"
type input "74"
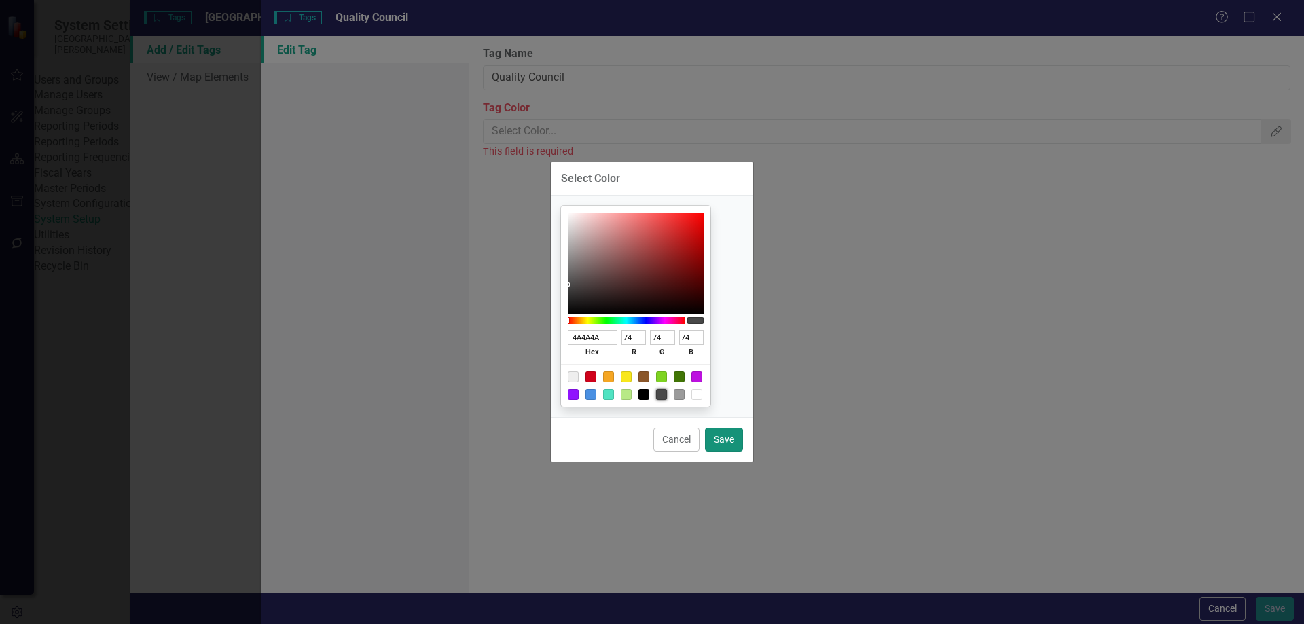
click at [717, 440] on button "Save" at bounding box center [724, 440] width 38 height 24
type input "#4a4a4a"
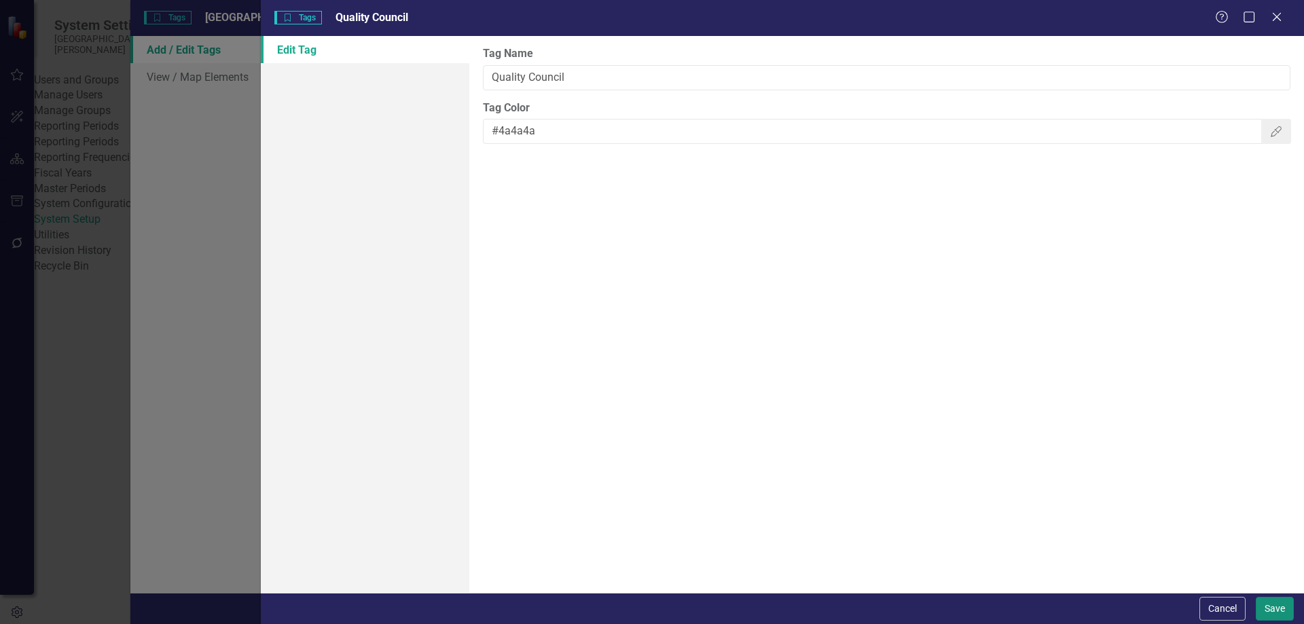
click at [1272, 615] on button "Save" at bounding box center [1275, 609] width 38 height 24
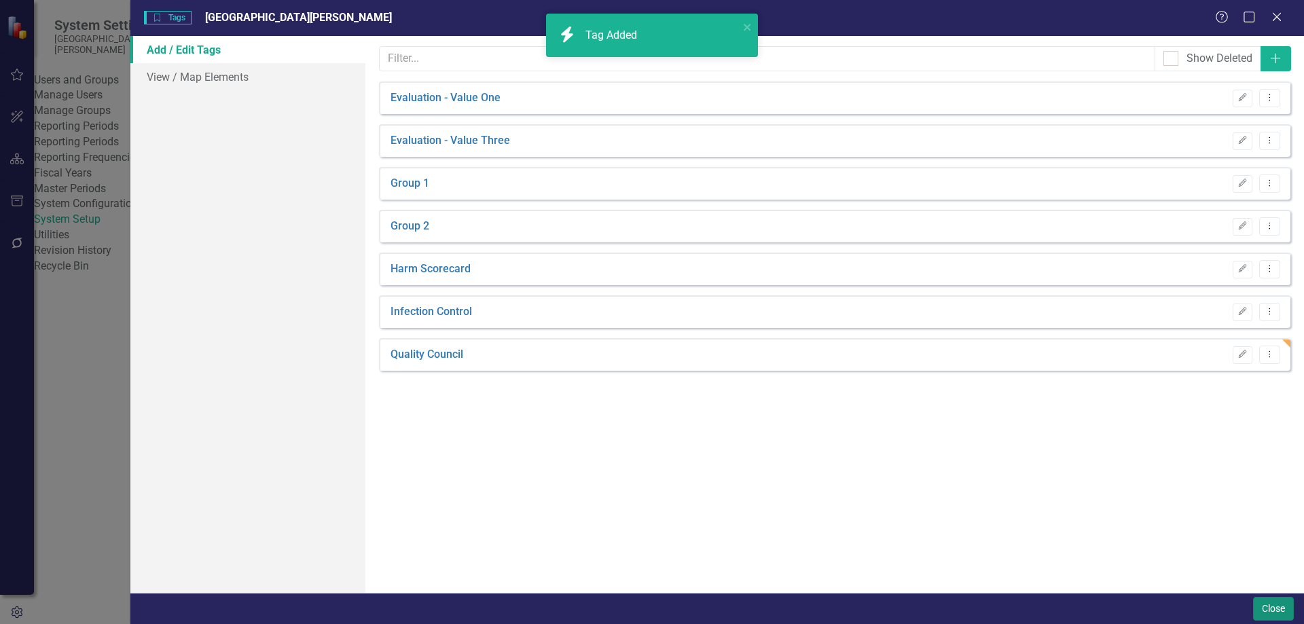
click at [1271, 617] on button "Close" at bounding box center [1273, 609] width 41 height 24
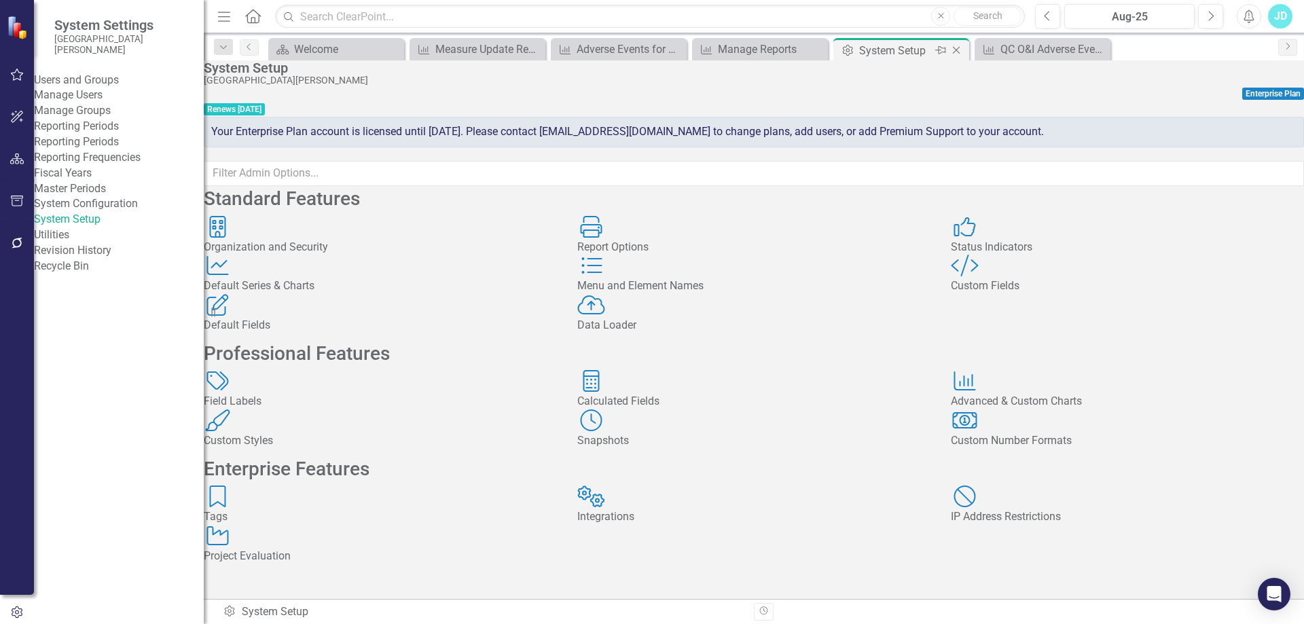
click at [954, 47] on icon "Close" at bounding box center [956, 50] width 14 height 11
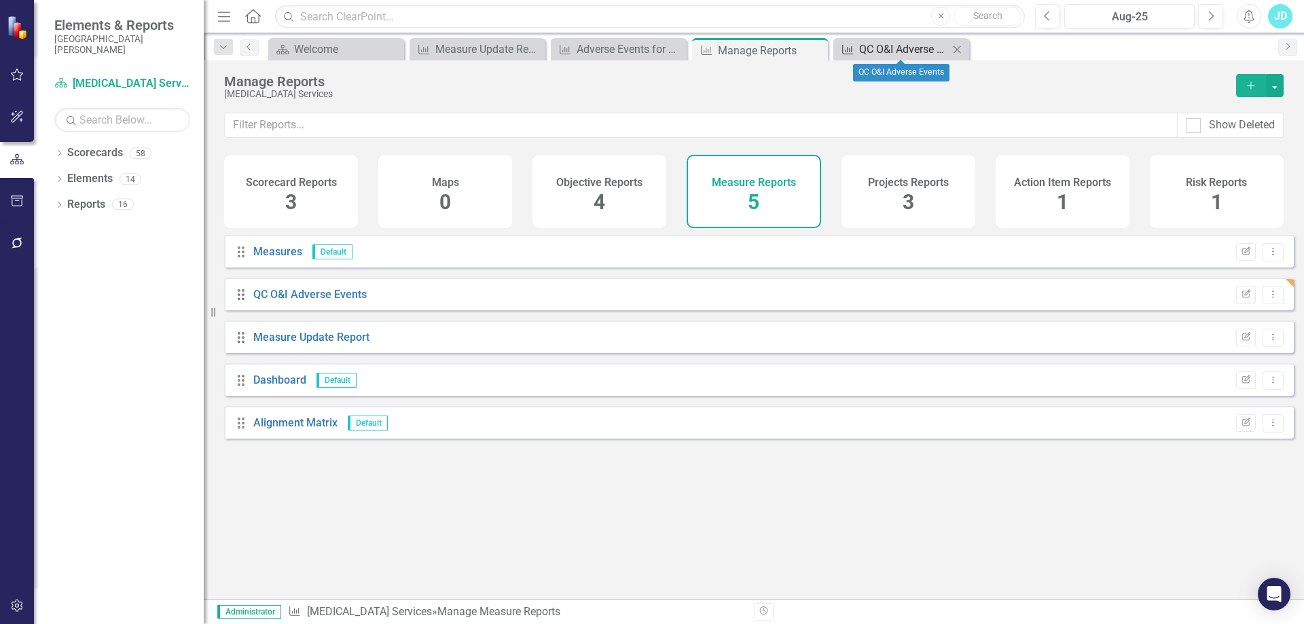
click at [871, 49] on div "QC O&I Adverse Events" at bounding box center [904, 49] width 90 height 17
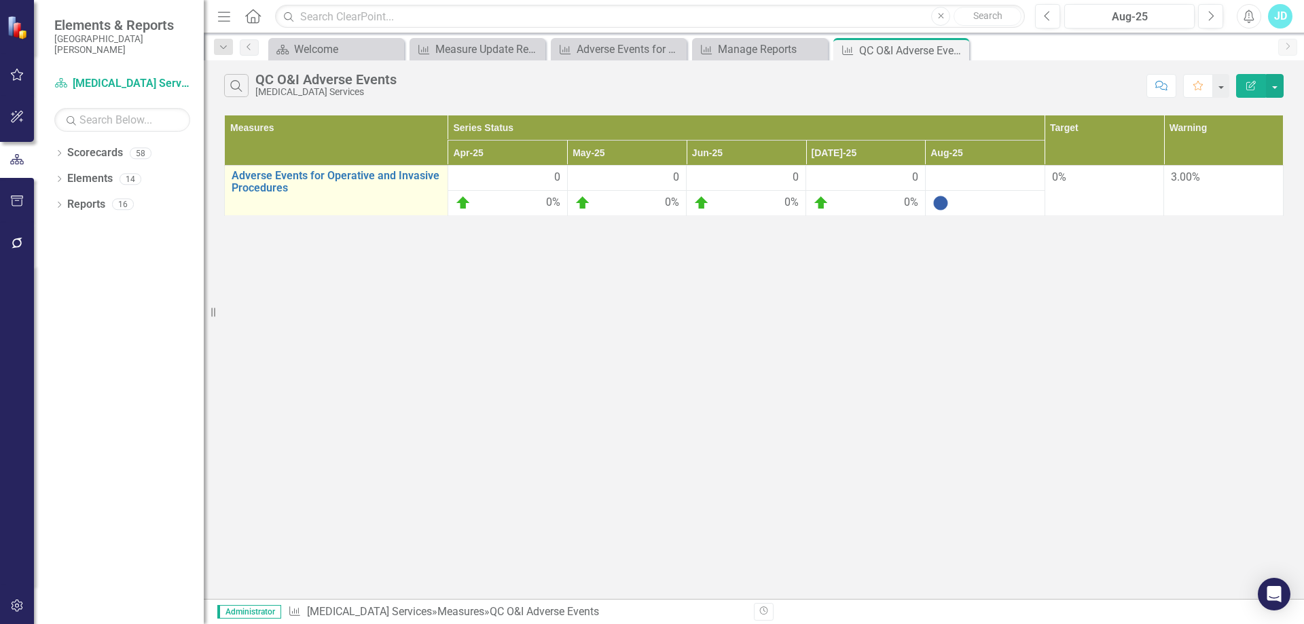
click at [348, 168] on td "Adverse Events for Operative and Invasive Procedures Link Map View Link Map Edi…" at bounding box center [336, 191] width 223 height 50
click at [348, 178] on link "Adverse Events for Operative and Invasive Procedures" at bounding box center [336, 182] width 209 height 24
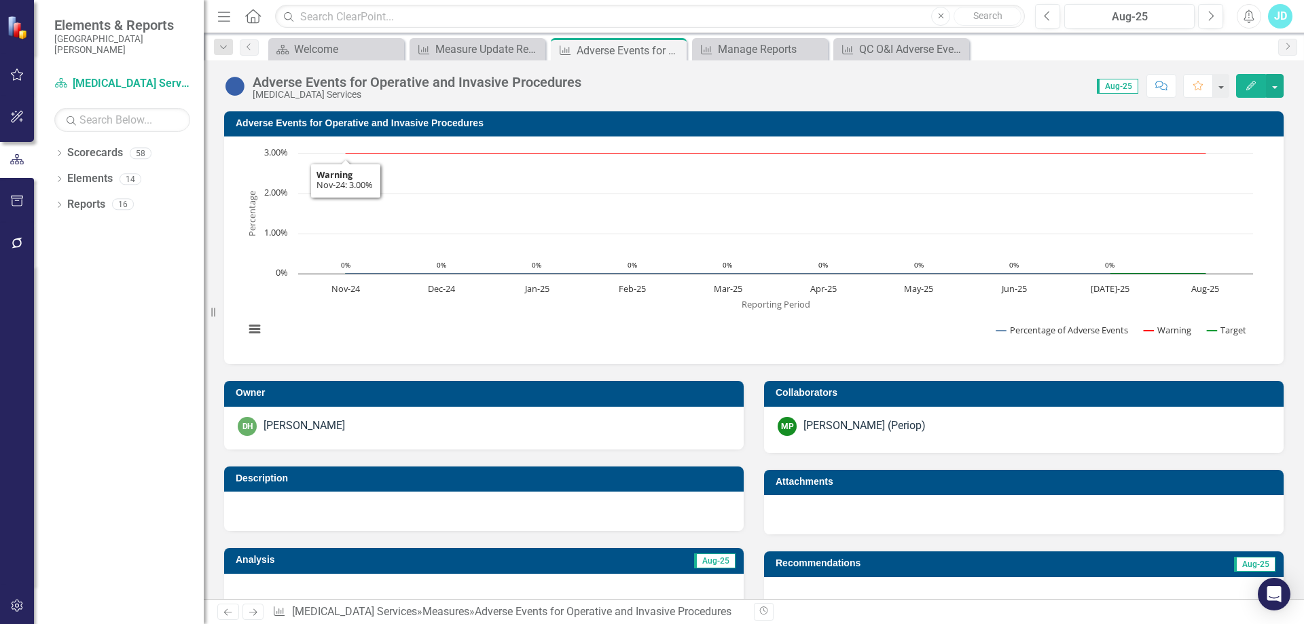
scroll to position [340, 0]
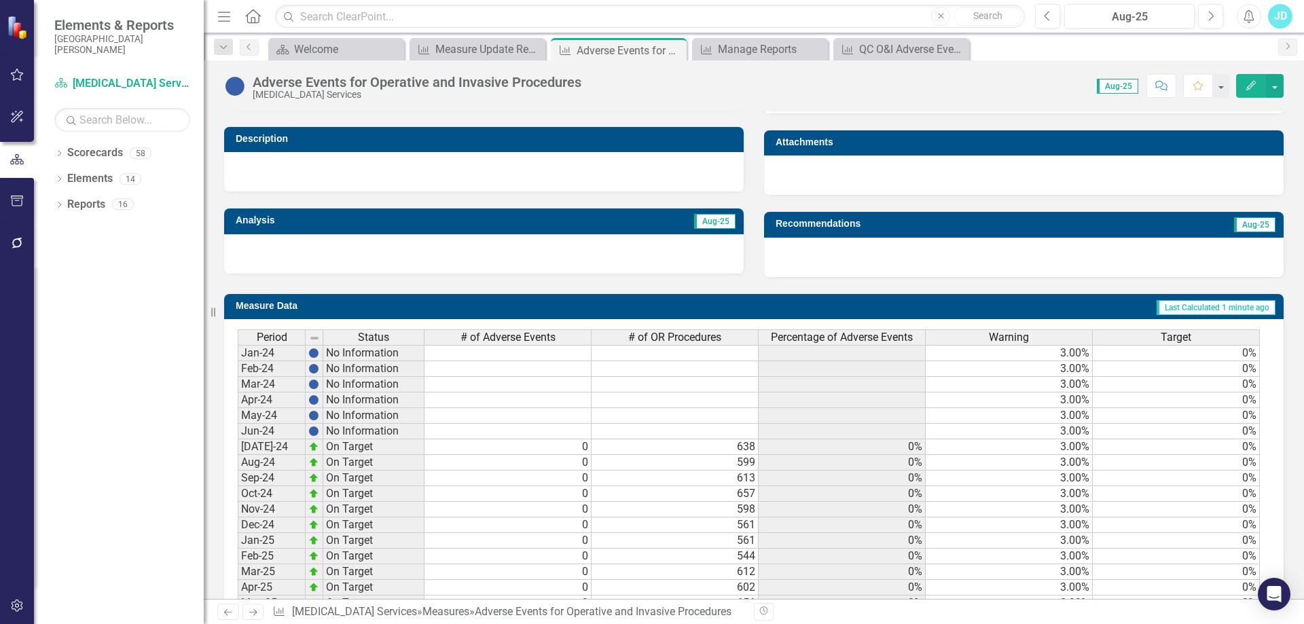
click at [519, 340] on span "# of Adverse Events" at bounding box center [507, 337] width 95 height 12
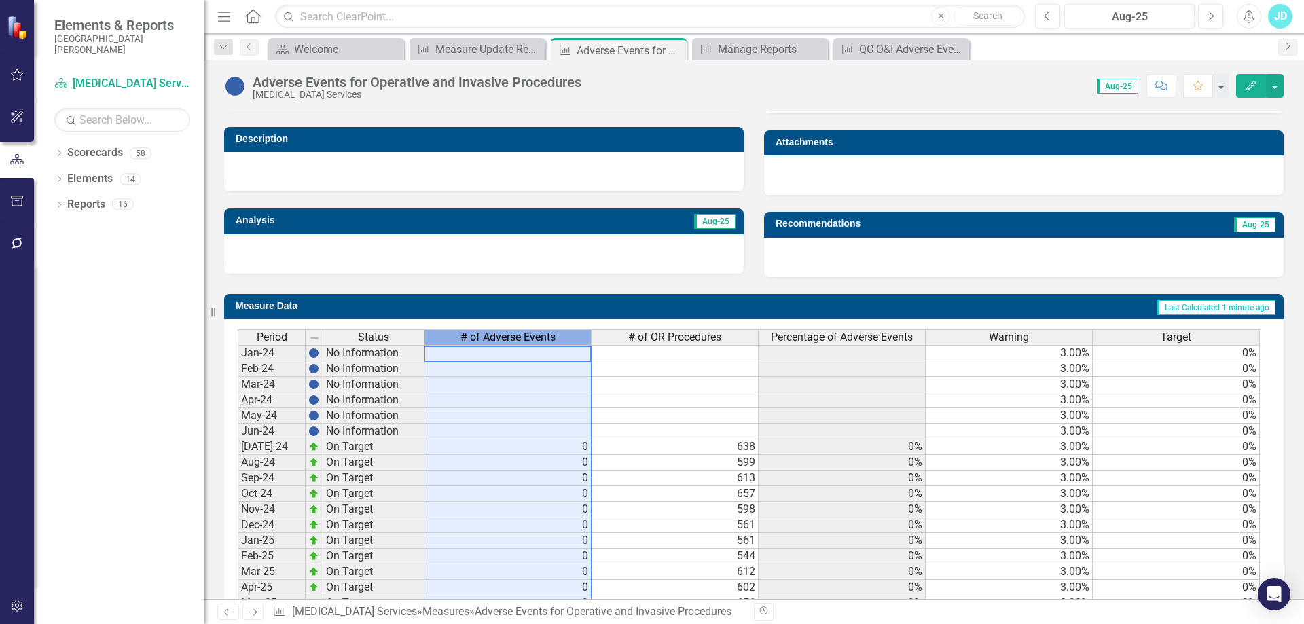
click at [519, 340] on span "# of Adverse Events" at bounding box center [507, 337] width 95 height 12
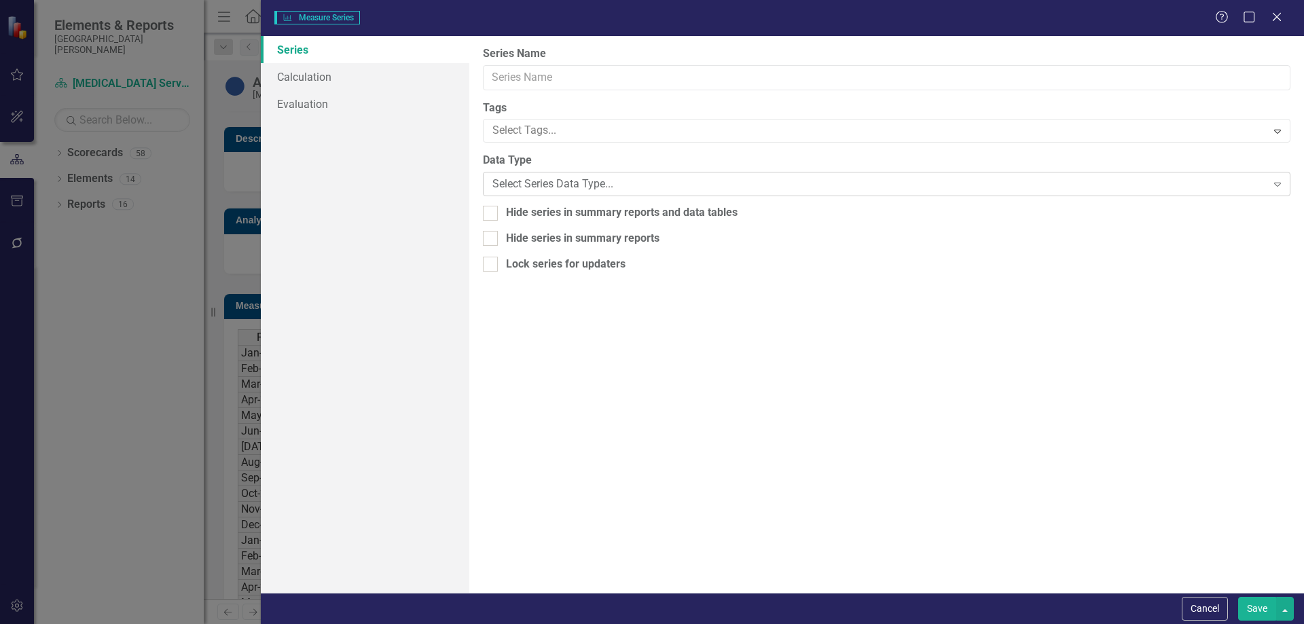
type input "# of Adverse Events"
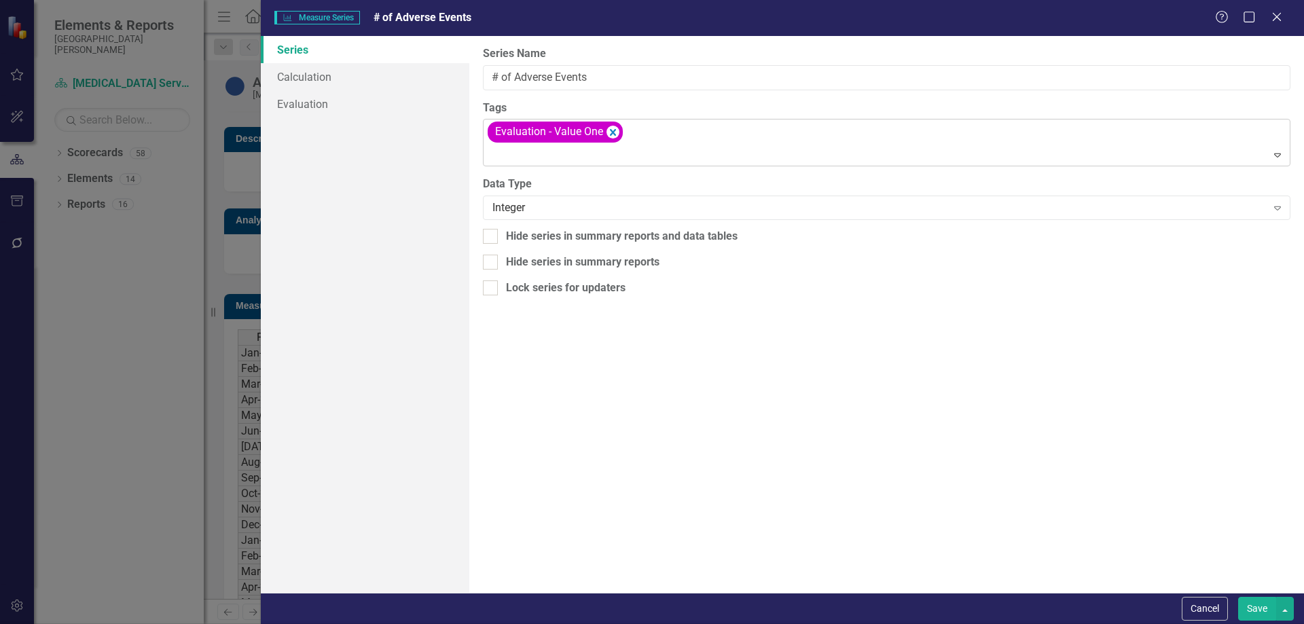
click at [619, 131] on div "Evaluation - Value One" at bounding box center [555, 132] width 135 height 21
click at [617, 131] on icon "Remove [object Object]" at bounding box center [612, 132] width 13 height 17
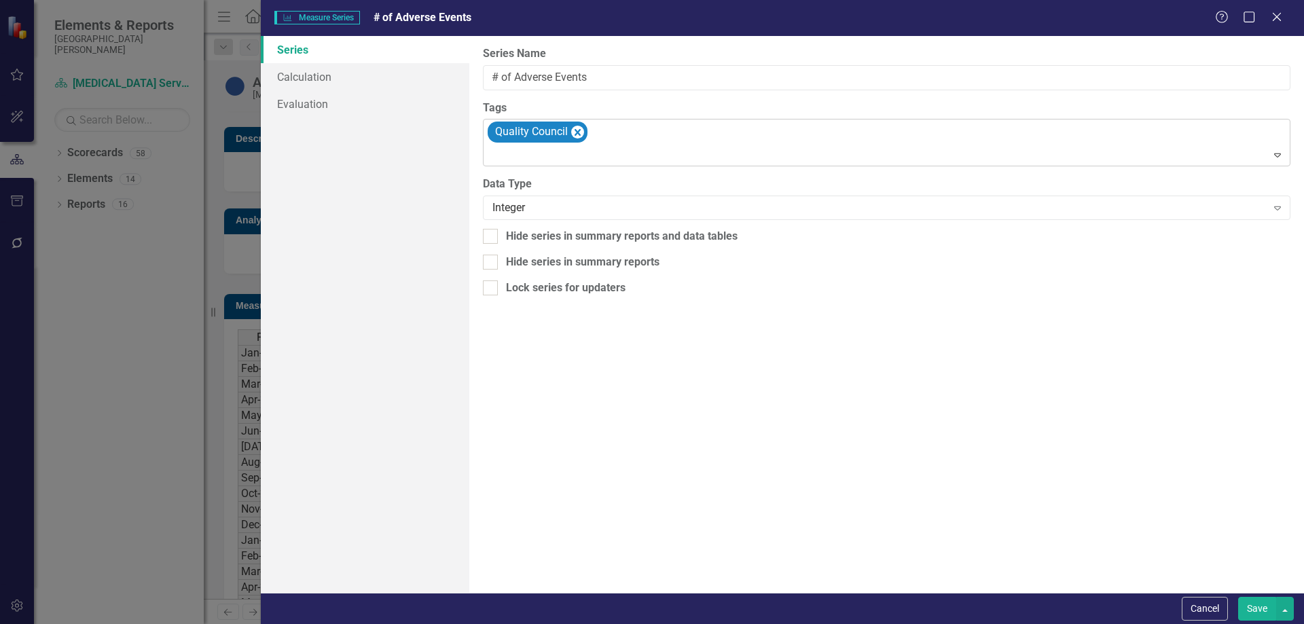
click at [1268, 609] on button "Save" at bounding box center [1257, 609] width 38 height 24
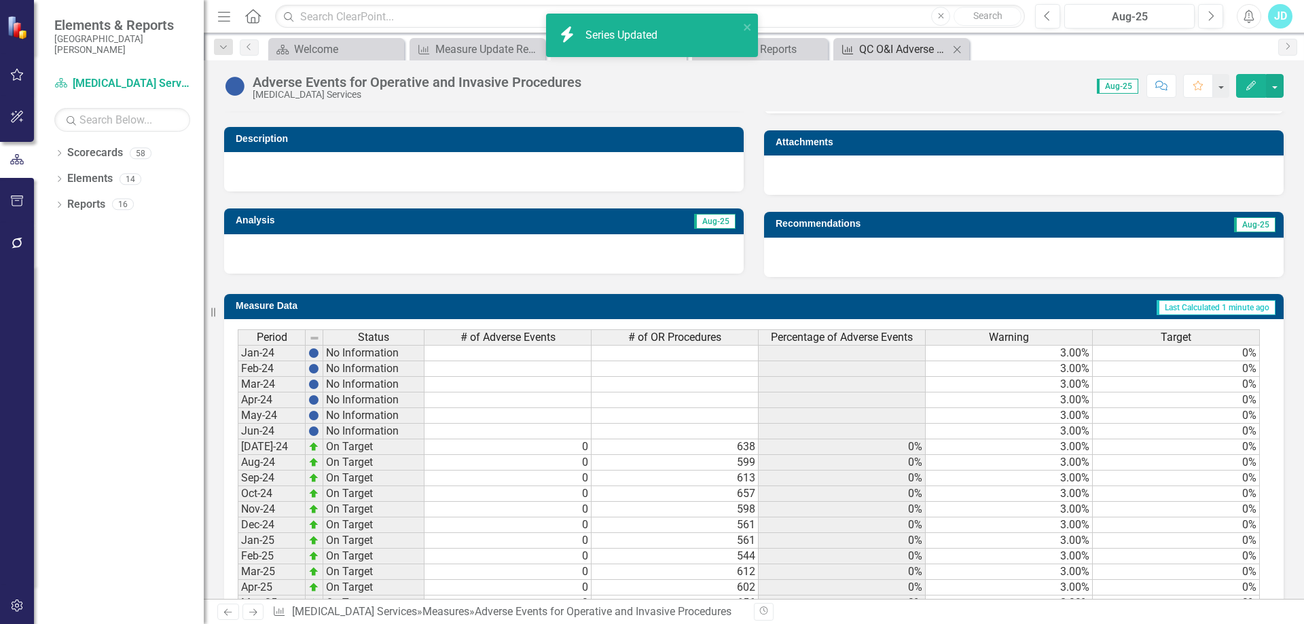
click at [880, 43] on div "QC O&I Adverse Events" at bounding box center [904, 49] width 90 height 17
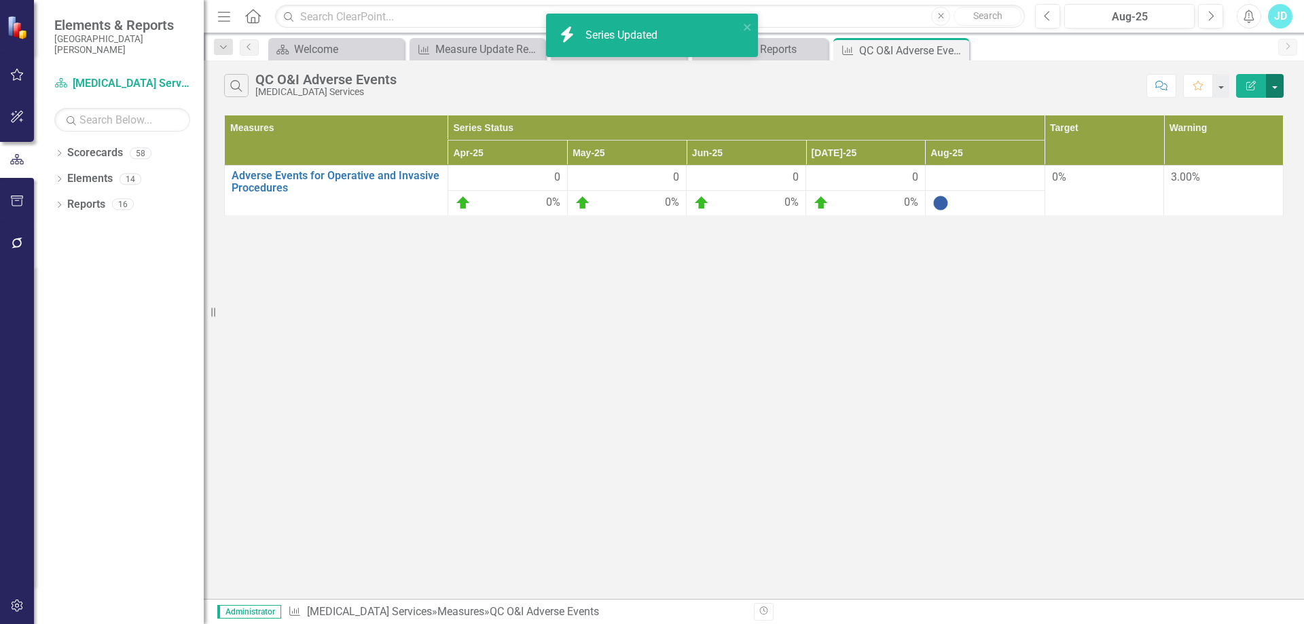
click at [1272, 86] on button "button" at bounding box center [1275, 86] width 18 height 24
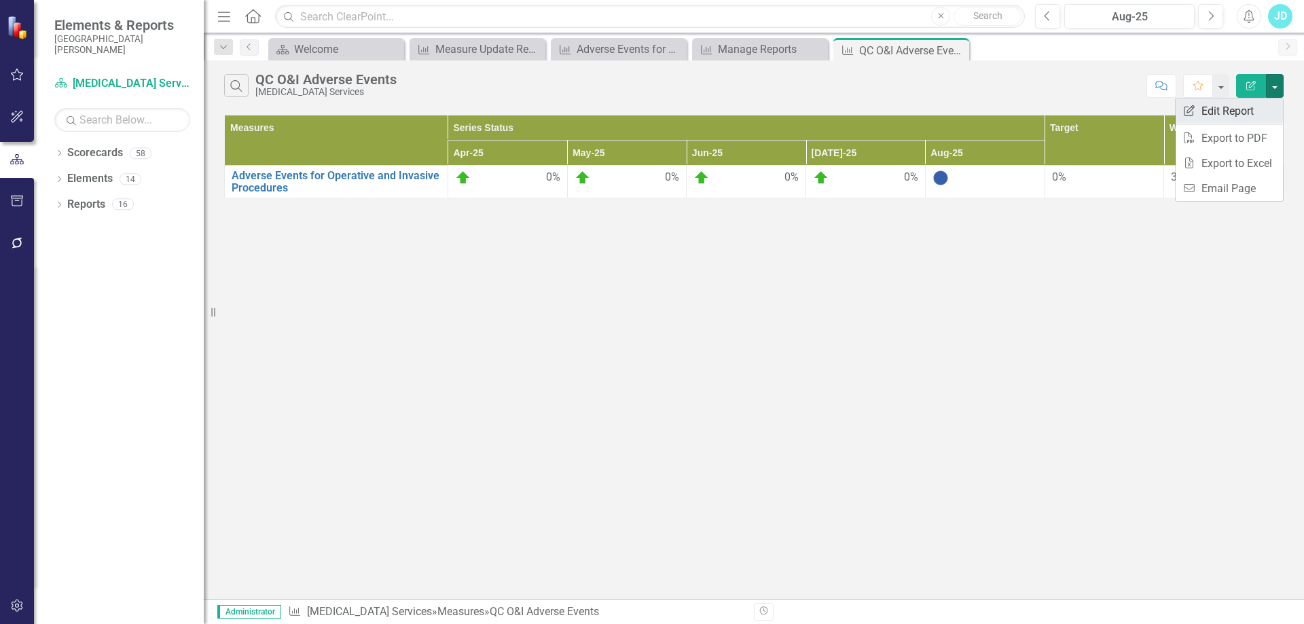
click at [1257, 112] on link "Edit Report Edit Report" at bounding box center [1228, 110] width 107 height 25
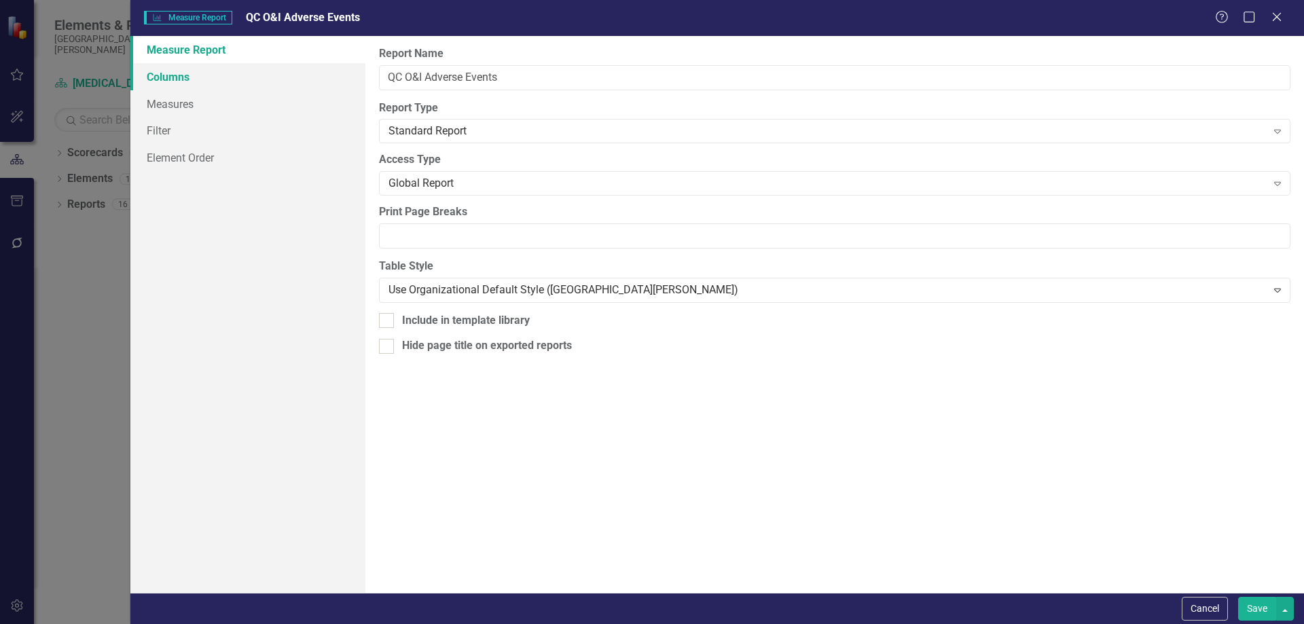
click at [233, 76] on link "Columns" at bounding box center [247, 76] width 235 height 27
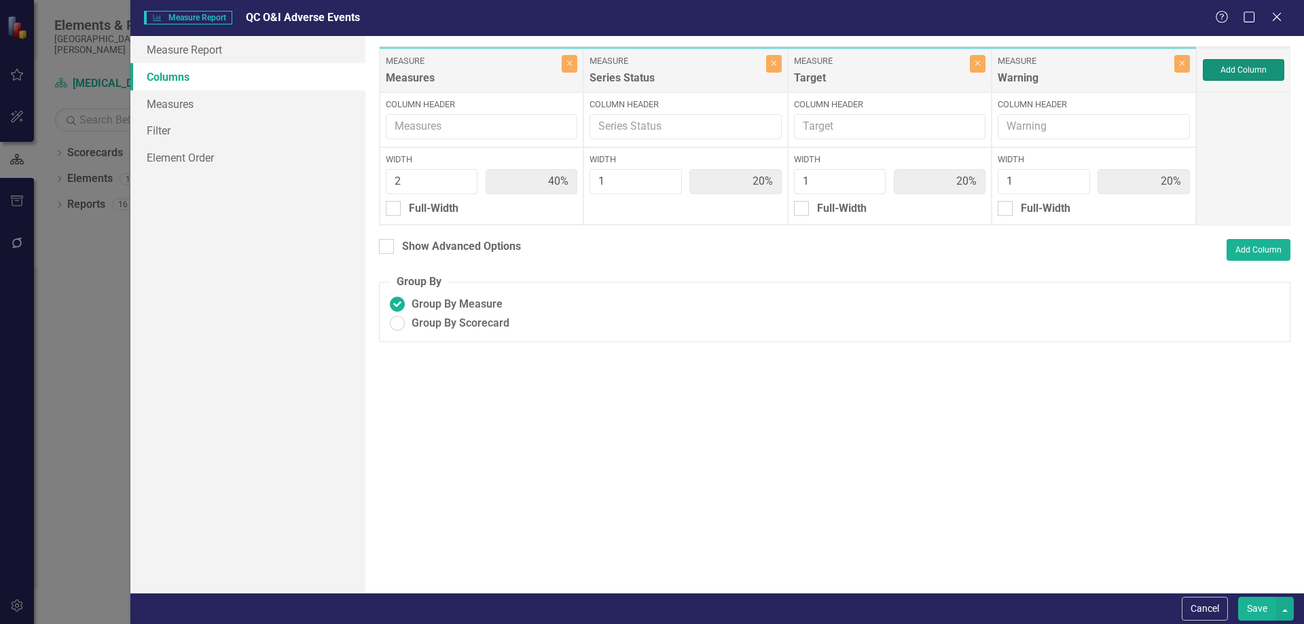
click at [1258, 70] on button "Add Column" at bounding box center [1243, 70] width 81 height 22
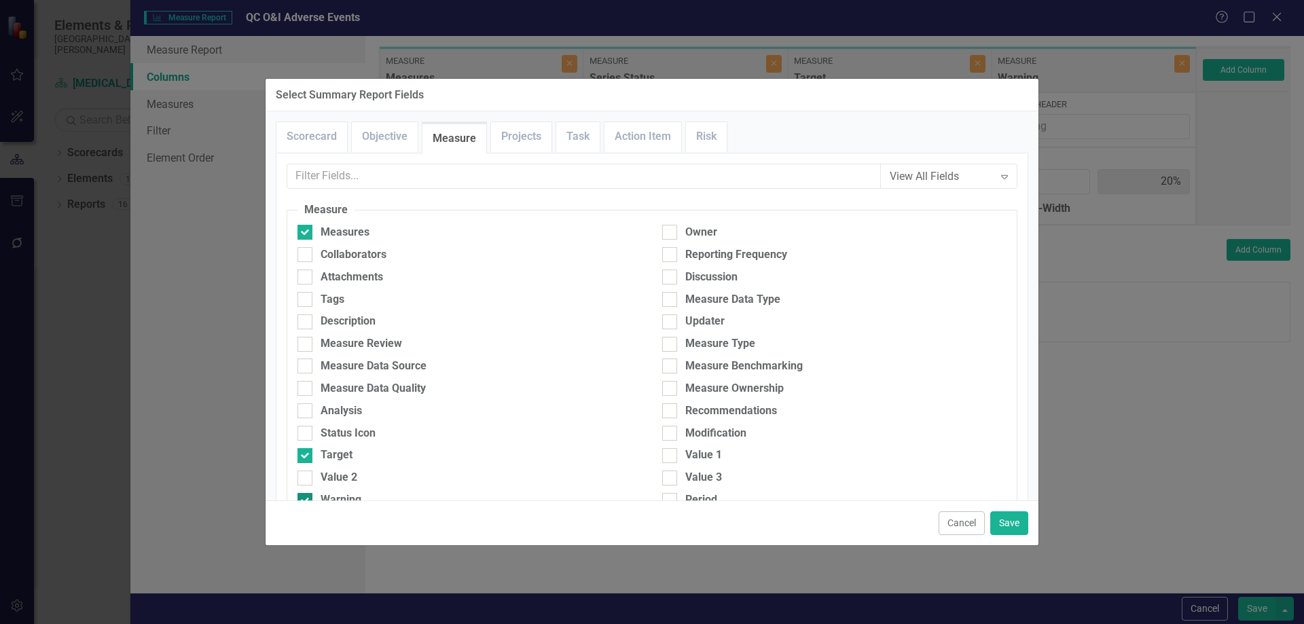
scroll to position [272, 0]
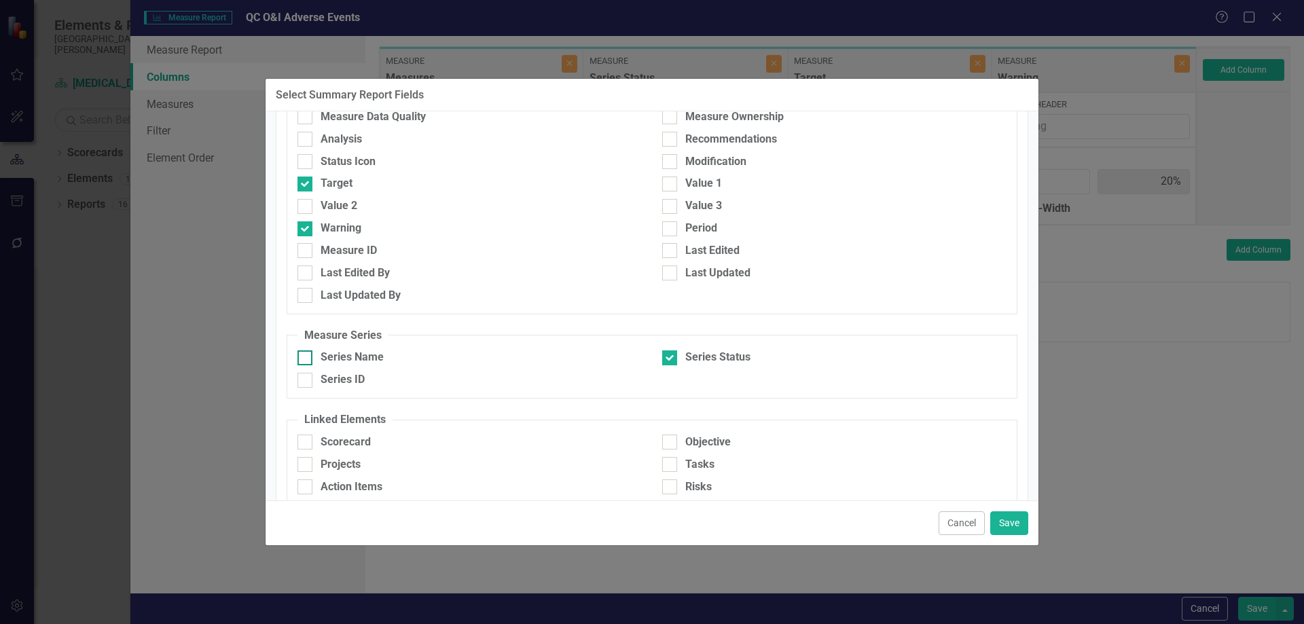
click at [308, 354] on div at bounding box center [304, 357] width 15 height 15
click at [306, 354] on input "Series Name" at bounding box center [301, 354] width 9 height 9
checkbox input "true"
click at [1003, 521] on button "Save" at bounding box center [1009, 523] width 38 height 24
type input "33%"
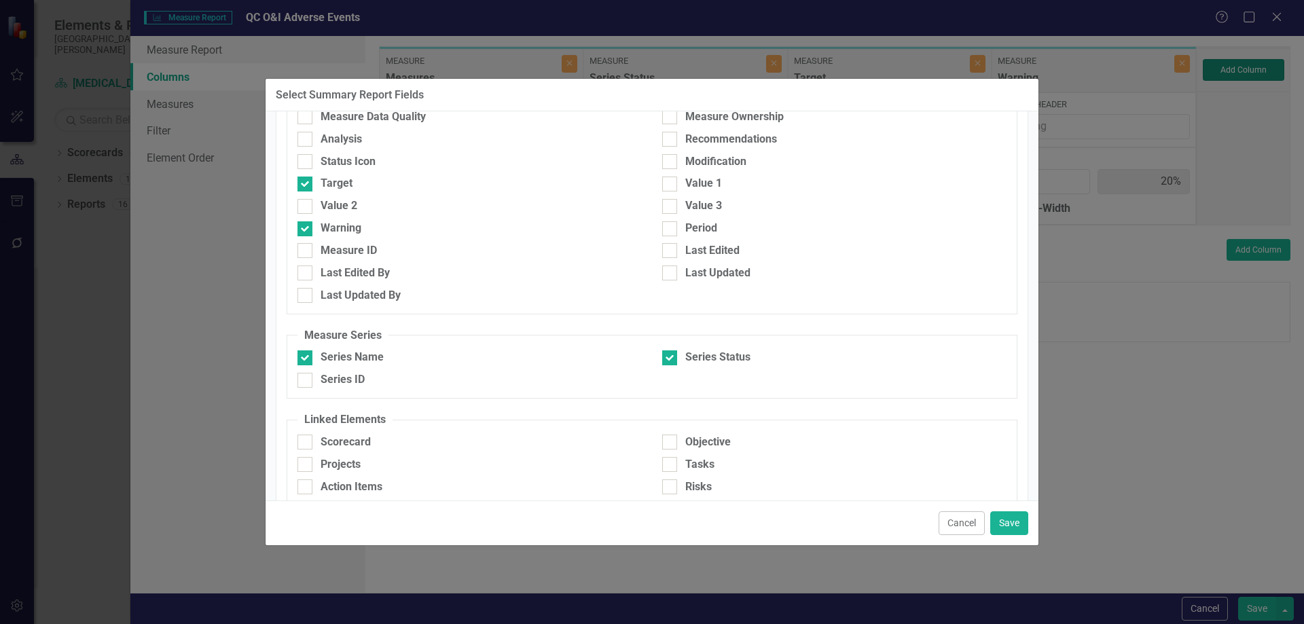
type input "17%"
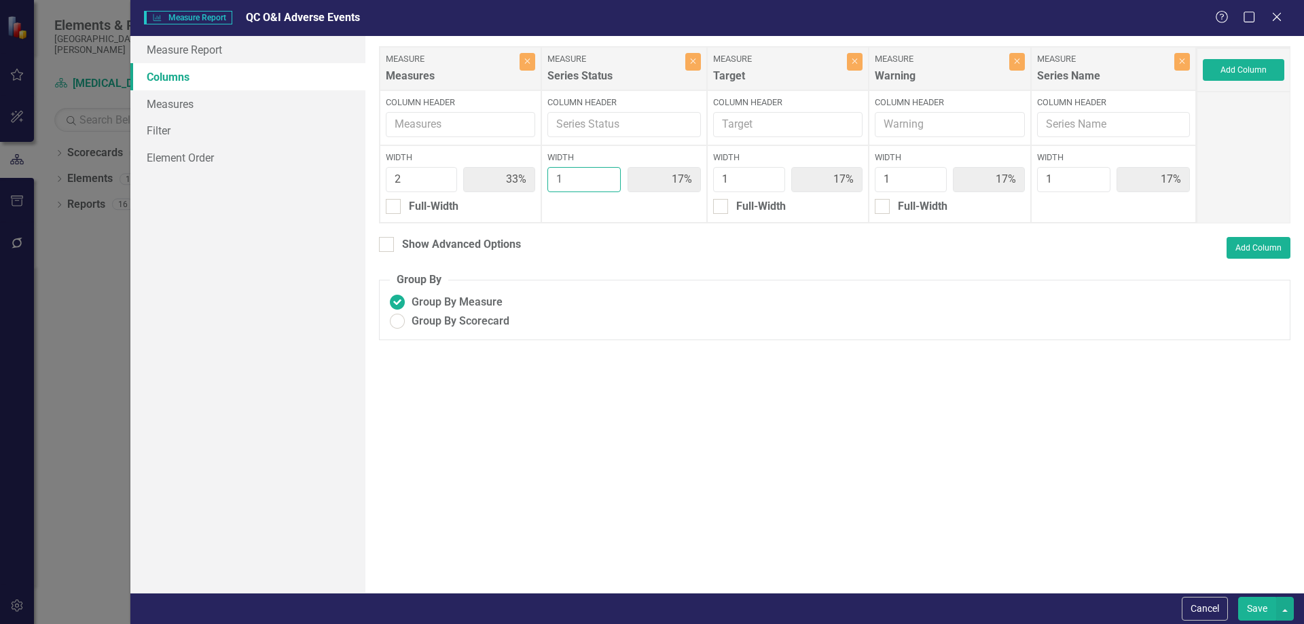
type input "2"
type input "29%"
type input "14%"
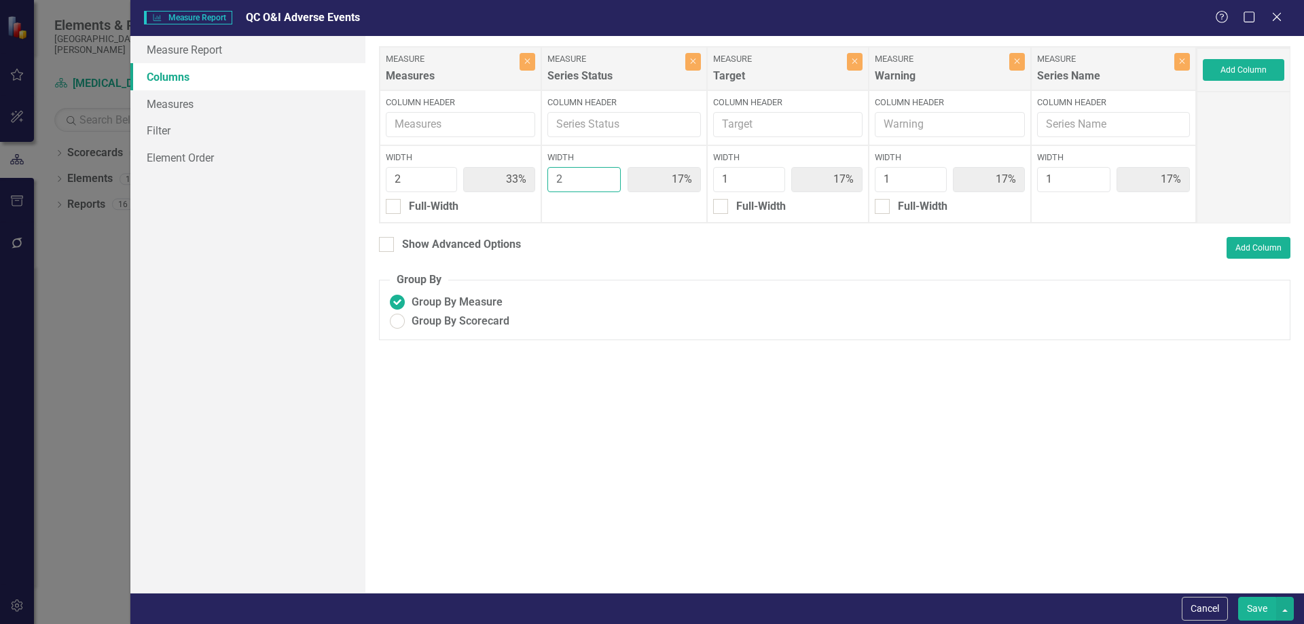
type input "14%"
type input "2"
click at [609, 176] on input "2" at bounding box center [584, 179] width 74 height 25
click at [389, 249] on div at bounding box center [386, 244] width 15 height 15
click at [388, 246] on input "Show Advanced Options" at bounding box center [383, 241] width 9 height 9
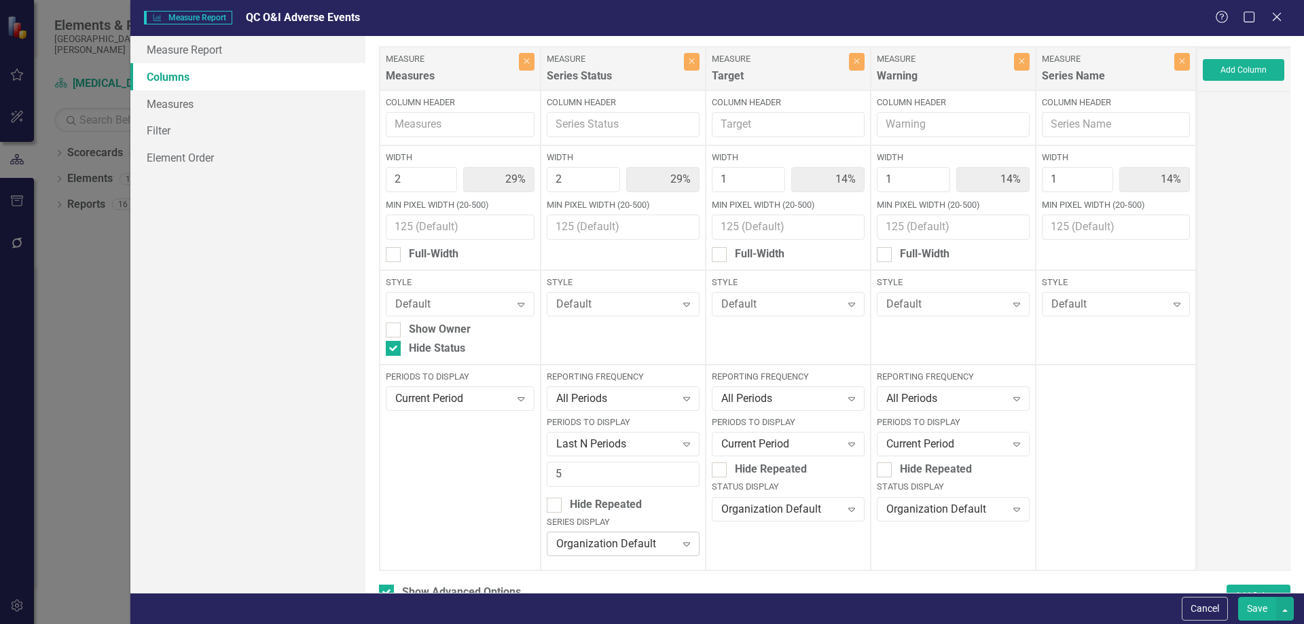
click at [591, 545] on div "Organization Default" at bounding box center [616, 544] width 120 height 16
click at [1253, 602] on button "Save" at bounding box center [1257, 609] width 38 height 24
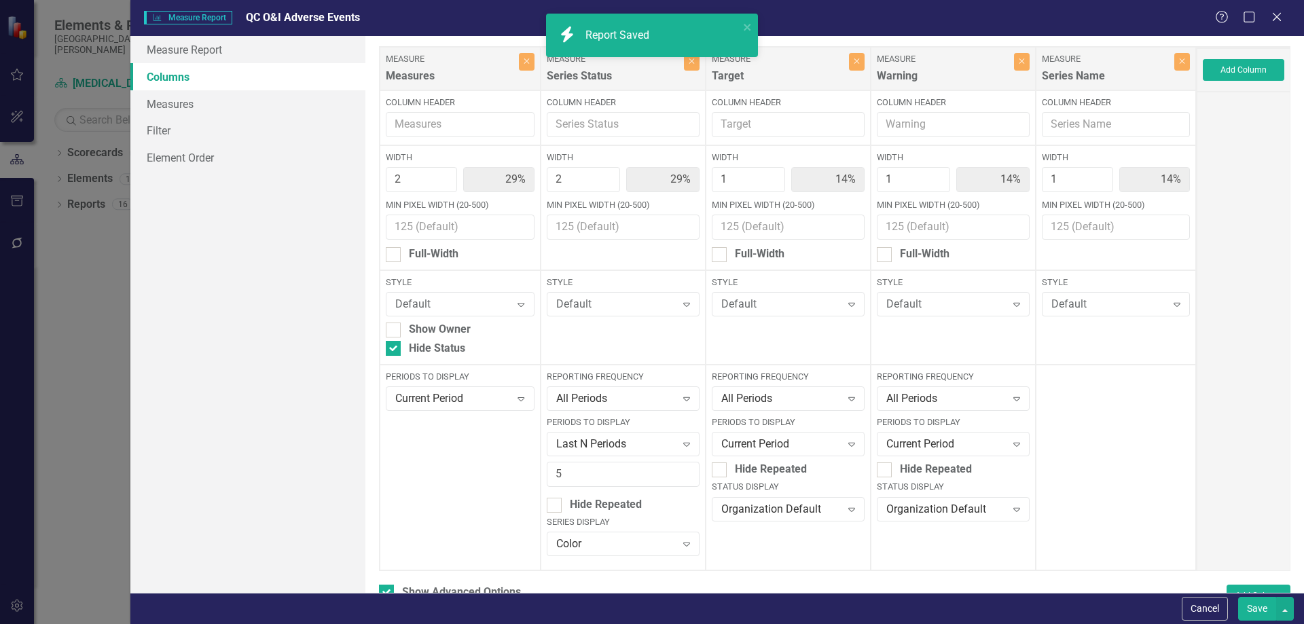
checkbox input "false"
radio input "true"
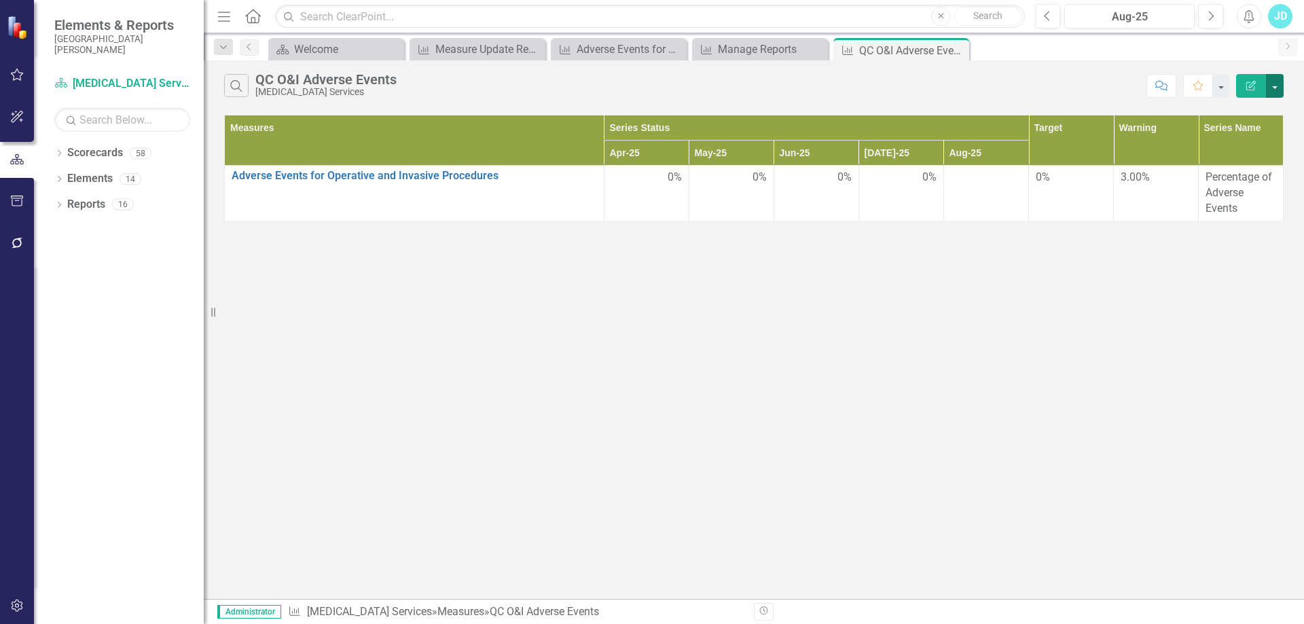
click at [1275, 84] on button "button" at bounding box center [1275, 86] width 18 height 24
click at [1252, 107] on link "Edit Report Edit Report" at bounding box center [1228, 110] width 107 height 25
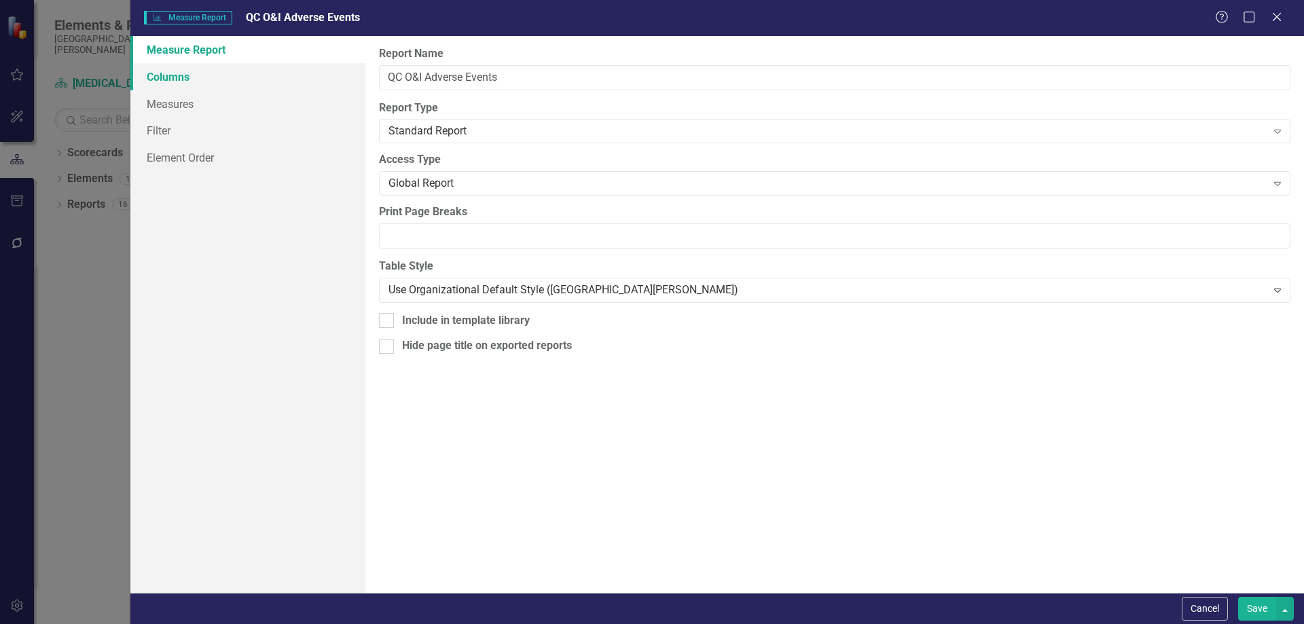
click at [171, 78] on link "Columns" at bounding box center [247, 76] width 235 height 27
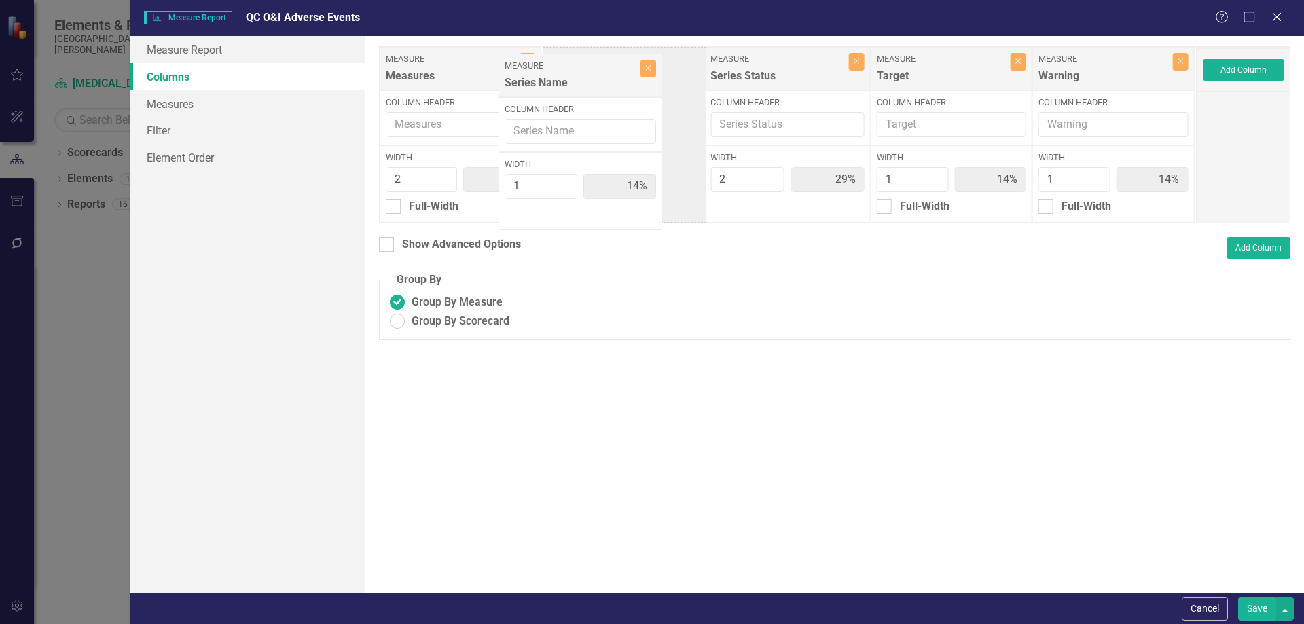
drag, startPoint x: 1086, startPoint y: 73, endPoint x: 575, endPoint y: 76, distance: 511.4
click at [575, 76] on div "Measure Measures Close Column Header Width 2 29% Full-Width Measure Series Stat…" at bounding box center [788, 134] width 818 height 177
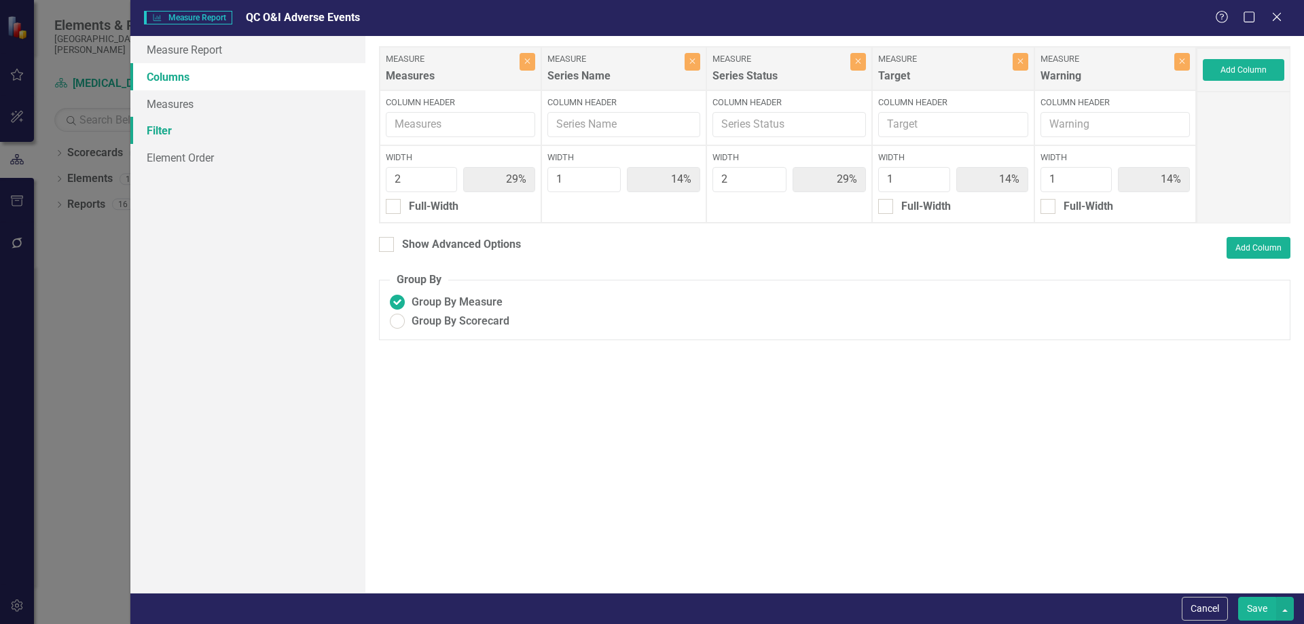
click at [202, 133] on link "Filter" at bounding box center [247, 130] width 235 height 27
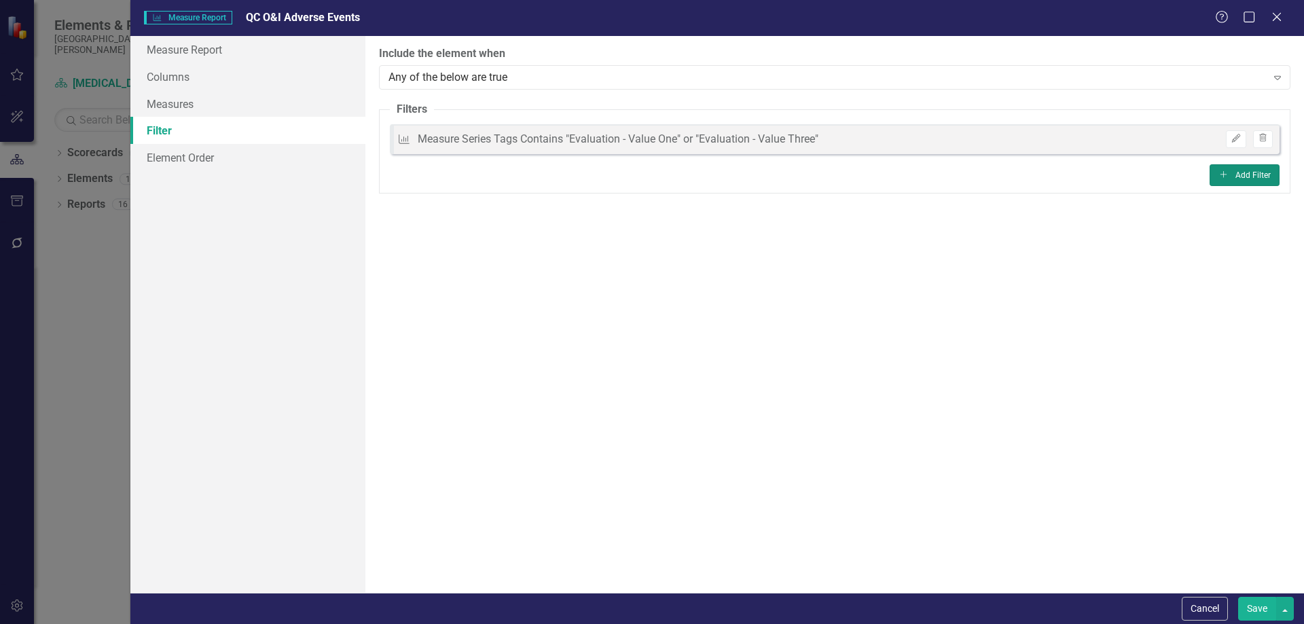
click at [1243, 177] on button "Add Add Filter" at bounding box center [1244, 175] width 70 height 22
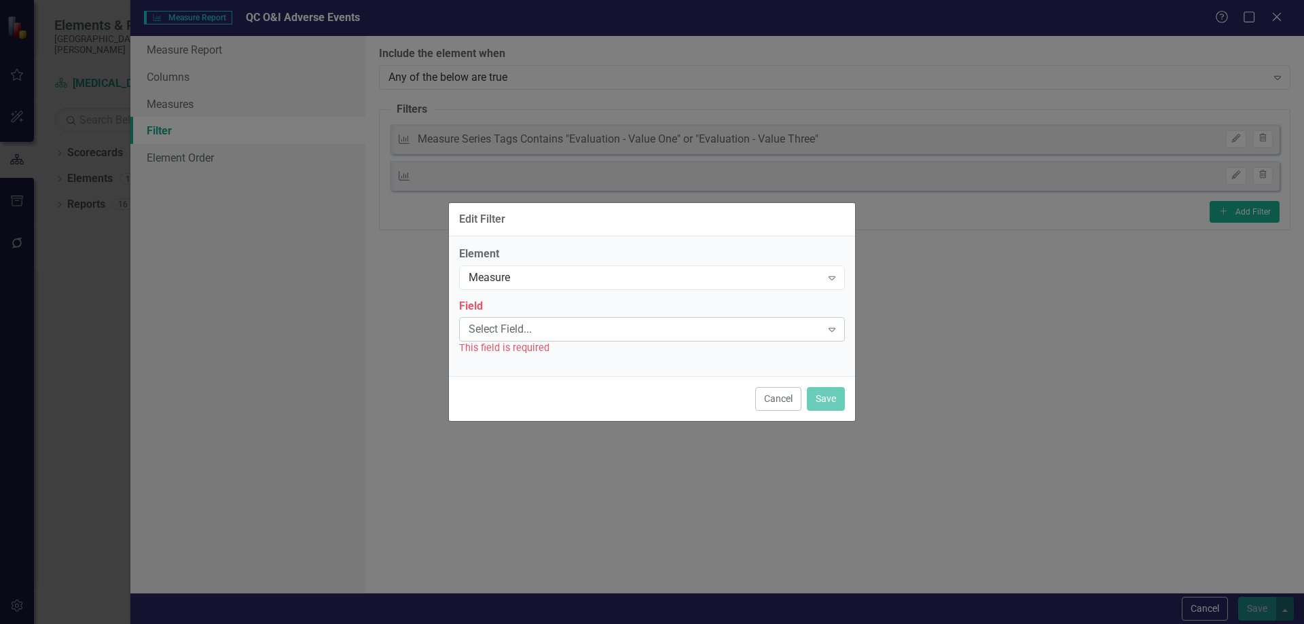
click at [564, 327] on div "Select Field..." at bounding box center [645, 330] width 352 height 16
click at [553, 278] on div "Measure" at bounding box center [645, 278] width 352 height 16
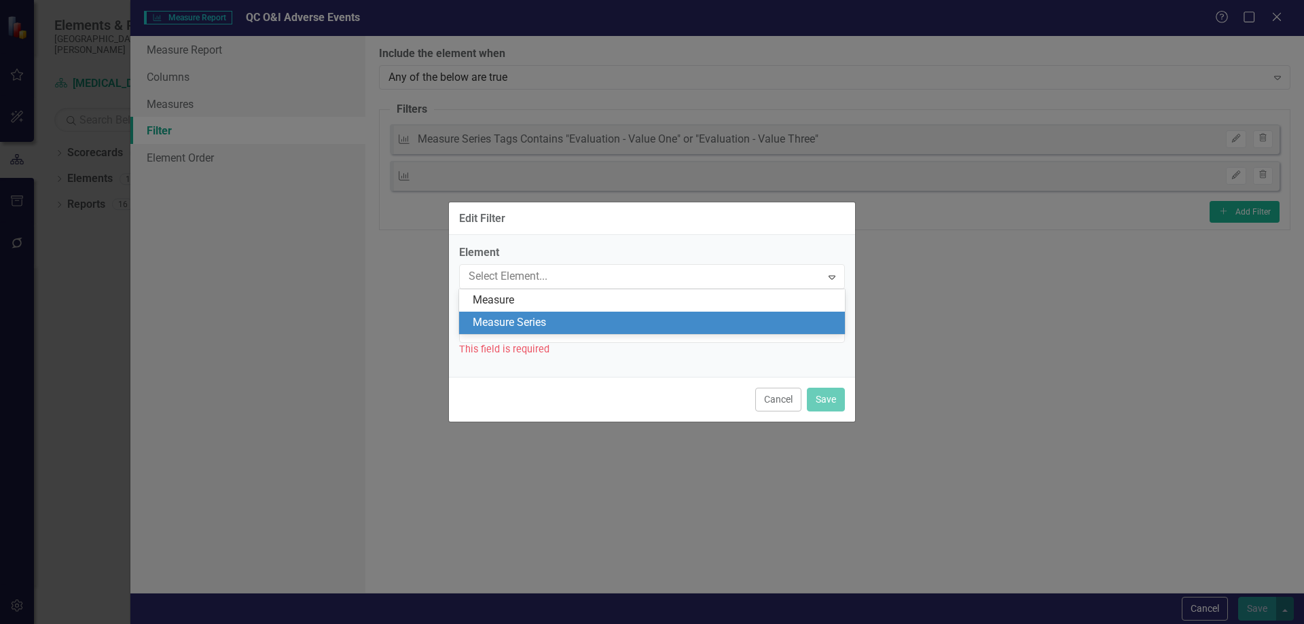
click at [548, 321] on div "Measure Series" at bounding box center [655, 323] width 364 height 16
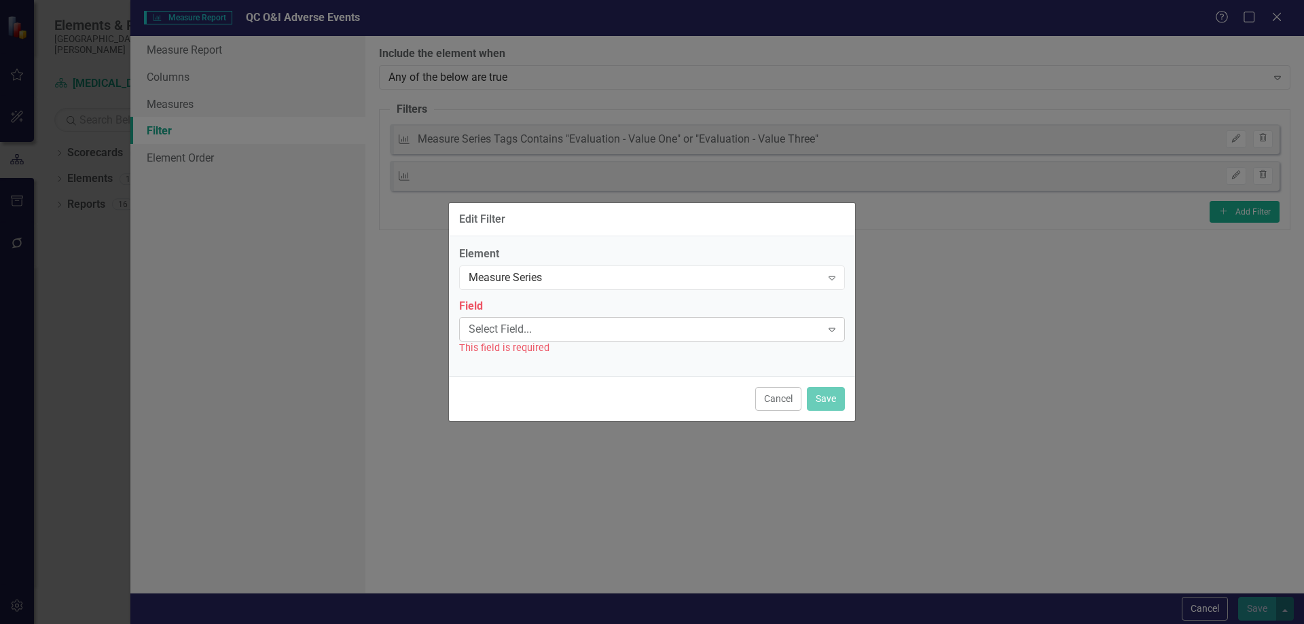
click at [548, 325] on div "Select Field..." at bounding box center [645, 330] width 352 height 16
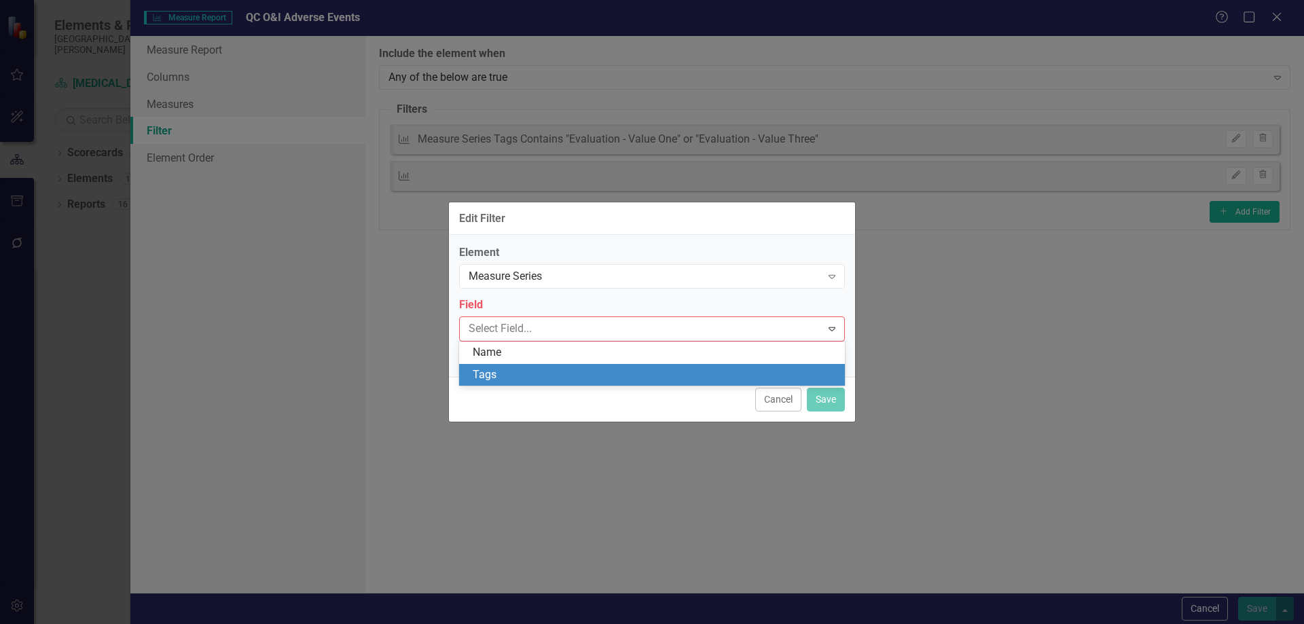
click at [549, 371] on div "Tags" at bounding box center [655, 375] width 364 height 16
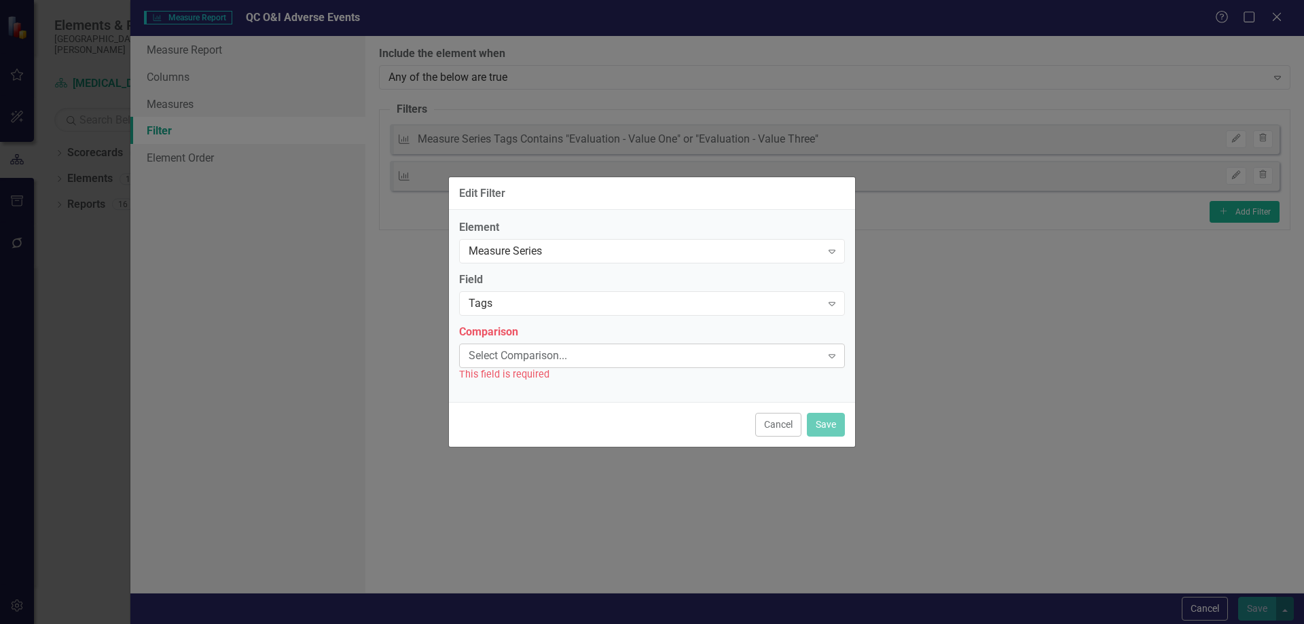
click at [549, 363] on div "Select Comparison..." at bounding box center [645, 356] width 352 height 16
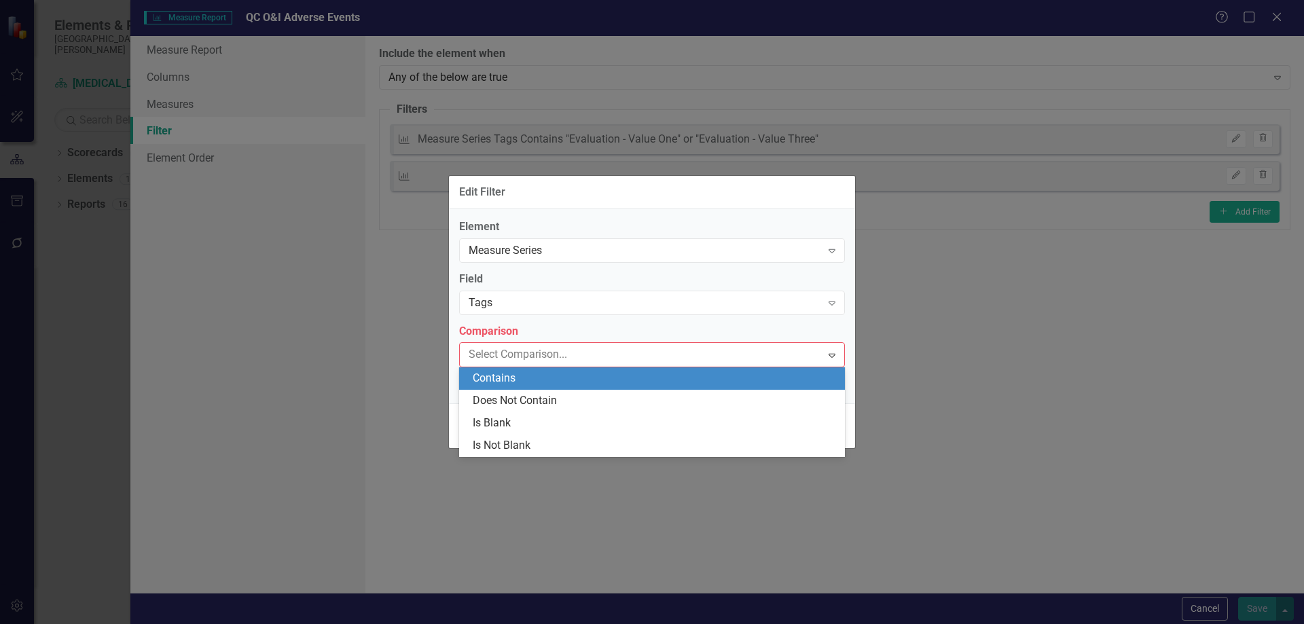
click at [547, 381] on div "Contains" at bounding box center [655, 379] width 364 height 16
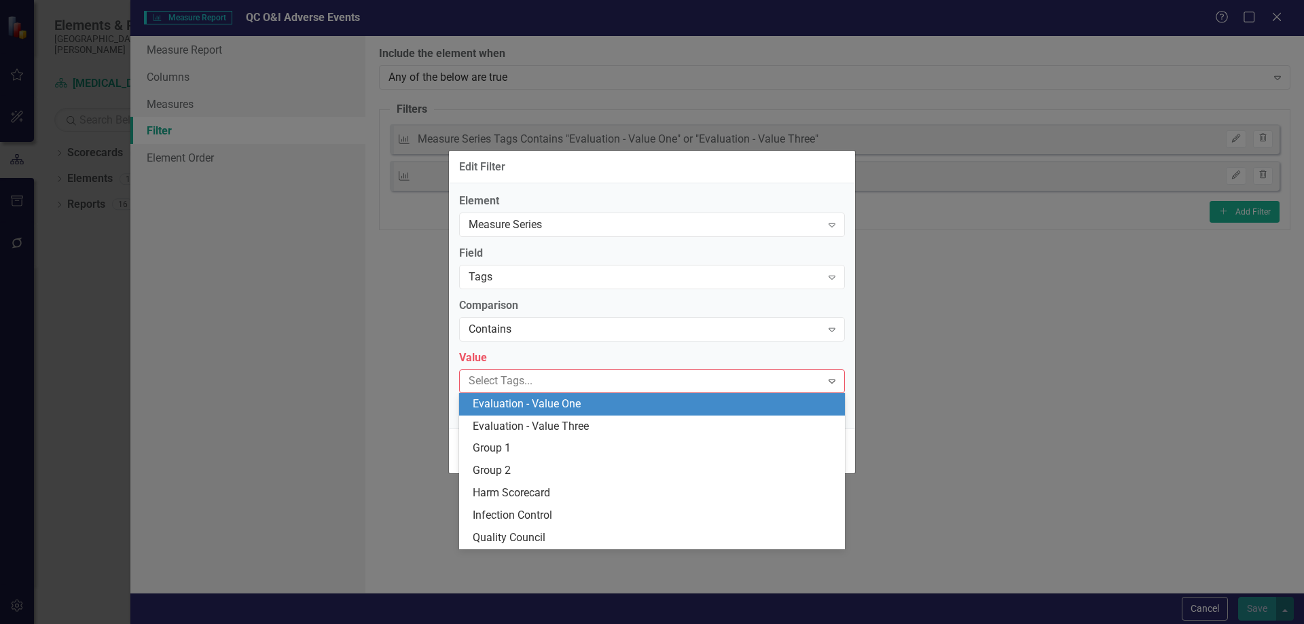
click at [547, 381] on div at bounding box center [642, 381] width 358 height 18
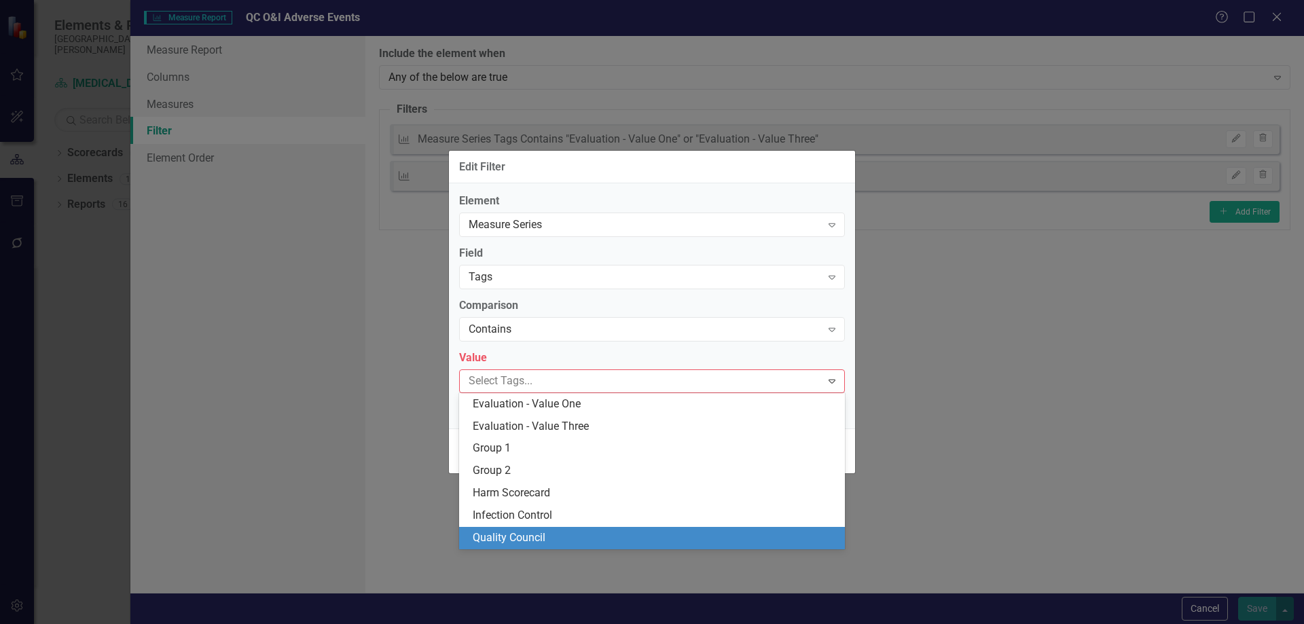
click at [553, 536] on div "Quality Council" at bounding box center [655, 538] width 364 height 16
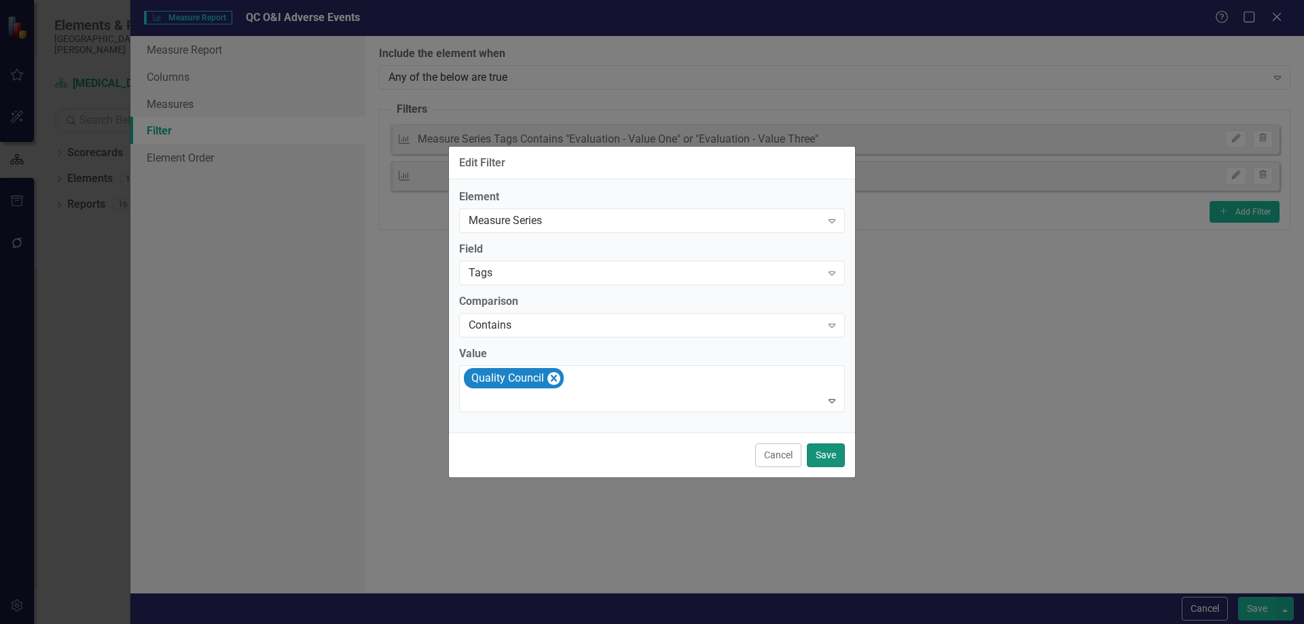
click at [826, 456] on button "Save" at bounding box center [826, 455] width 38 height 24
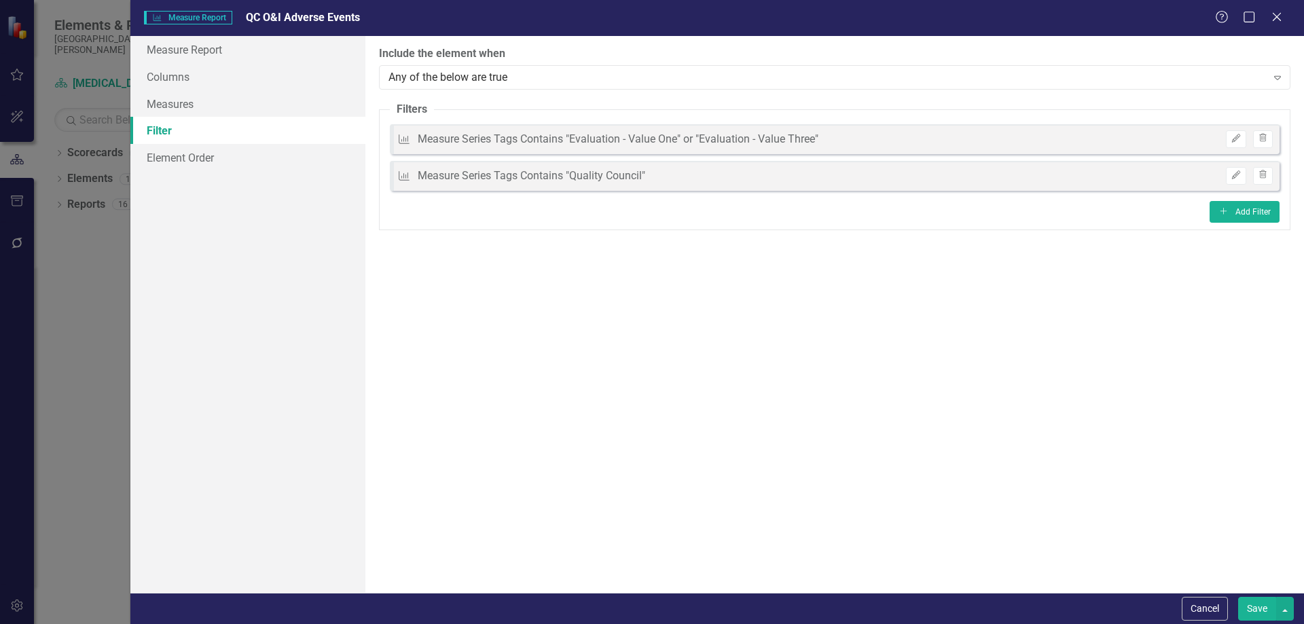
click at [1254, 607] on button "Save" at bounding box center [1257, 609] width 38 height 24
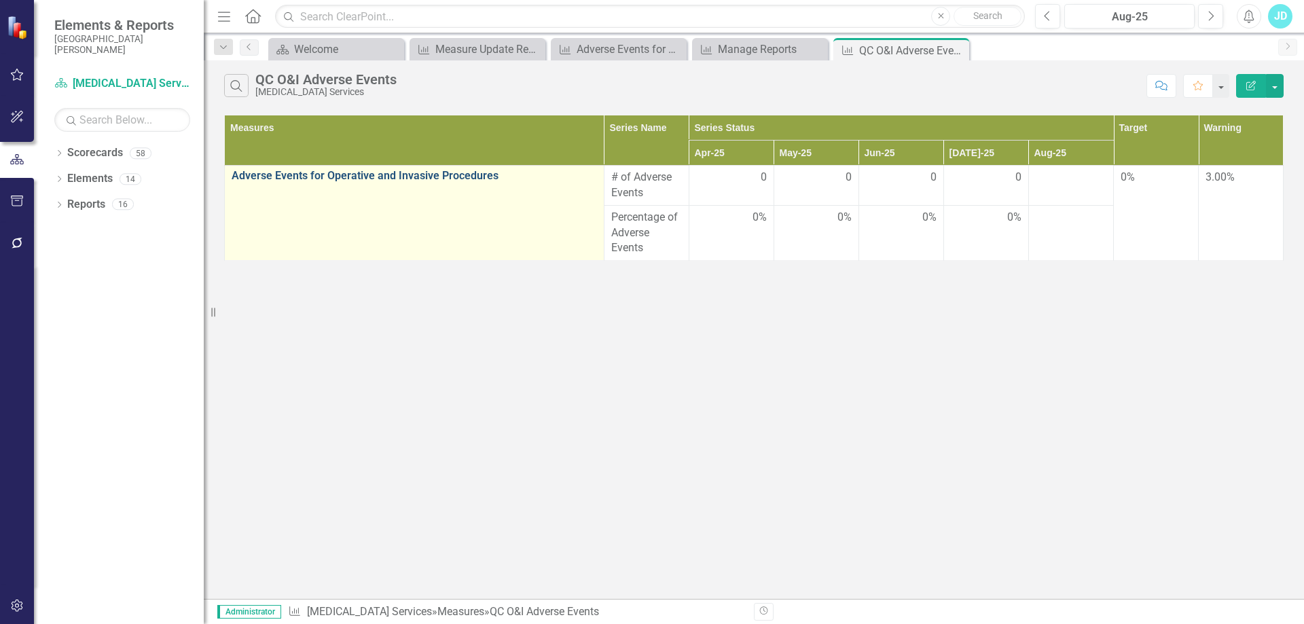
click at [277, 182] on link "Adverse Events for Operative and Invasive Procedures" at bounding box center [414, 176] width 365 height 12
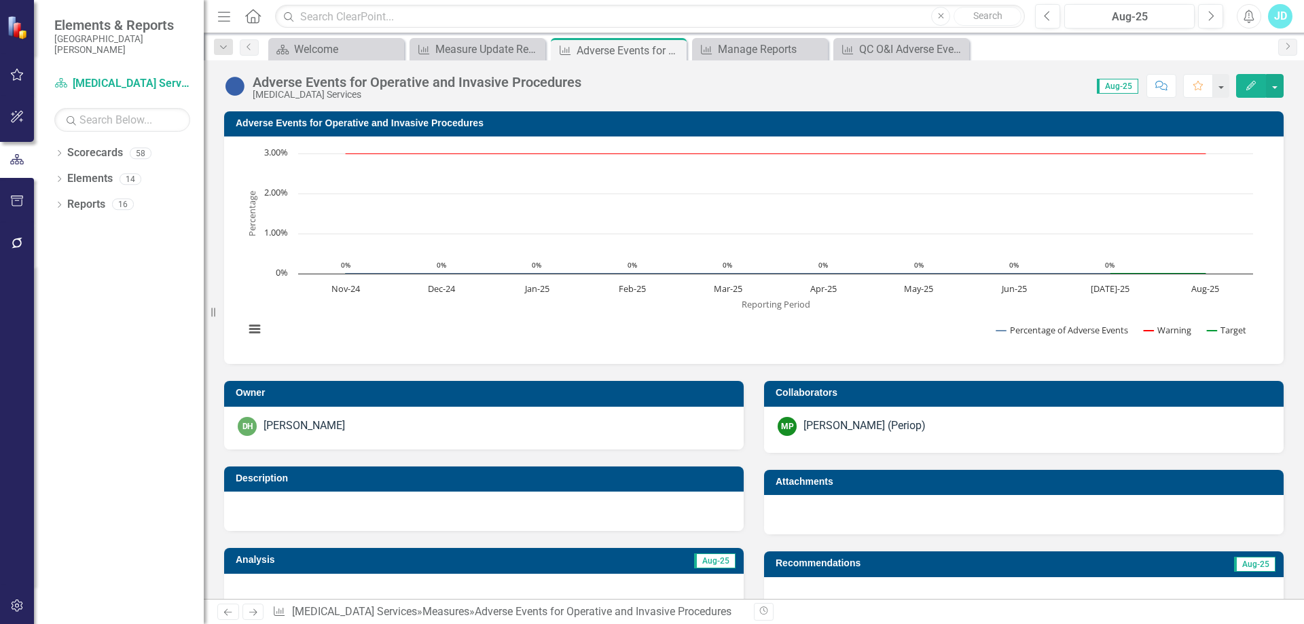
scroll to position [407, 0]
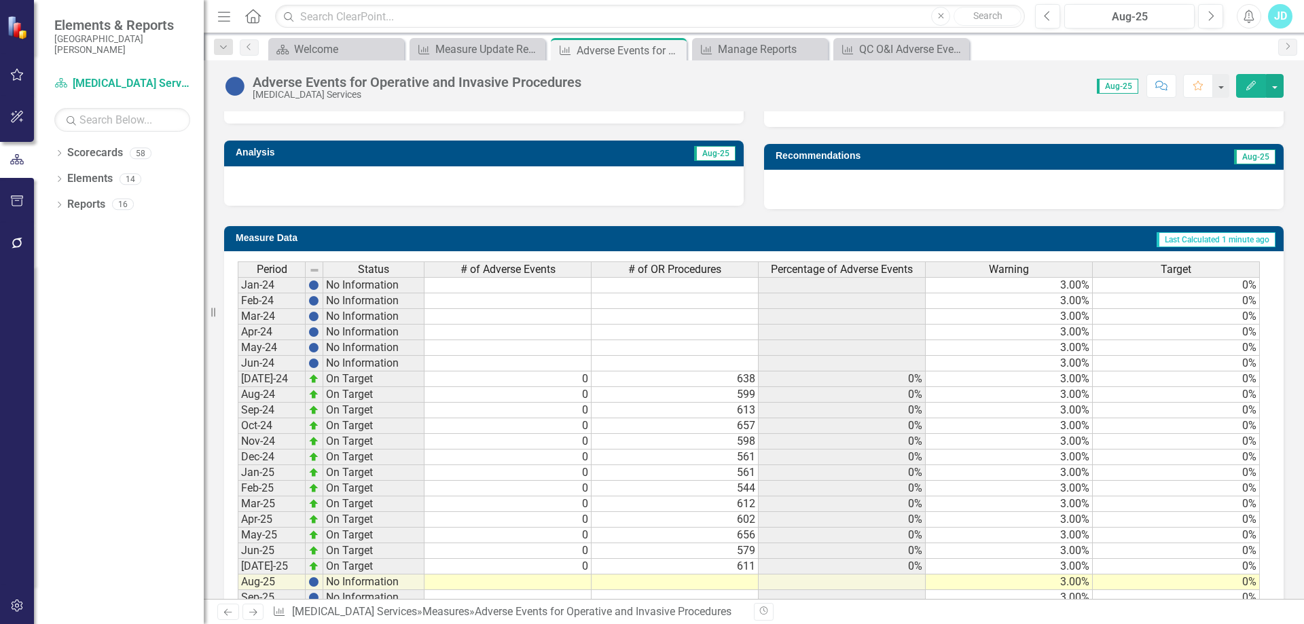
click at [684, 268] on span "# of OR Procedures" at bounding box center [674, 269] width 93 height 12
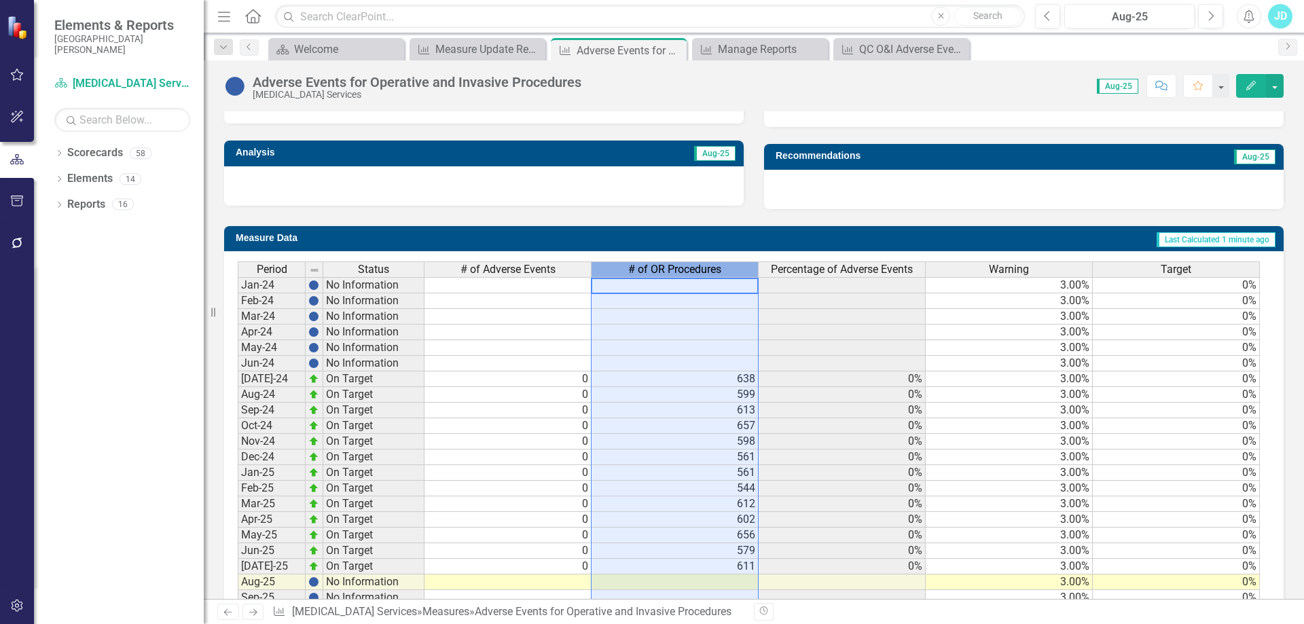
click at [684, 268] on span "# of OR Procedures" at bounding box center [674, 269] width 93 height 12
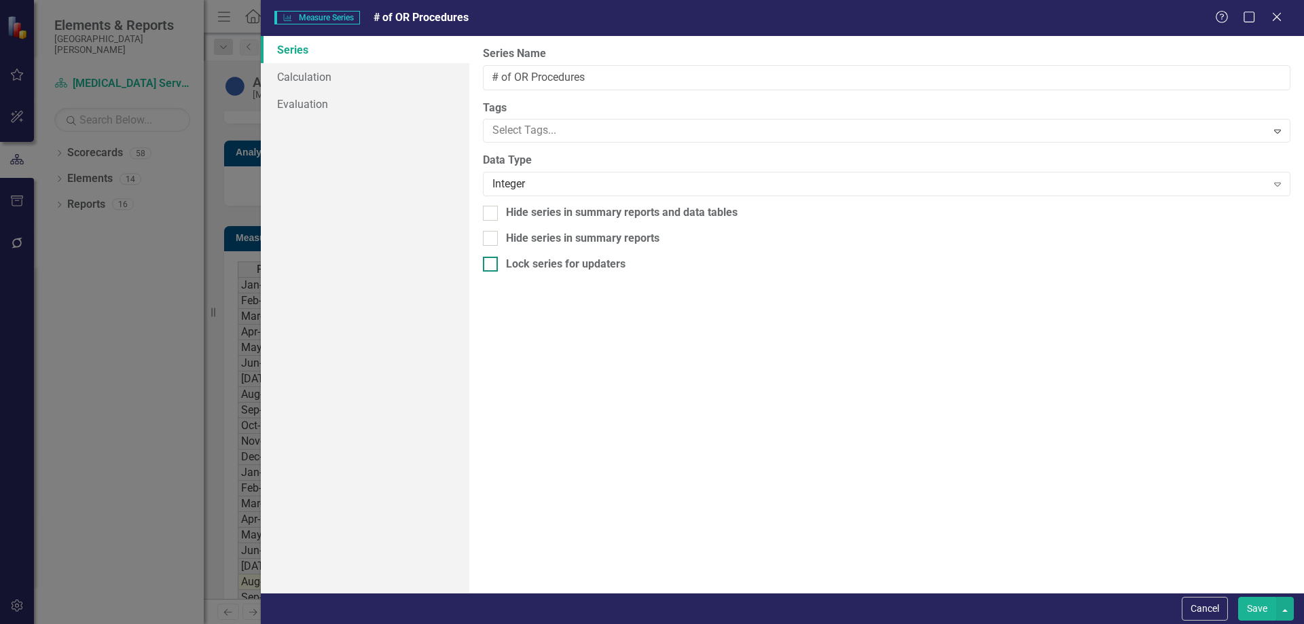
type input "# of OR Procedures"
click at [526, 124] on div at bounding box center [876, 131] width 779 height 18
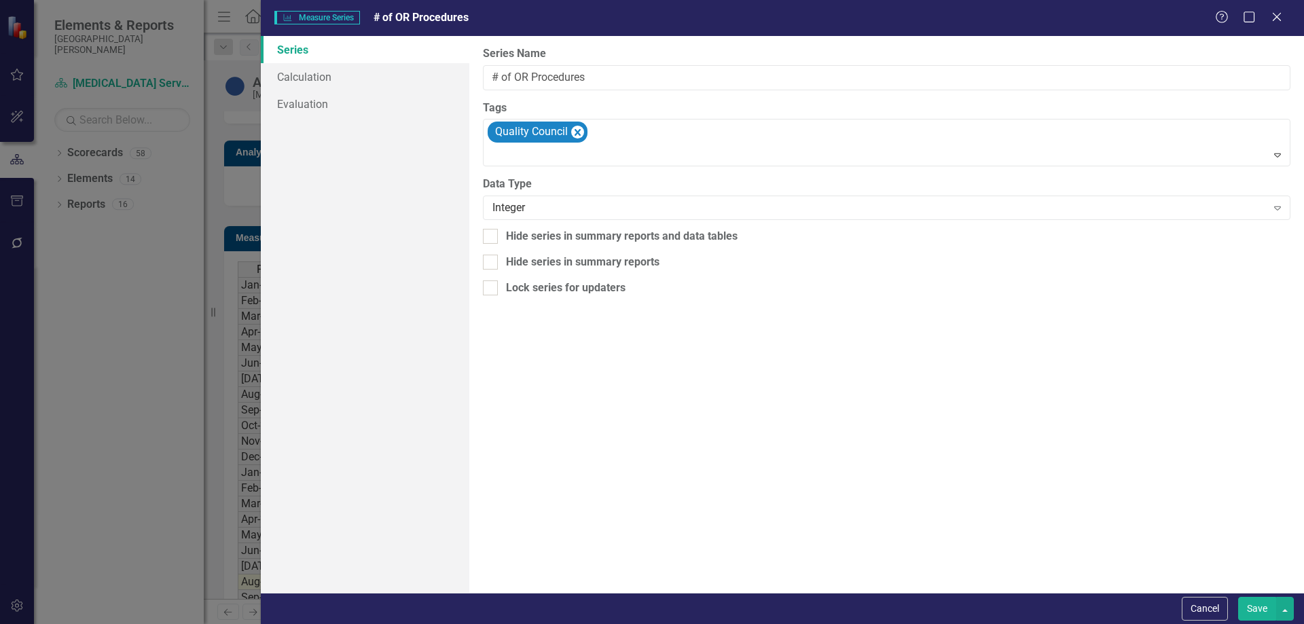
click at [1266, 613] on button "Save" at bounding box center [1257, 609] width 38 height 24
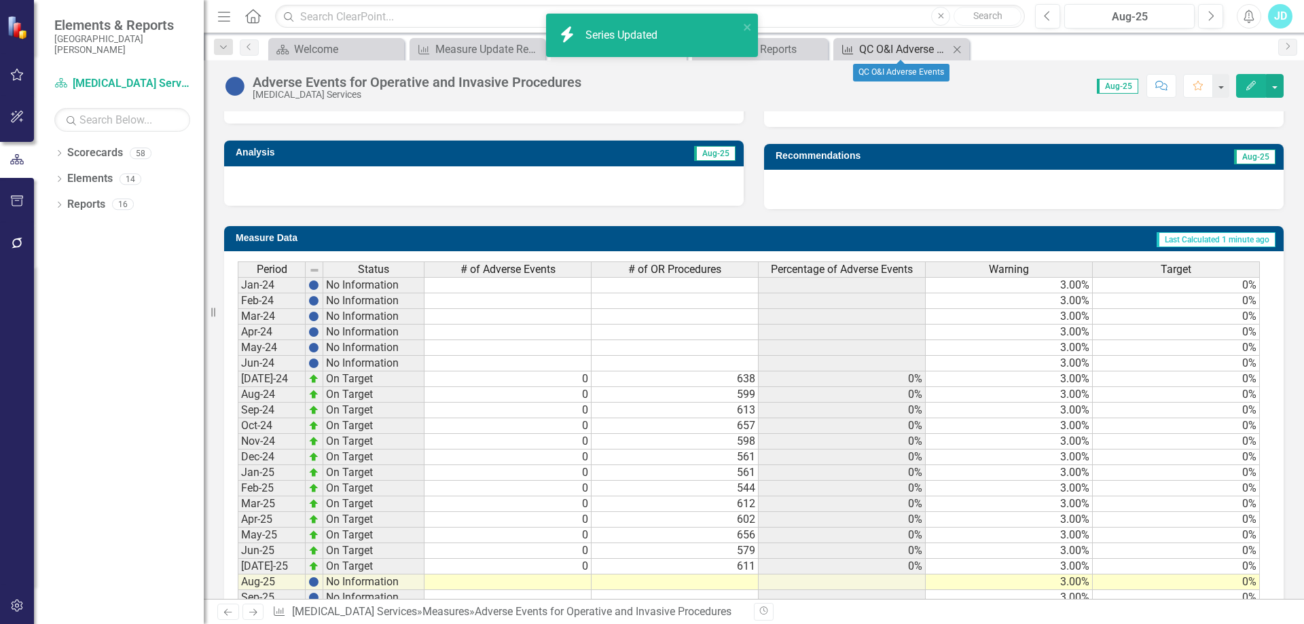
click at [882, 45] on div "QC O&I Adverse Events" at bounding box center [904, 49] width 90 height 17
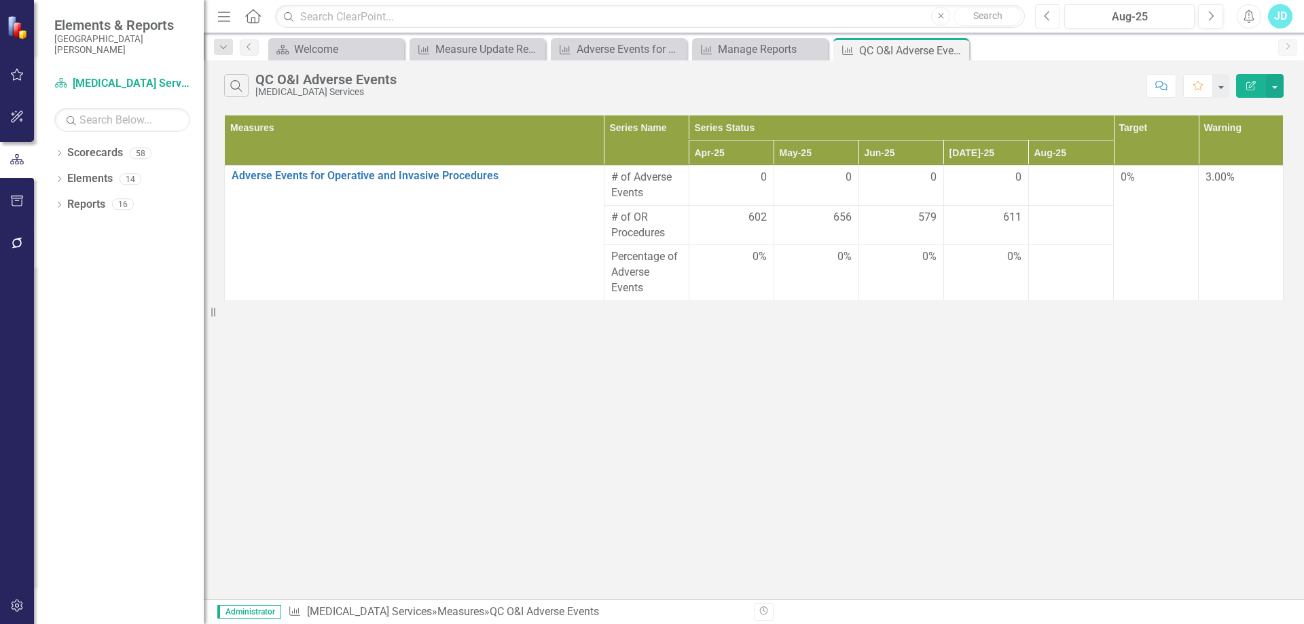
click at [1051, 12] on icon "Previous" at bounding box center [1047, 16] width 7 height 12
click at [1281, 86] on button "button" at bounding box center [1275, 86] width 18 height 24
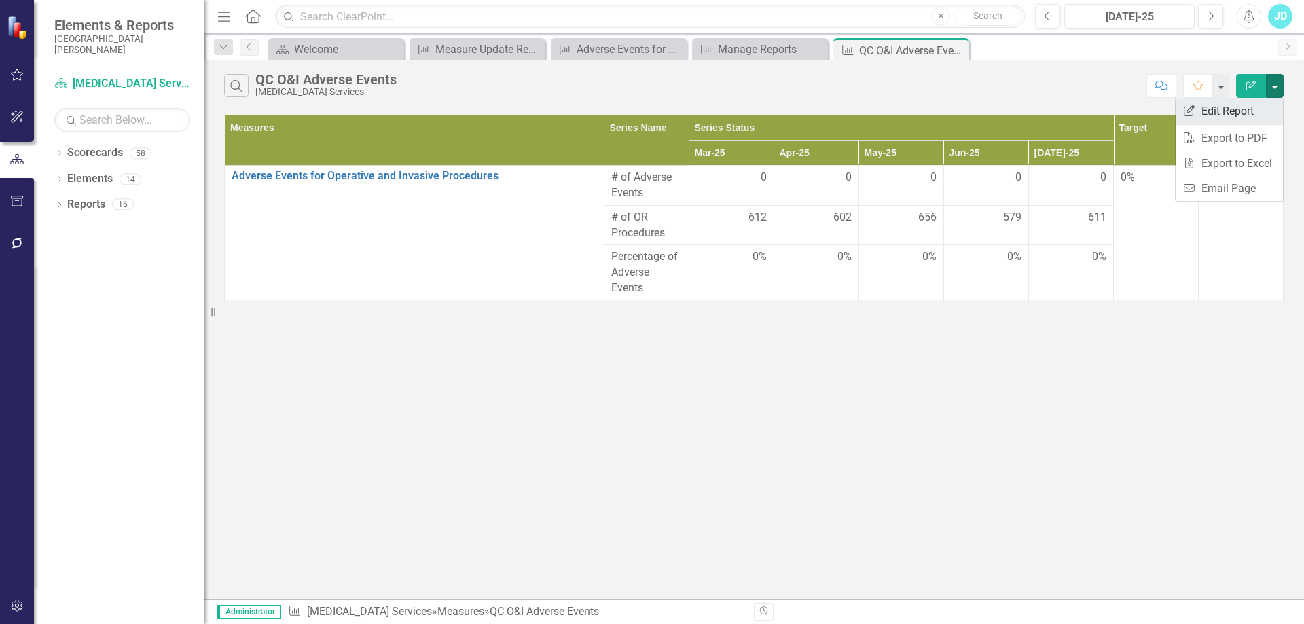
click at [1254, 107] on link "Edit Report Edit Report" at bounding box center [1228, 110] width 107 height 25
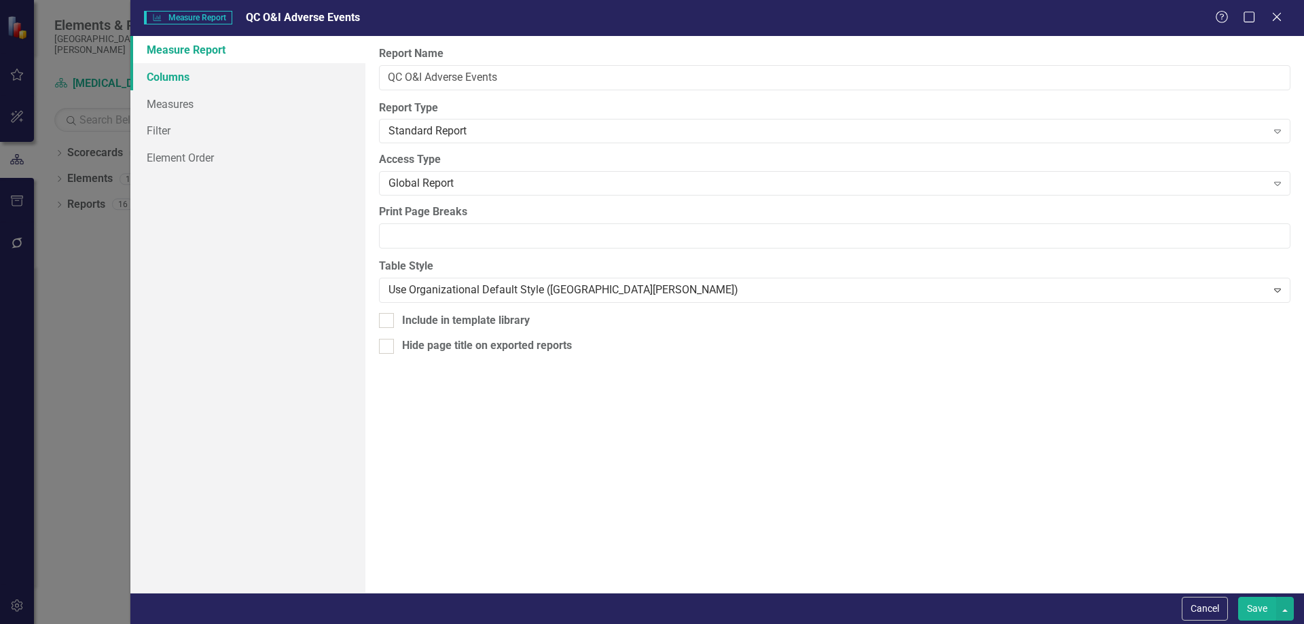
click at [221, 76] on link "Columns" at bounding box center [247, 76] width 235 height 27
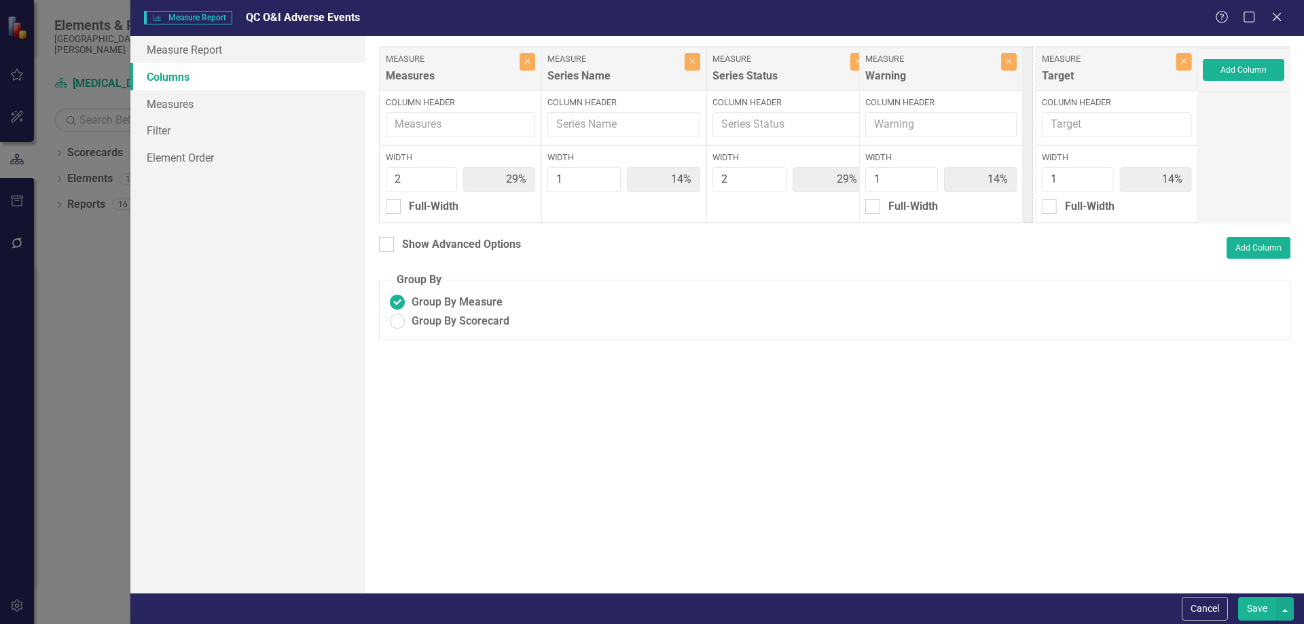
drag, startPoint x: 1082, startPoint y: 77, endPoint x: 909, endPoint y: 77, distance: 173.2
click at [909, 77] on div "Measure Measures Close Column Header Width 2 29% Full-Width Measure Series Name…" at bounding box center [788, 134] width 818 height 177
click at [1254, 610] on button "Save" at bounding box center [1257, 609] width 38 height 24
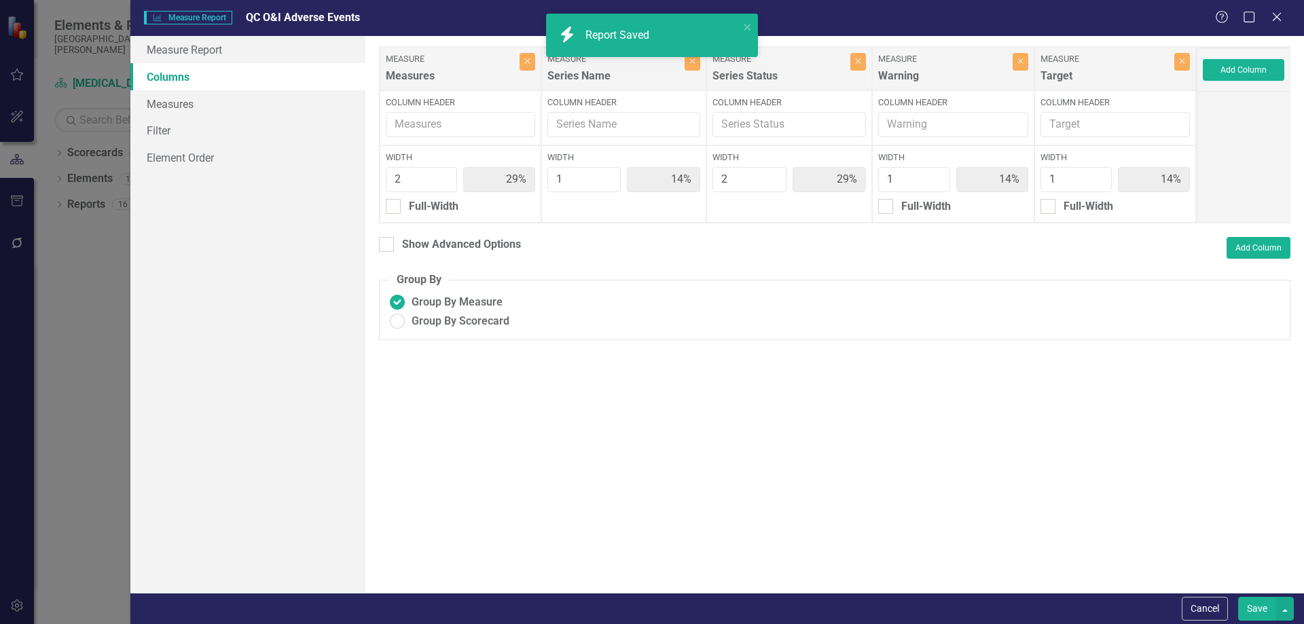
radio input "true"
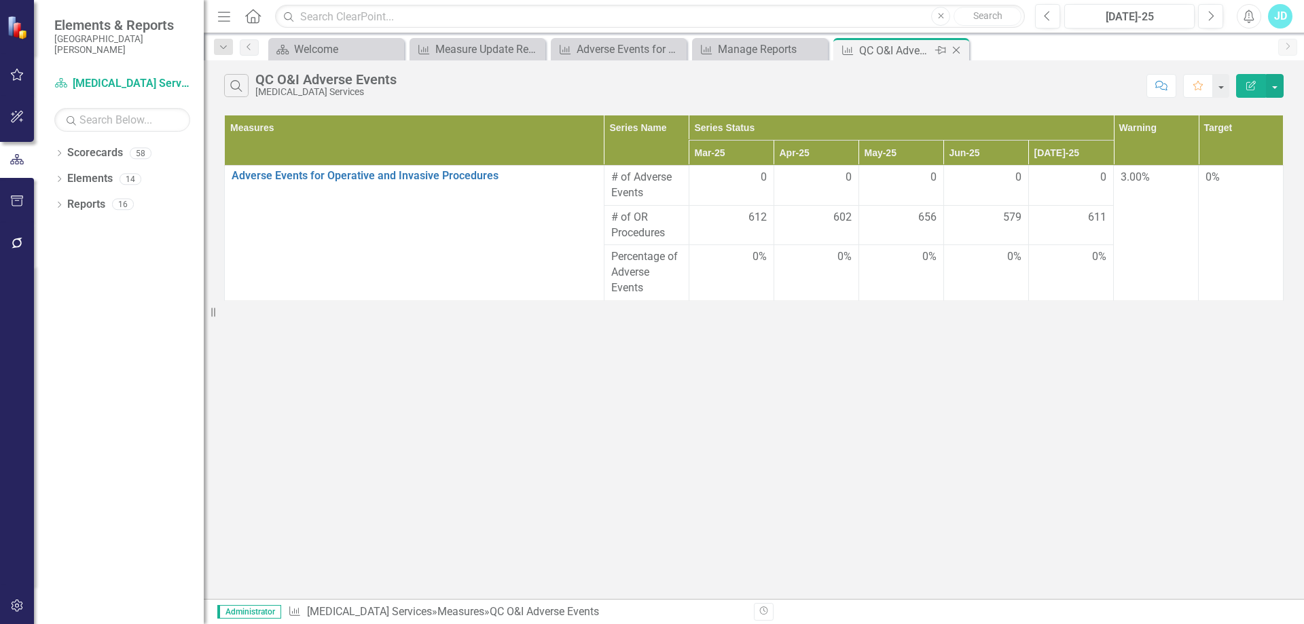
click at [958, 48] on icon "Close" at bounding box center [956, 50] width 14 height 11
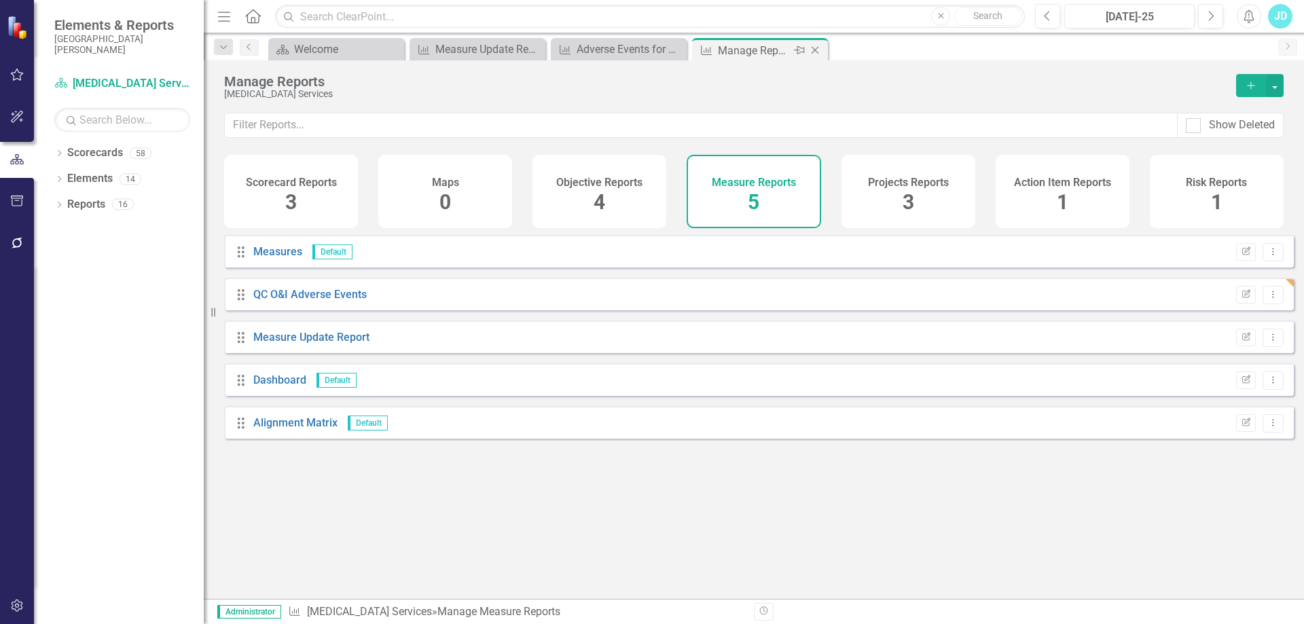
click at [814, 45] on icon "Close" at bounding box center [815, 50] width 14 height 11
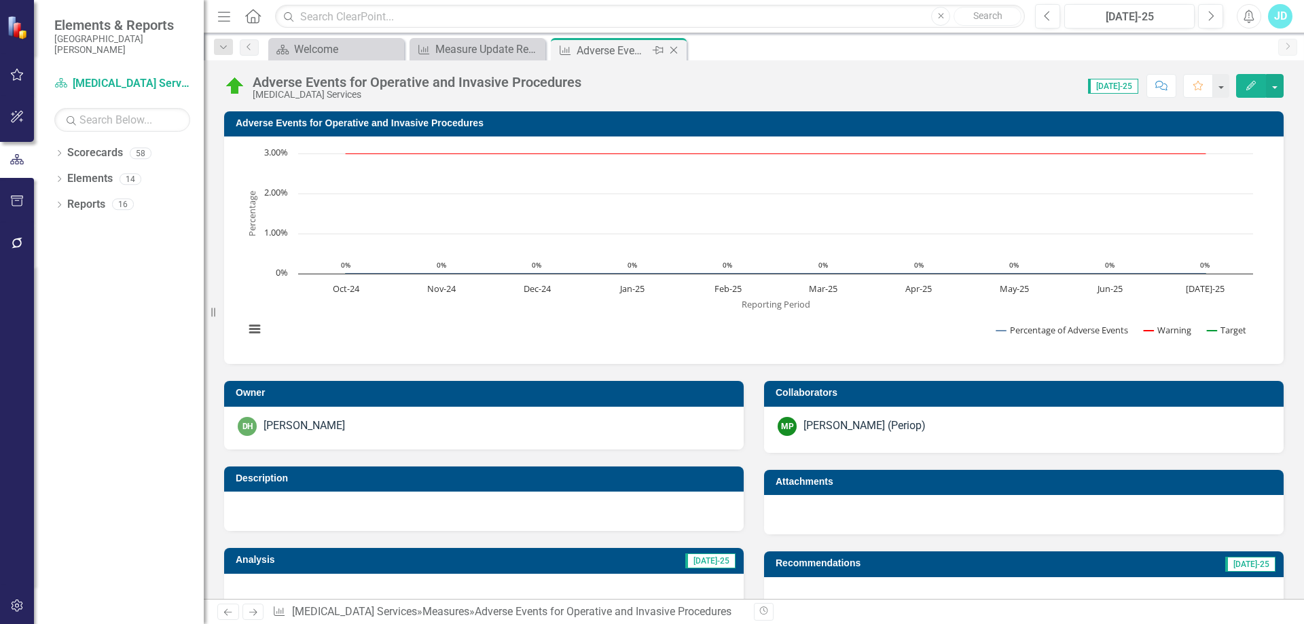
click at [670, 50] on icon "Close" at bounding box center [674, 50] width 14 height 11
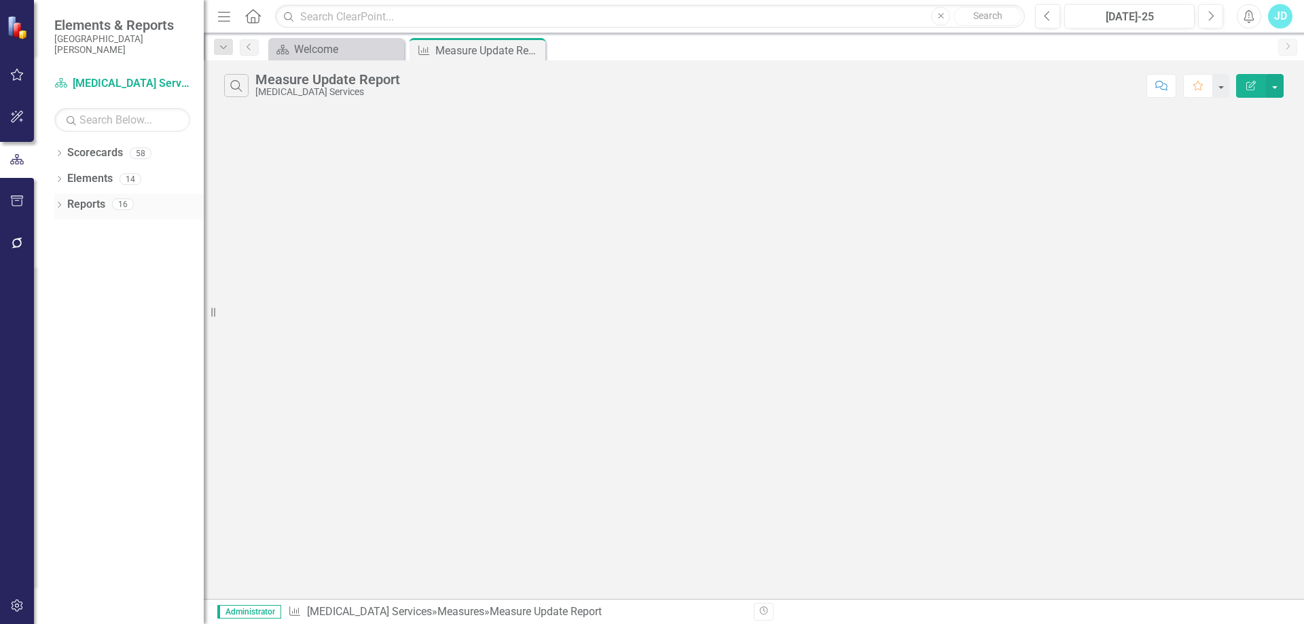
click at [58, 204] on icon "Dropdown" at bounding box center [59, 205] width 10 height 7
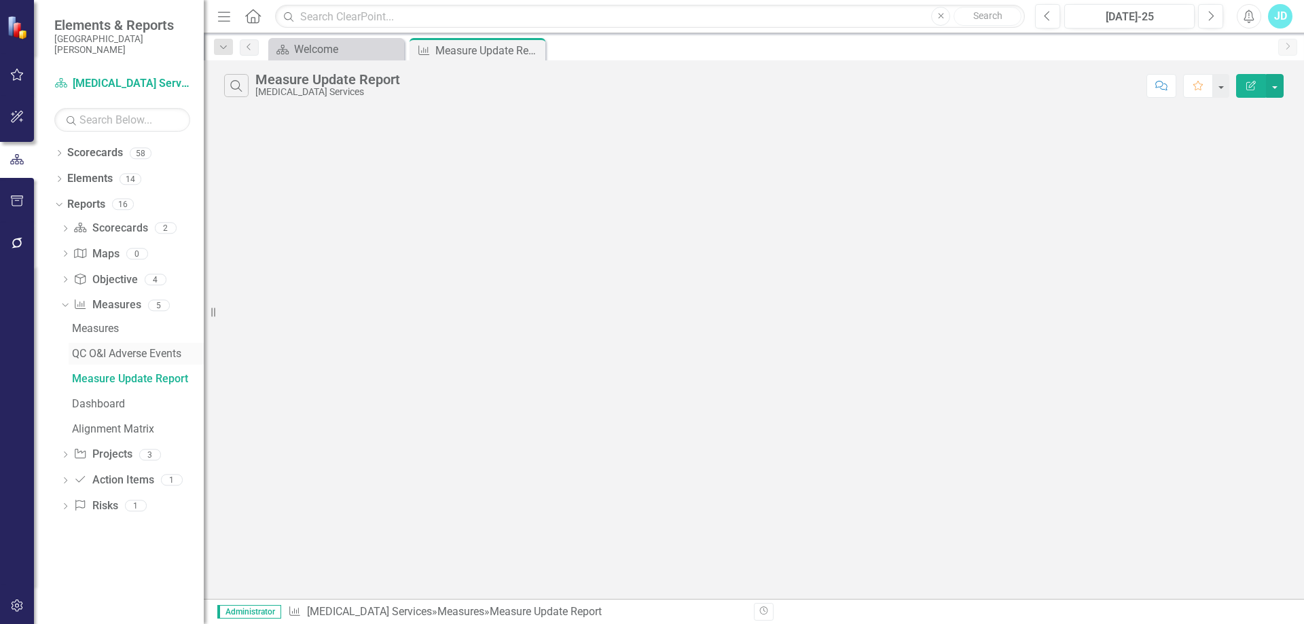
click at [128, 352] on div "QC O&I Adverse Events" at bounding box center [138, 354] width 132 height 12
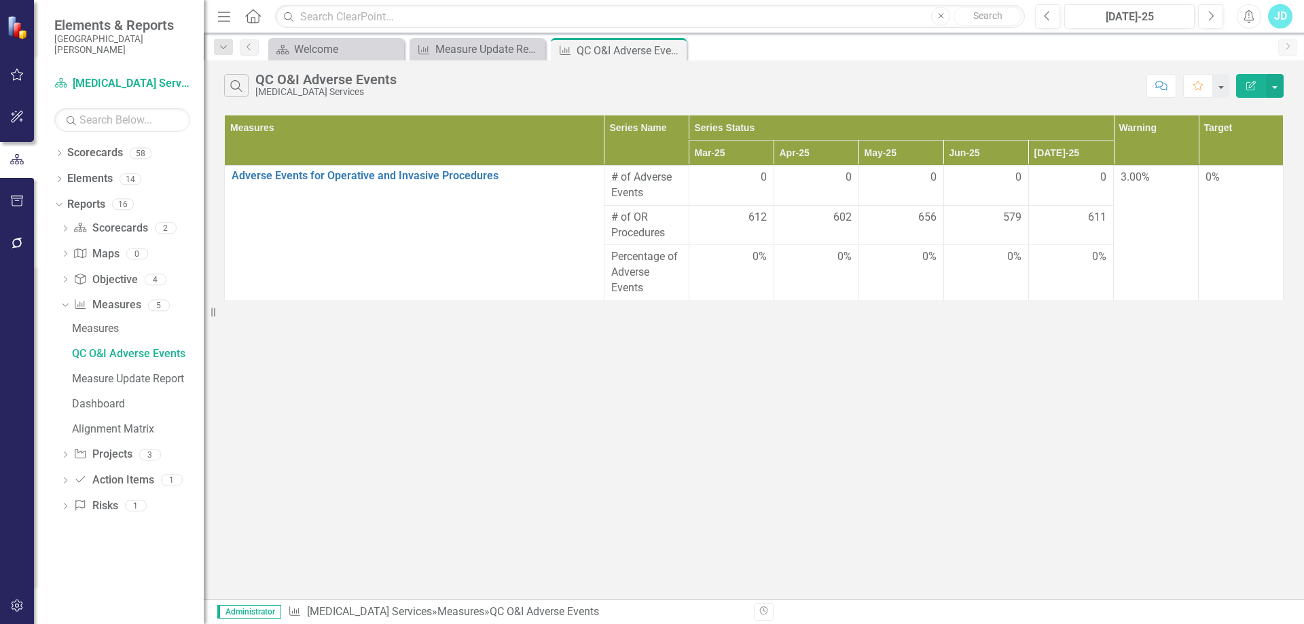
click at [596, 376] on div "Search QC O&I Adverse Events [MEDICAL_DATA] Services Comment Favorite Edit Repo…" at bounding box center [754, 329] width 1100 height 539
click at [65, 306] on icon at bounding box center [65, 305] width 6 height 3
click at [676, 49] on icon "Close" at bounding box center [674, 50] width 14 height 11
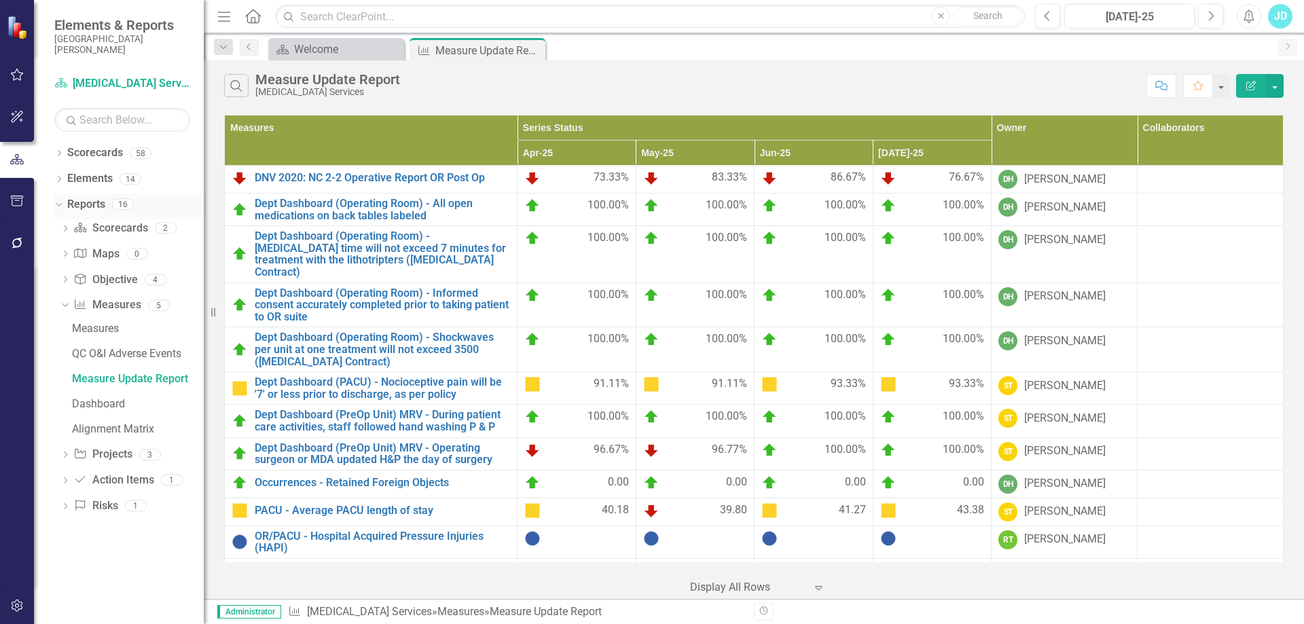
click at [65, 205] on div "Dropdown Reports 16" at bounding box center [128, 207] width 149 height 26
click at [60, 205] on icon at bounding box center [59, 204] width 6 height 3
